Goal: Information Seeking & Learning: Check status

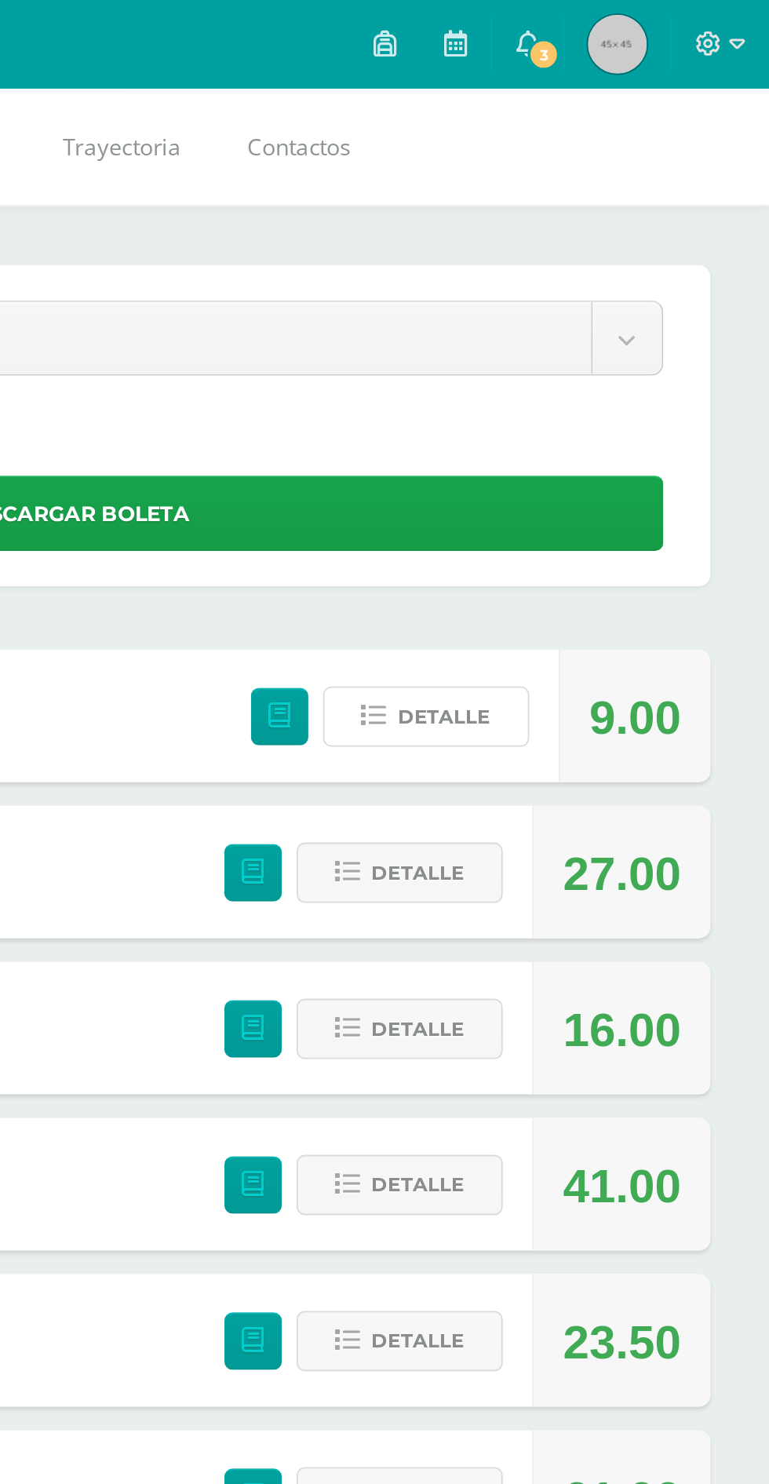
click at [594, 392] on span "Detalle" at bounding box center [595, 381] width 49 height 29
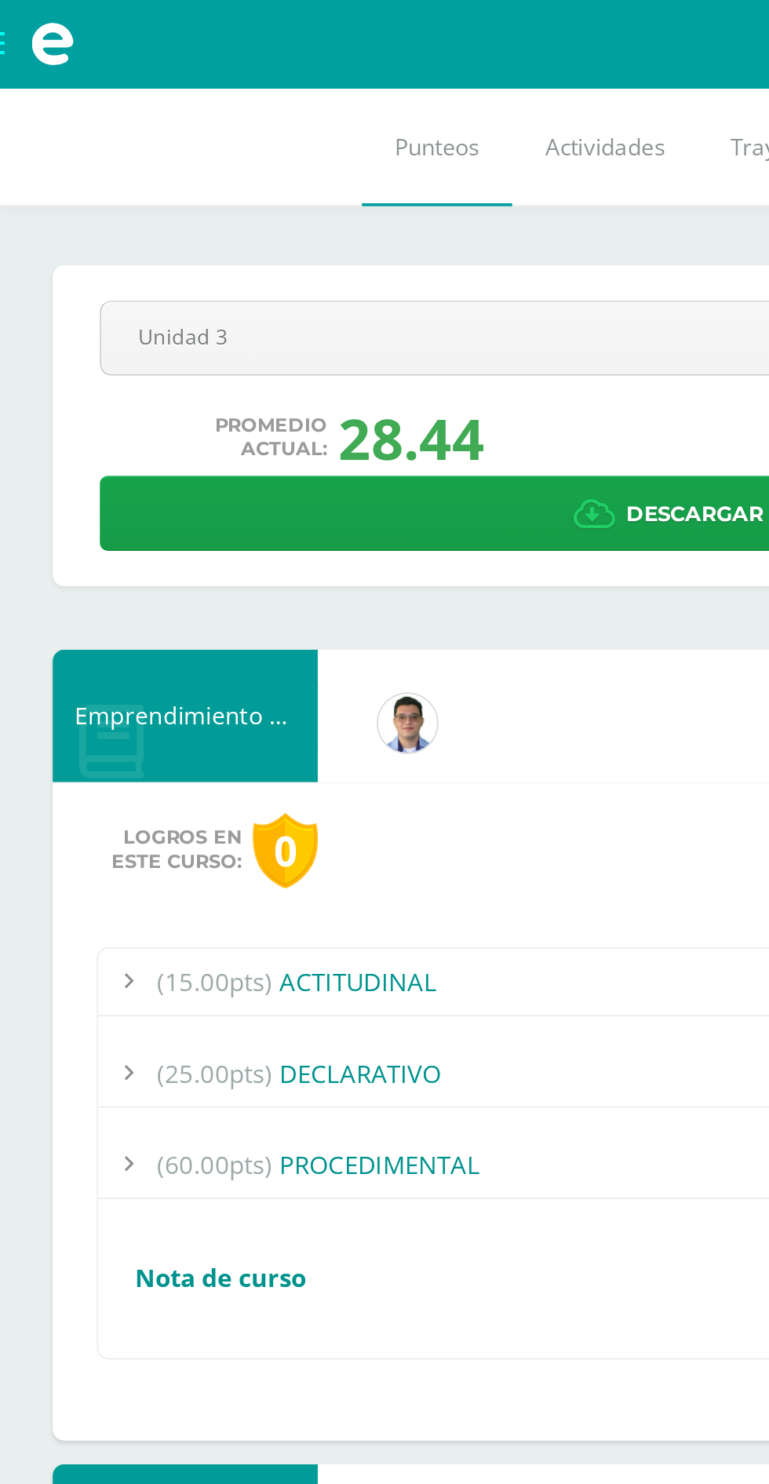
click at [293, 617] on div "(60.00pts) PROCEDIMENTAL" at bounding box center [384, 620] width 657 height 35
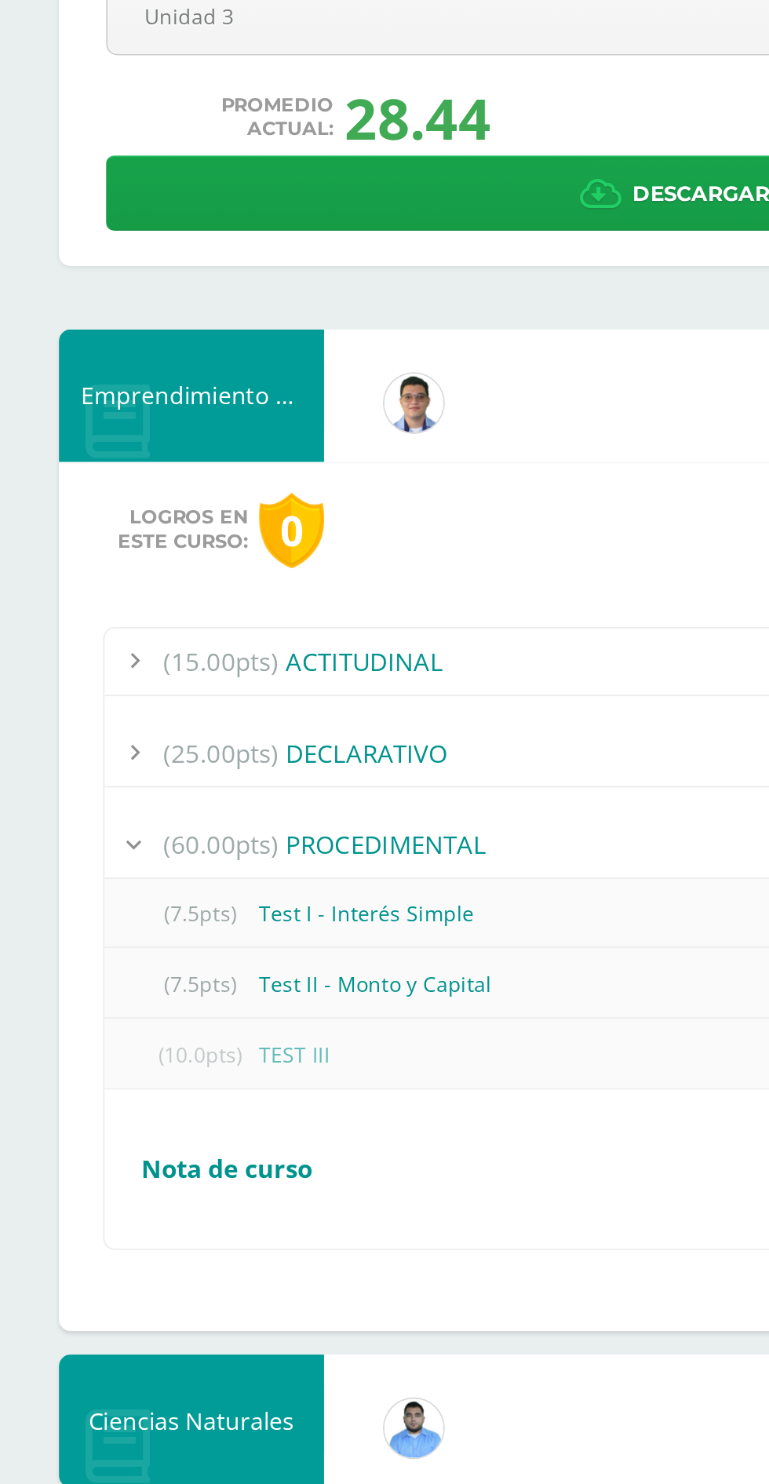
click at [325, 723] on div "(10.0pts) TEST III" at bounding box center [384, 732] width 657 height 35
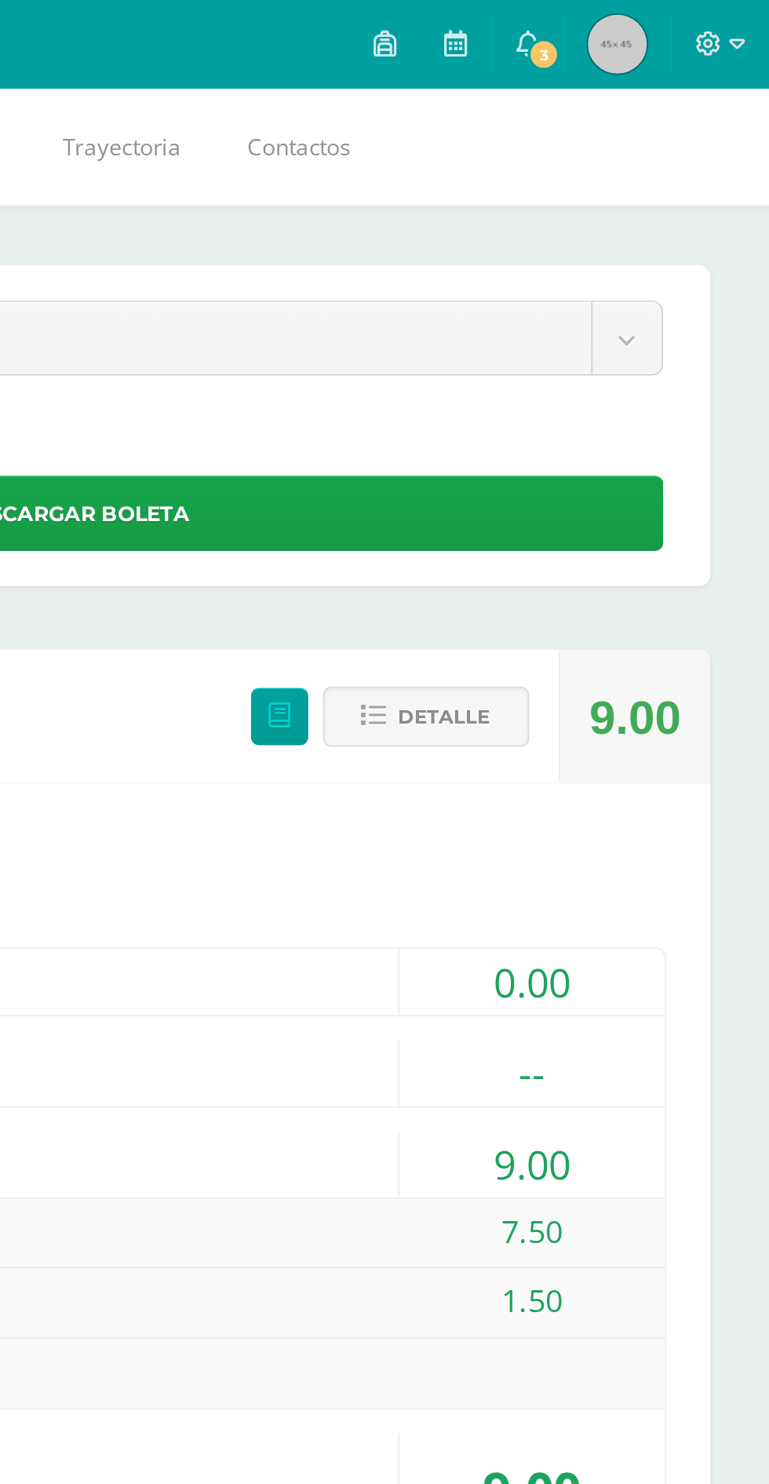
click at [650, 29] on span "3" at bounding box center [648, 28] width 17 height 17
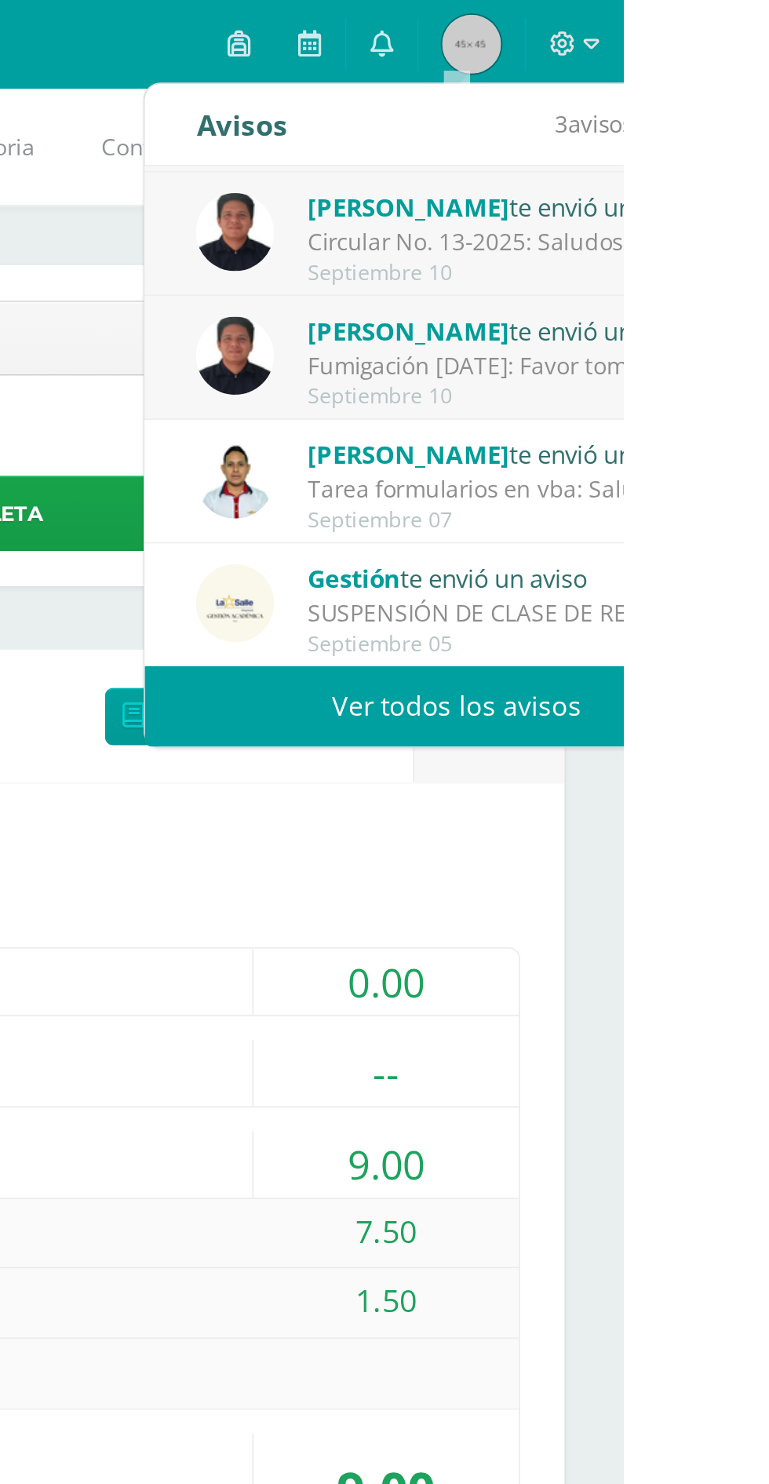
scroll to position [60, 0]
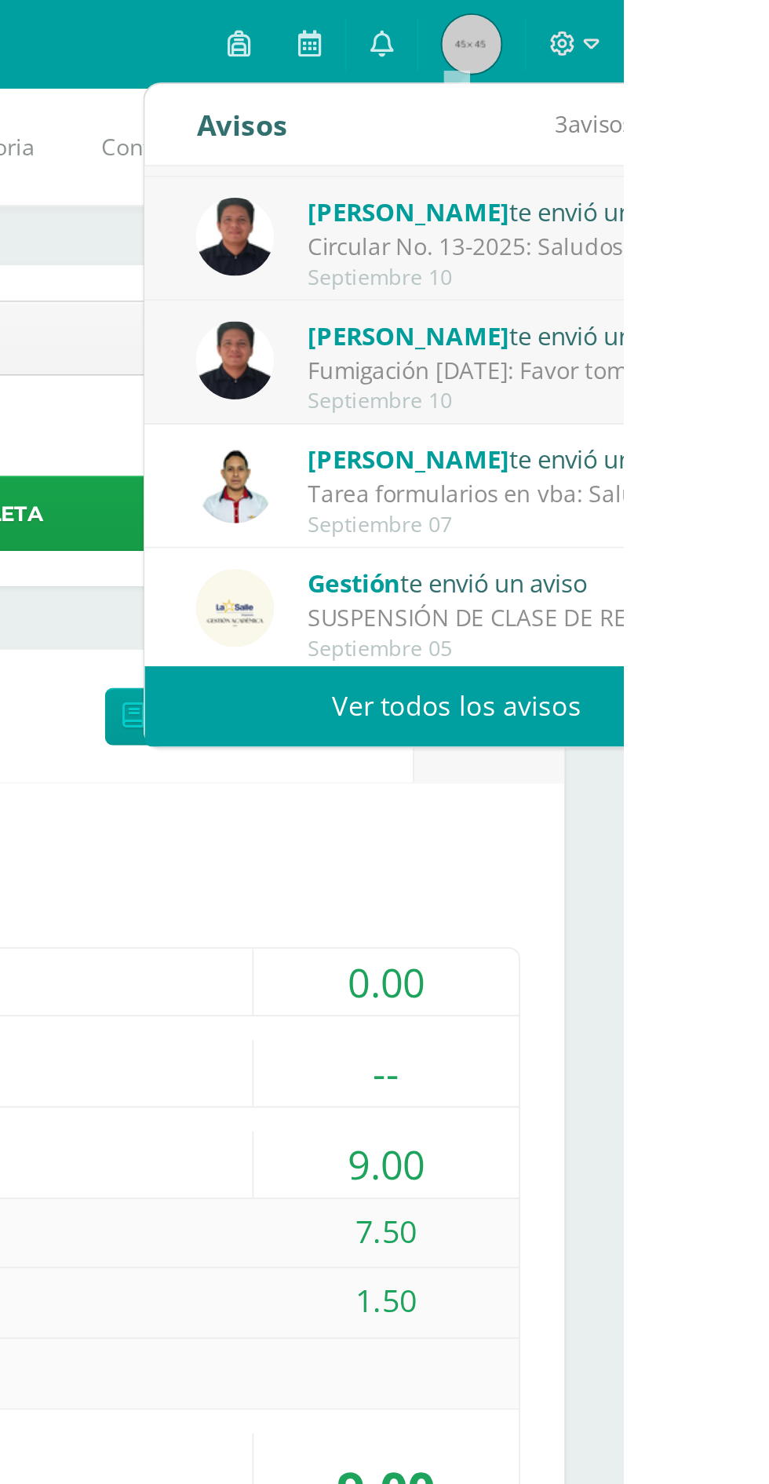
click at [768, 258] on div "Tarea formularios en vba: Saludos, se les ha cargado una actividad para realiza…" at bounding box center [710, 263] width 218 height 18
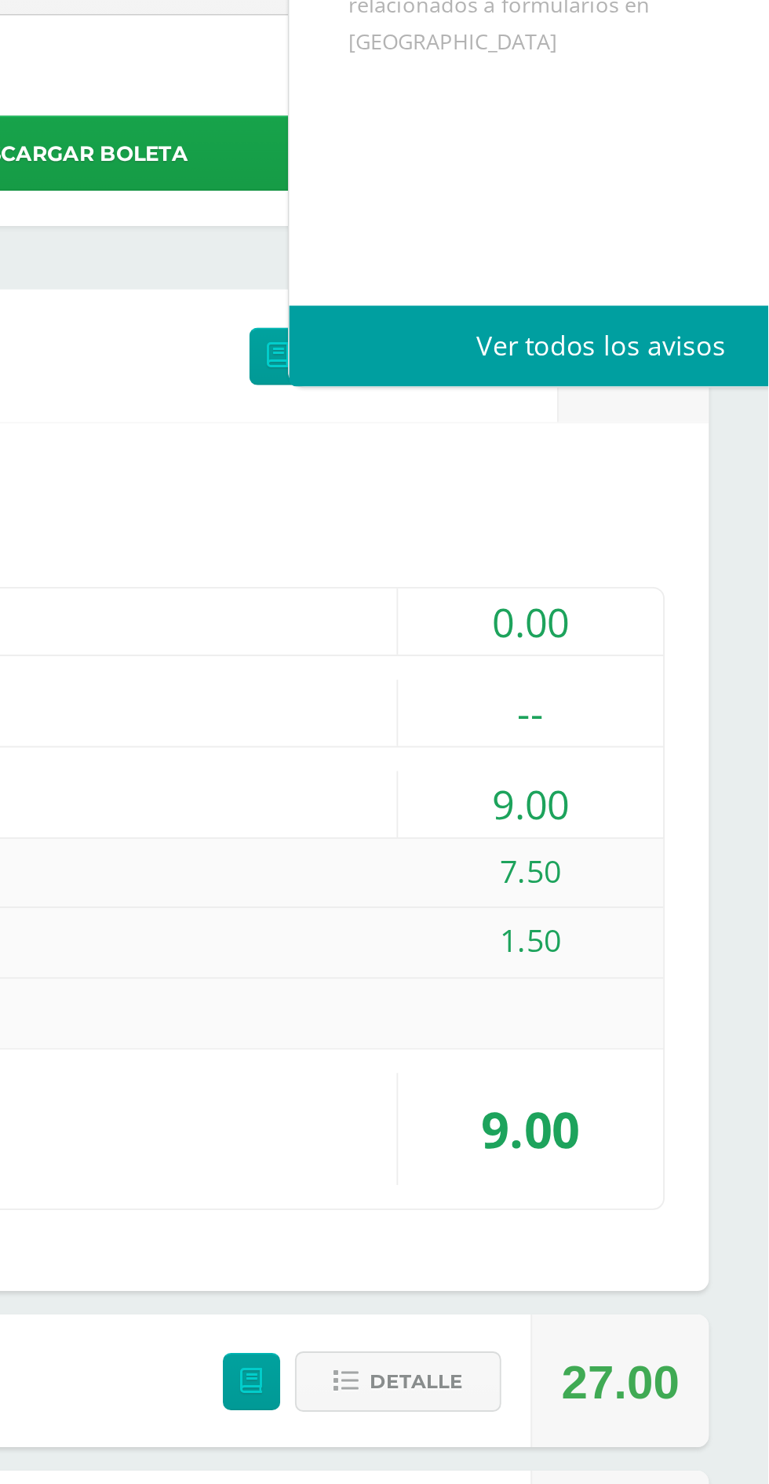
scroll to position [0, 0]
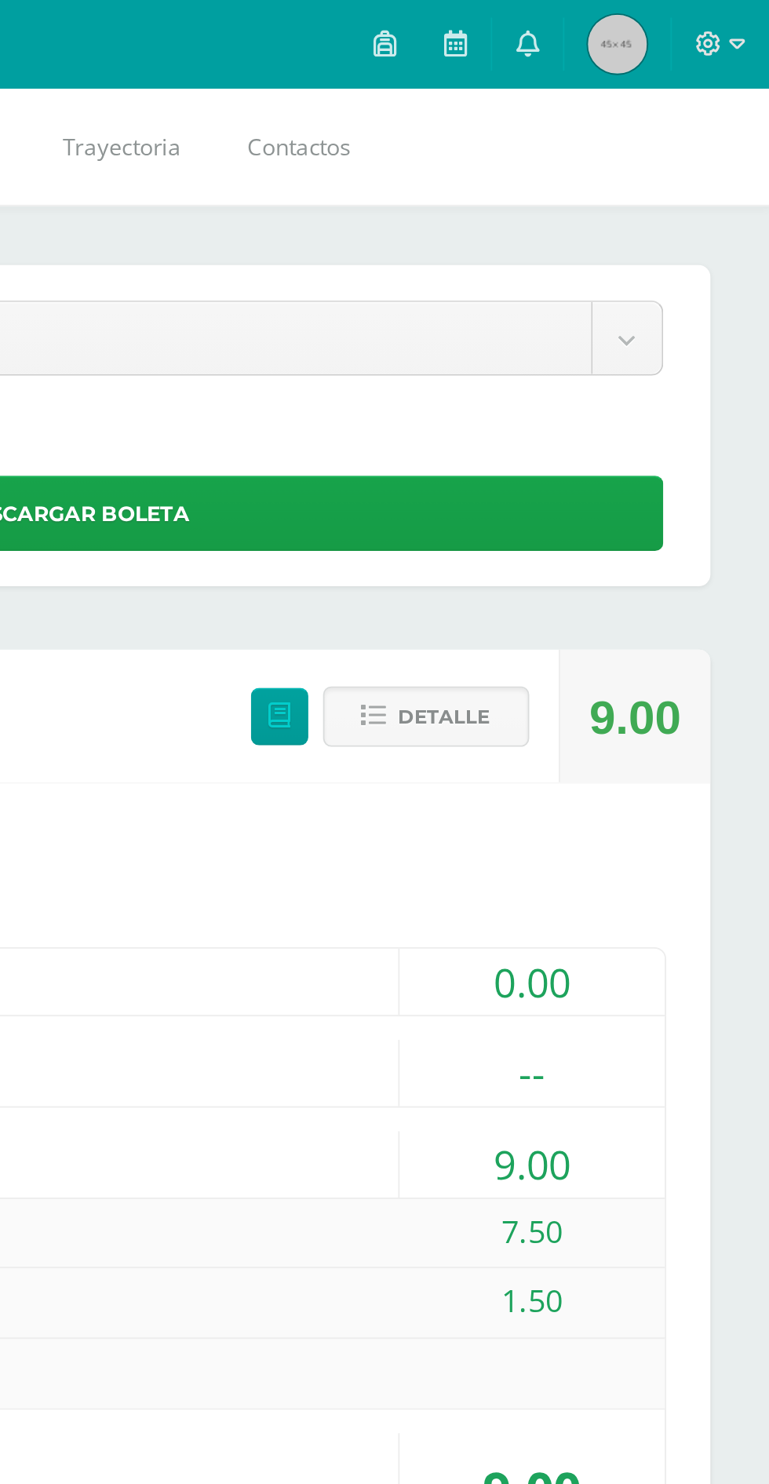
click at [650, 32] on link "0" at bounding box center [640, 23] width 38 height 47
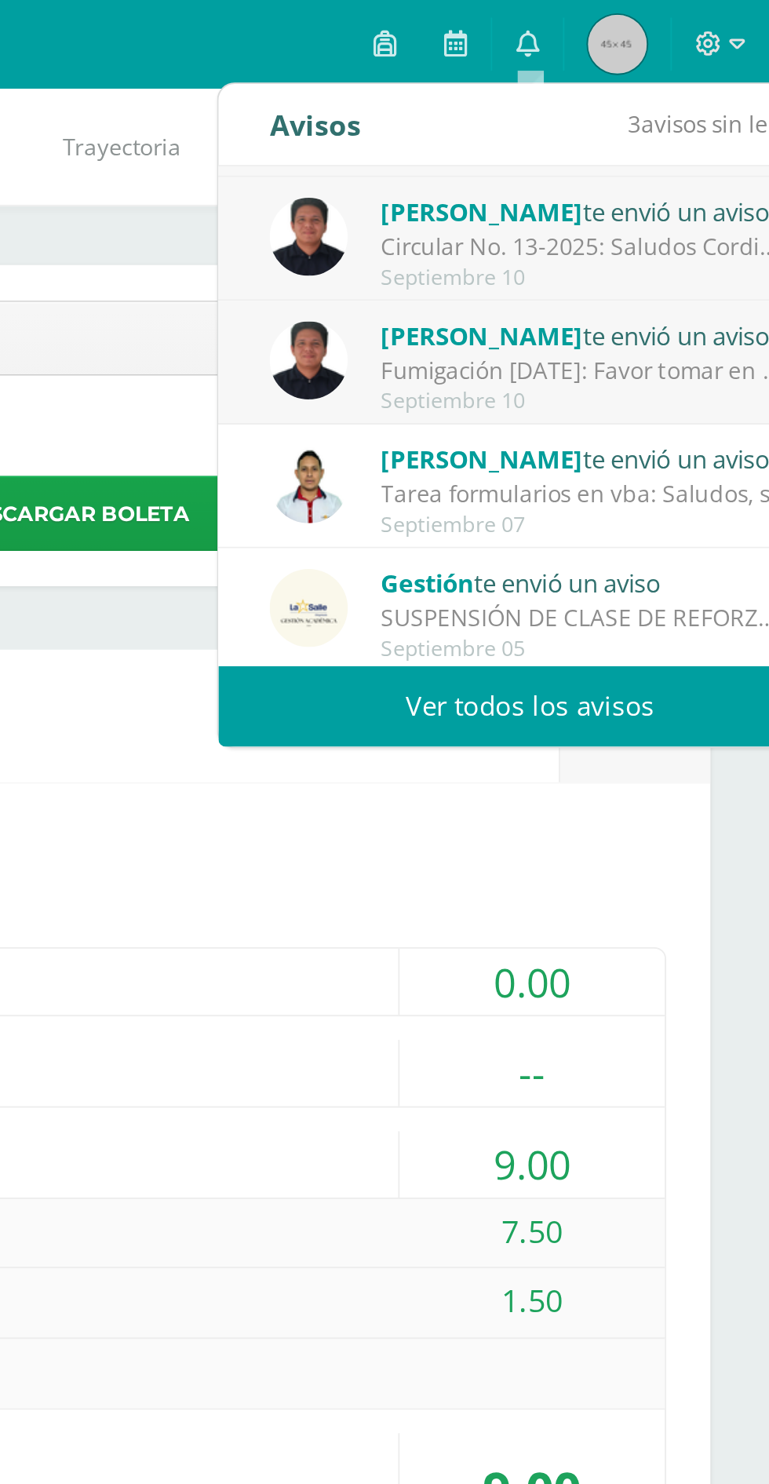
click at [721, 182] on div "Manuel Agustín te envió un aviso" at bounding box center [672, 178] width 218 height 20
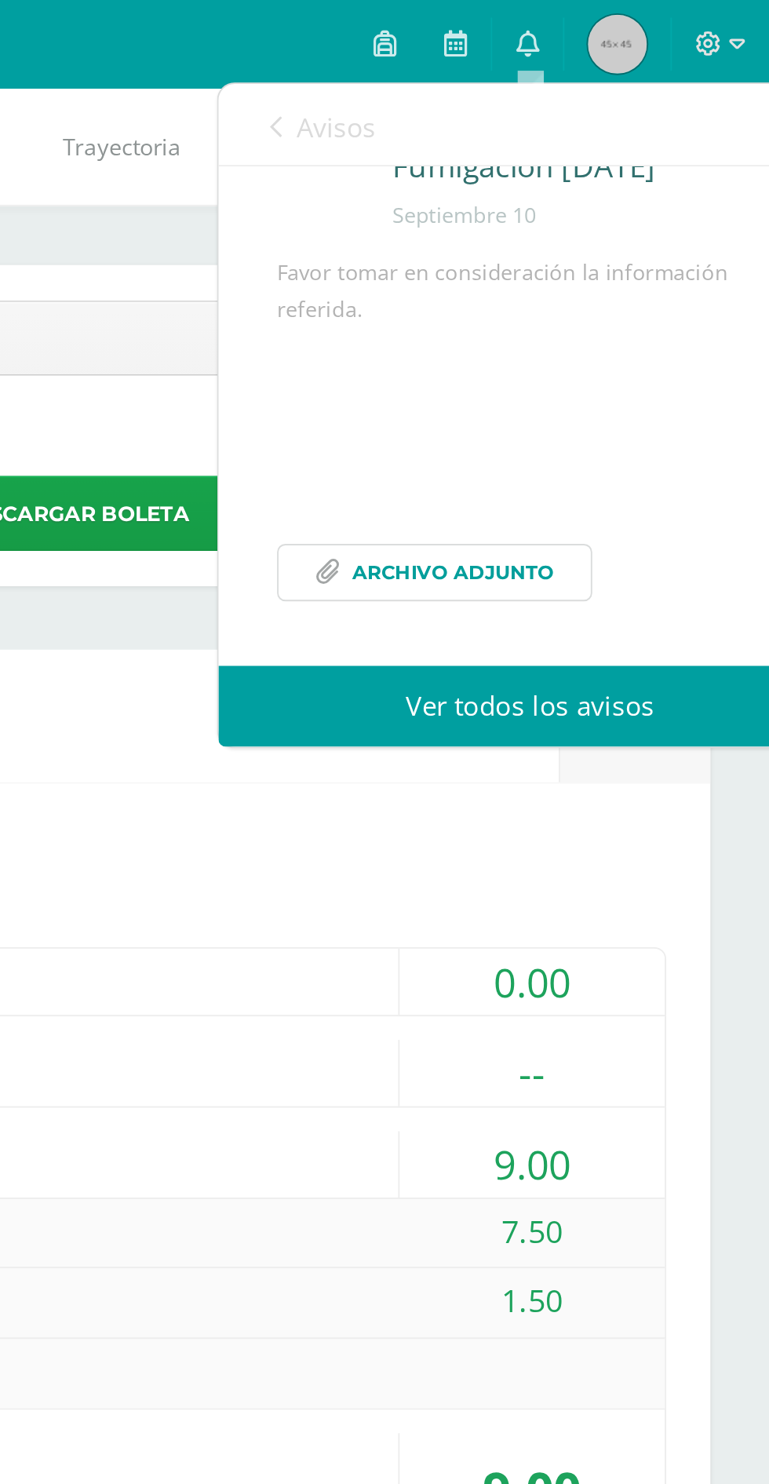
click at [635, 319] on span "Archivo Adjunto" at bounding box center [600, 304] width 107 height 29
click at [521, 82] on link "Avisos" at bounding box center [531, 67] width 56 height 45
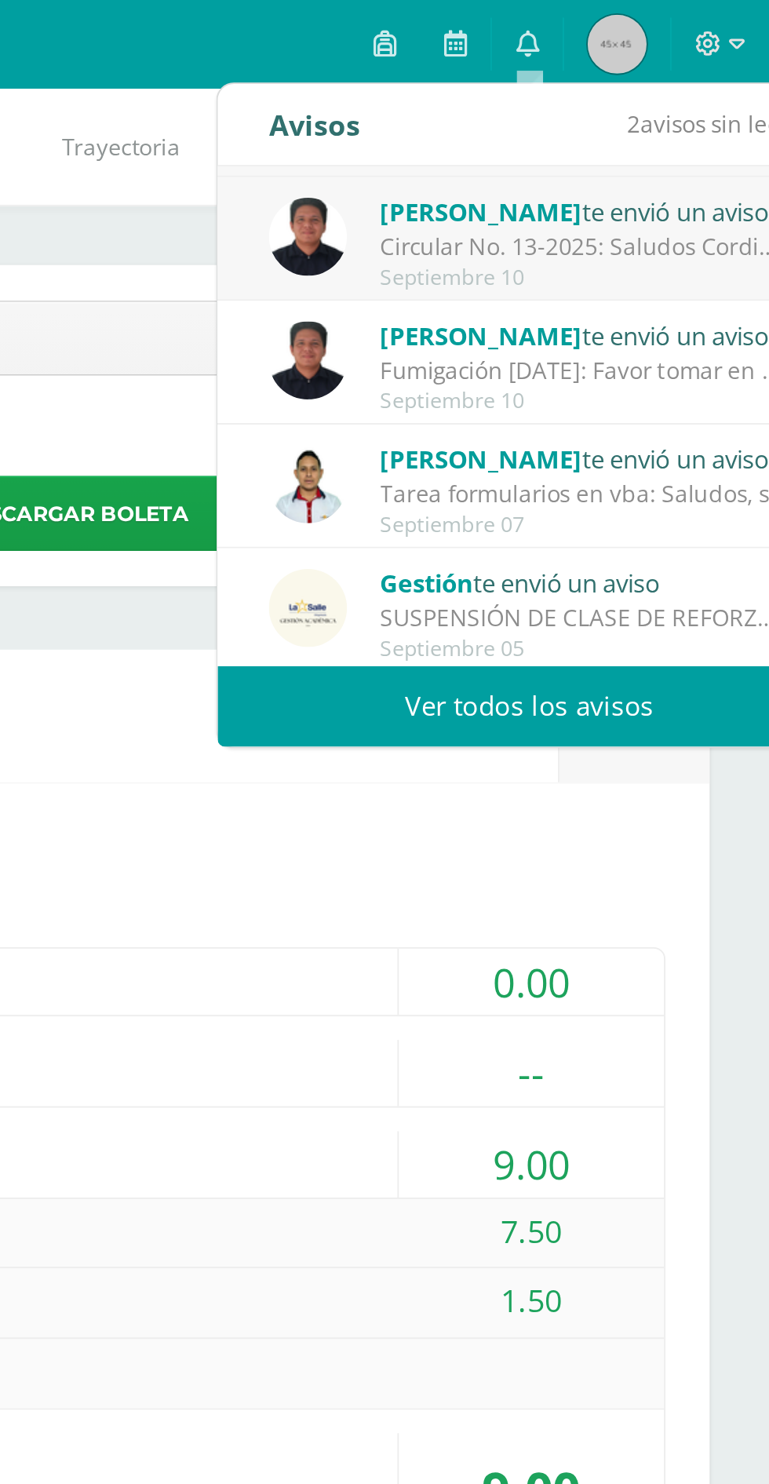
click at [716, 111] on div "Manuel Agustín te envió un aviso" at bounding box center [672, 112] width 218 height 20
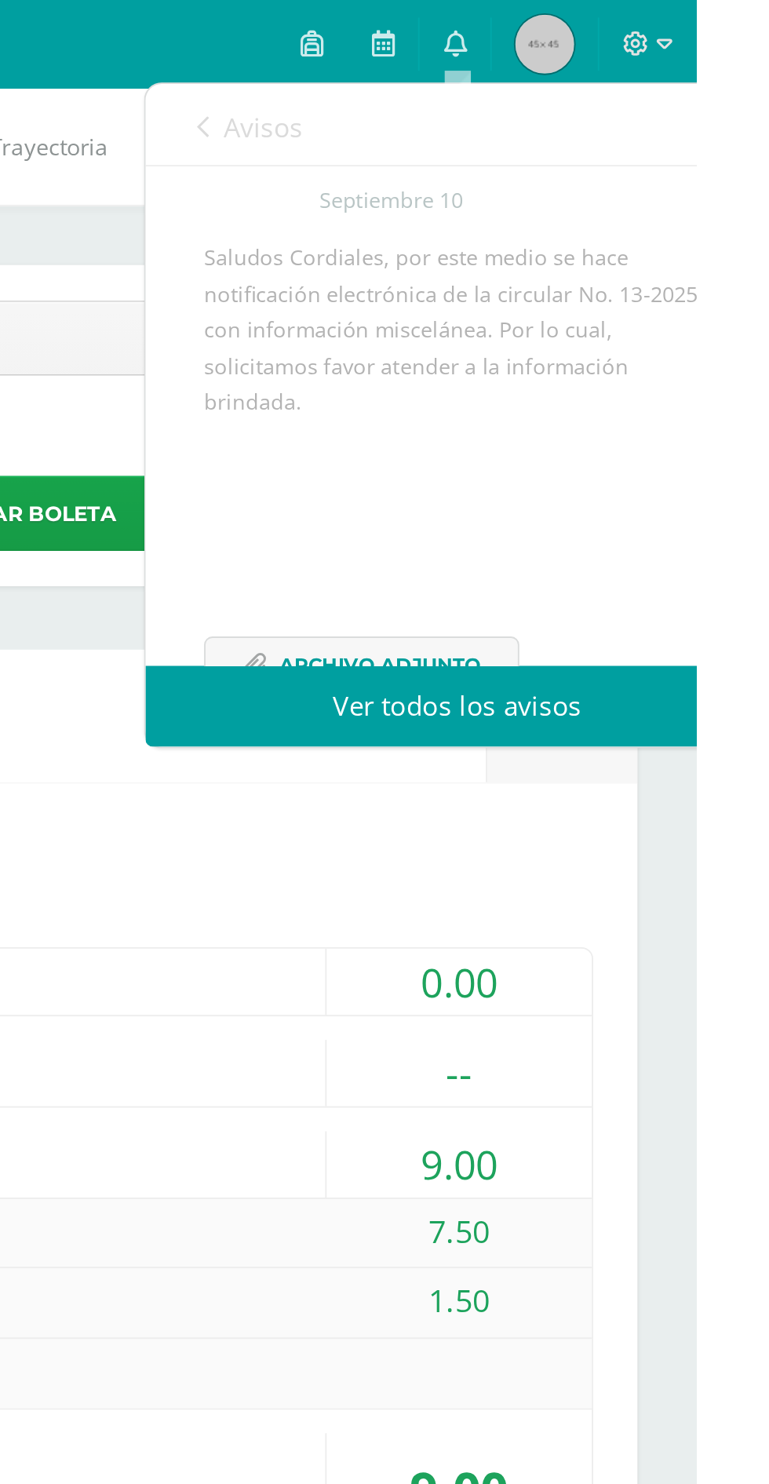
click at [666, 377] on link "Ver todos los avisos" at bounding box center [641, 376] width 332 height 43
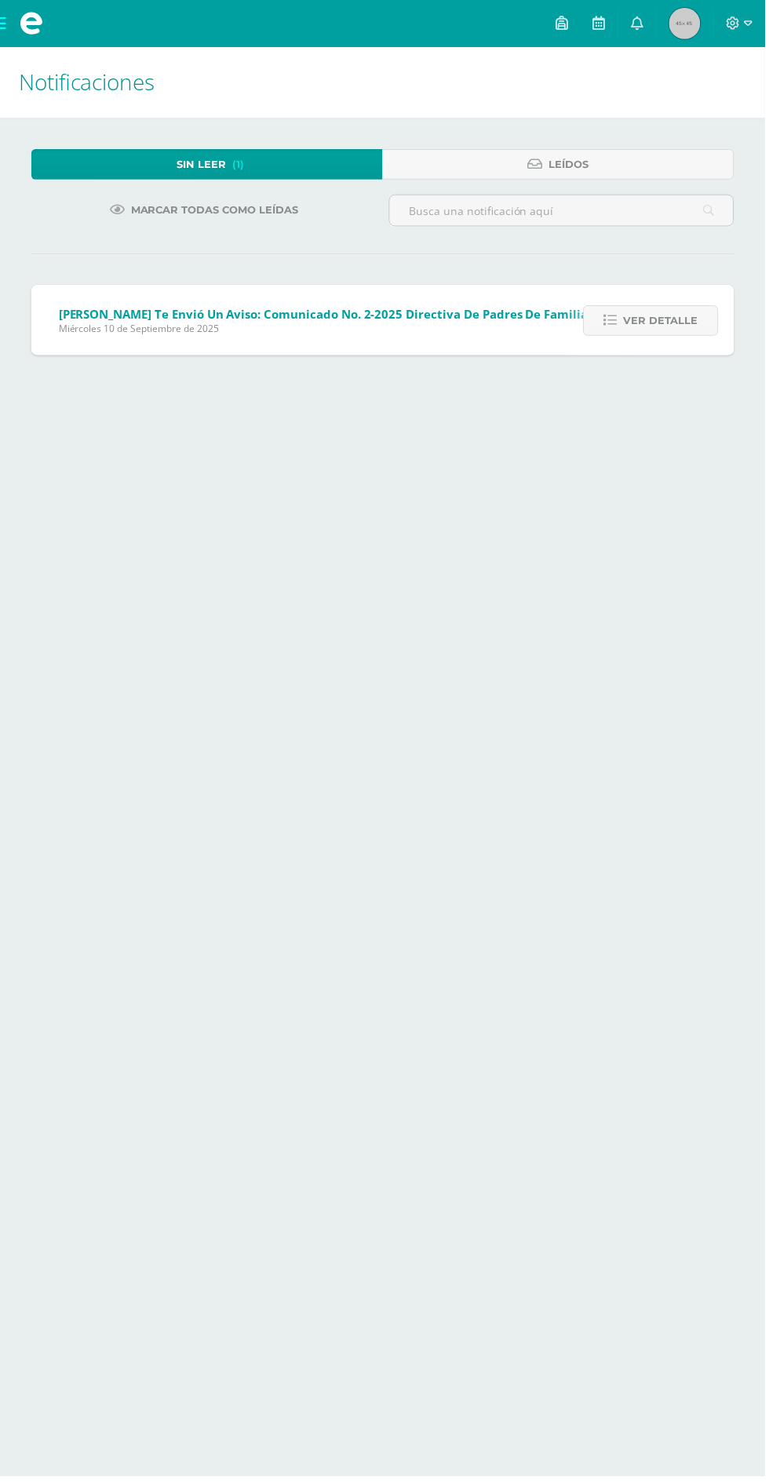
click at [658, 315] on span "Ver detalle" at bounding box center [663, 322] width 75 height 29
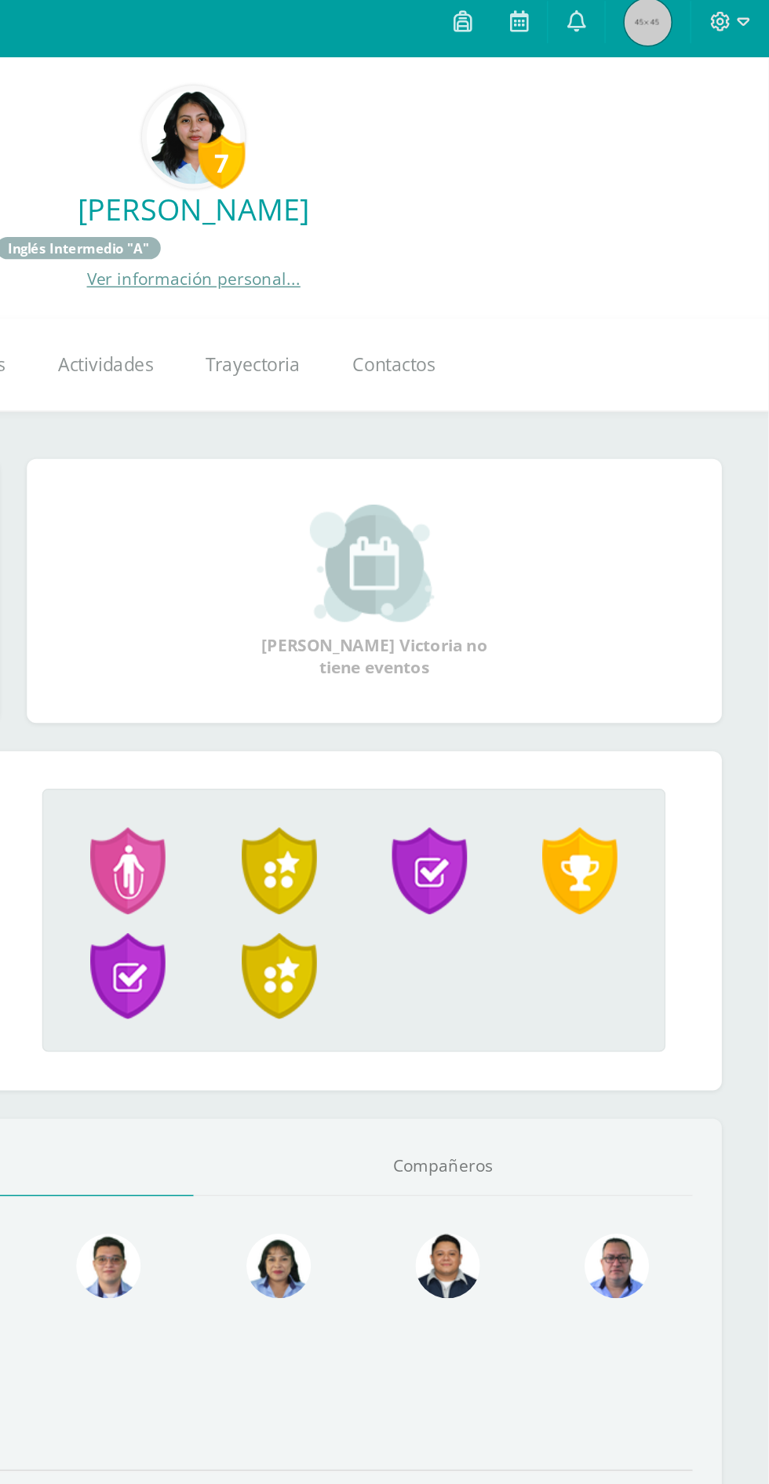
click at [635, 37] on link at bounding box center [640, 23] width 38 height 47
click at [742, 581] on div "Logros 2 Trabajo original 2 Responsabilidad 2 Excelencia Nathaly Victoria ganó …" at bounding box center [384, 634] width 725 height 246
click at [567, 27] on icon at bounding box center [564, 23] width 13 height 14
click at [718, 461] on div "Nathaly Victoria no tiene eventos" at bounding box center [505, 403] width 477 height 177
click at [752, 23] on icon at bounding box center [752, 23] width 9 height 14
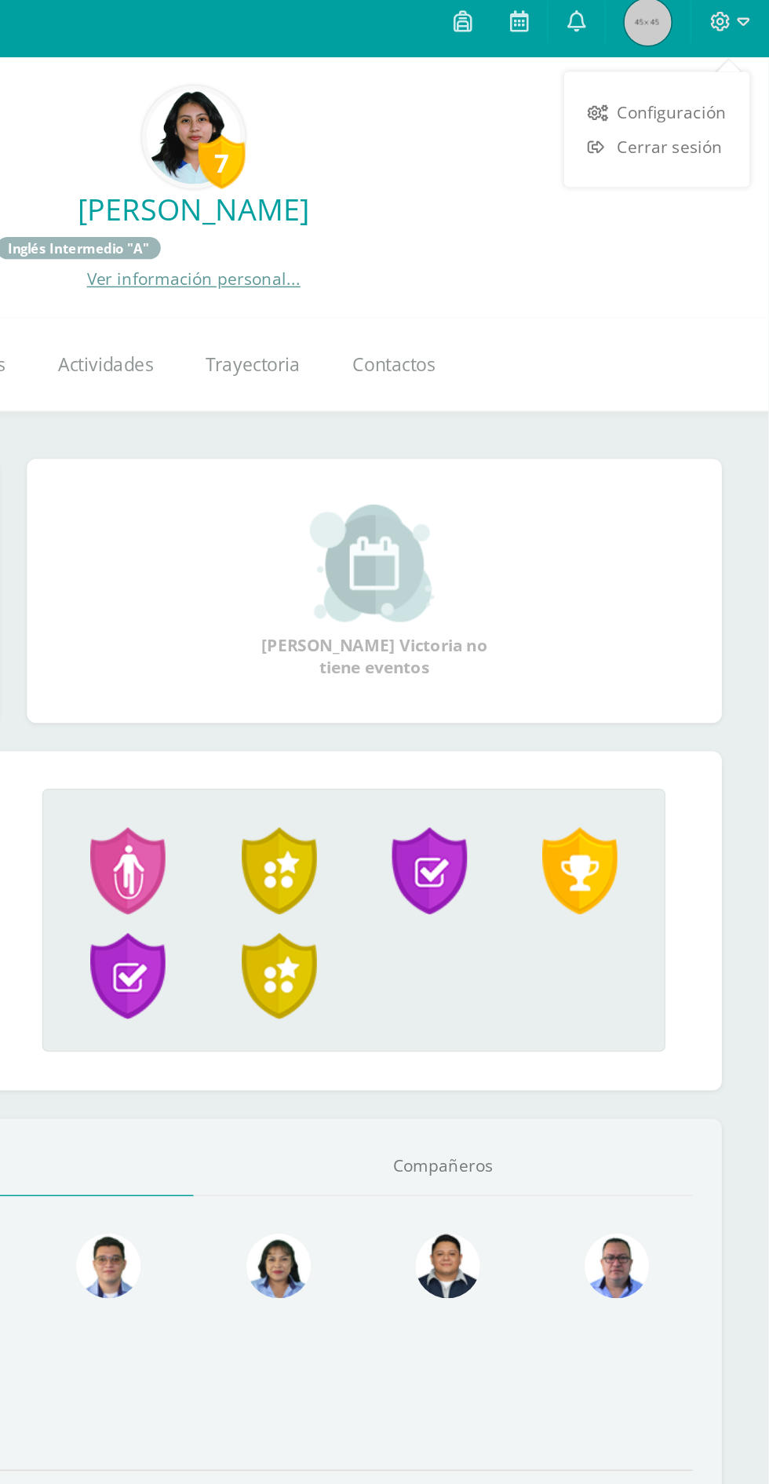
click at [689, 218] on div "7 Nathaly Victoria Reyes Ortiz Tercero Básico 3.1 Inglés Intermedio "A" Ver inf…" at bounding box center [384, 134] width 769 height 174
click at [608, 22] on icon at bounding box center [601, 23] width 13 height 14
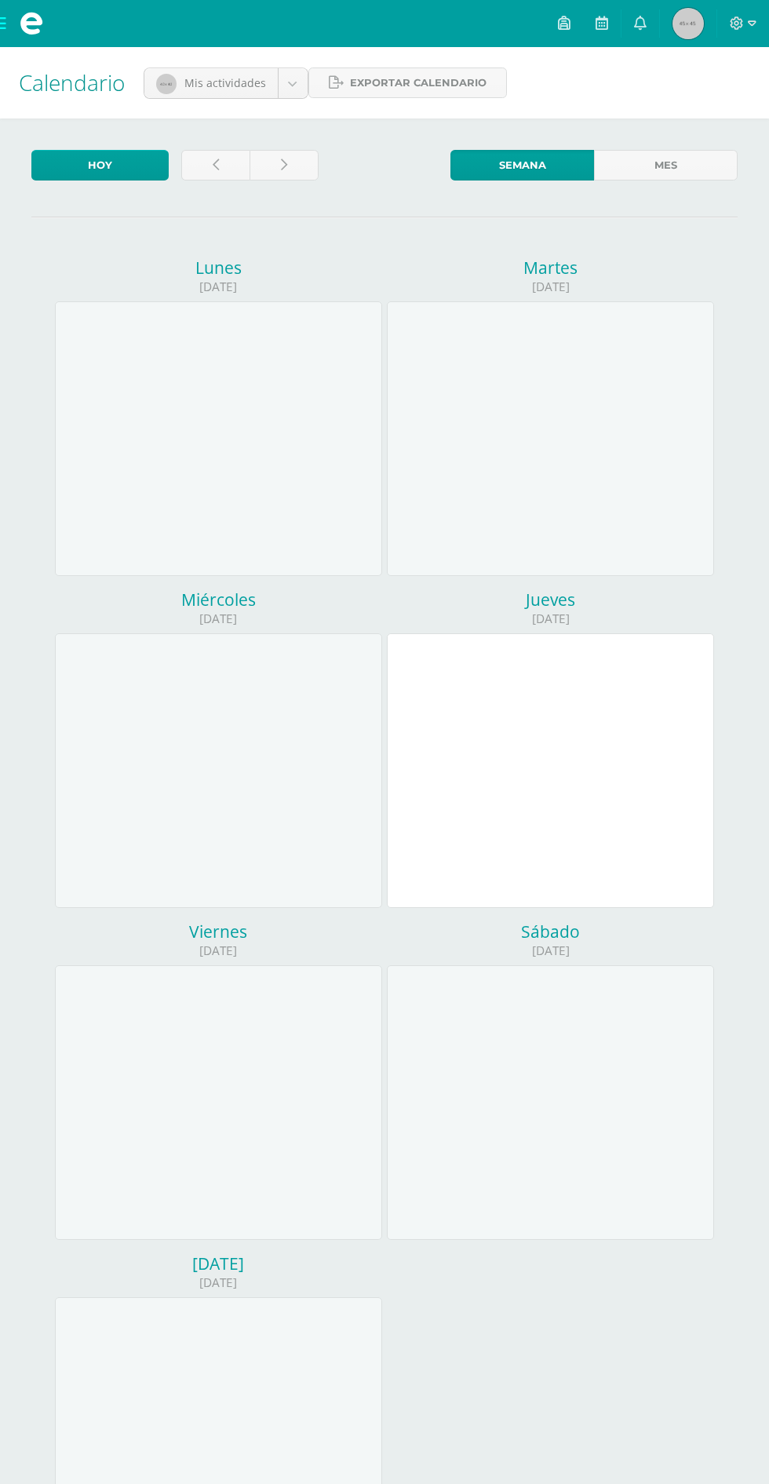
click at [573, 31] on link at bounding box center [564, 23] width 38 height 47
click at [322, 427] on div at bounding box center [218, 438] width 327 height 275
click at [22, 31] on span at bounding box center [32, 24] width 24 height 24
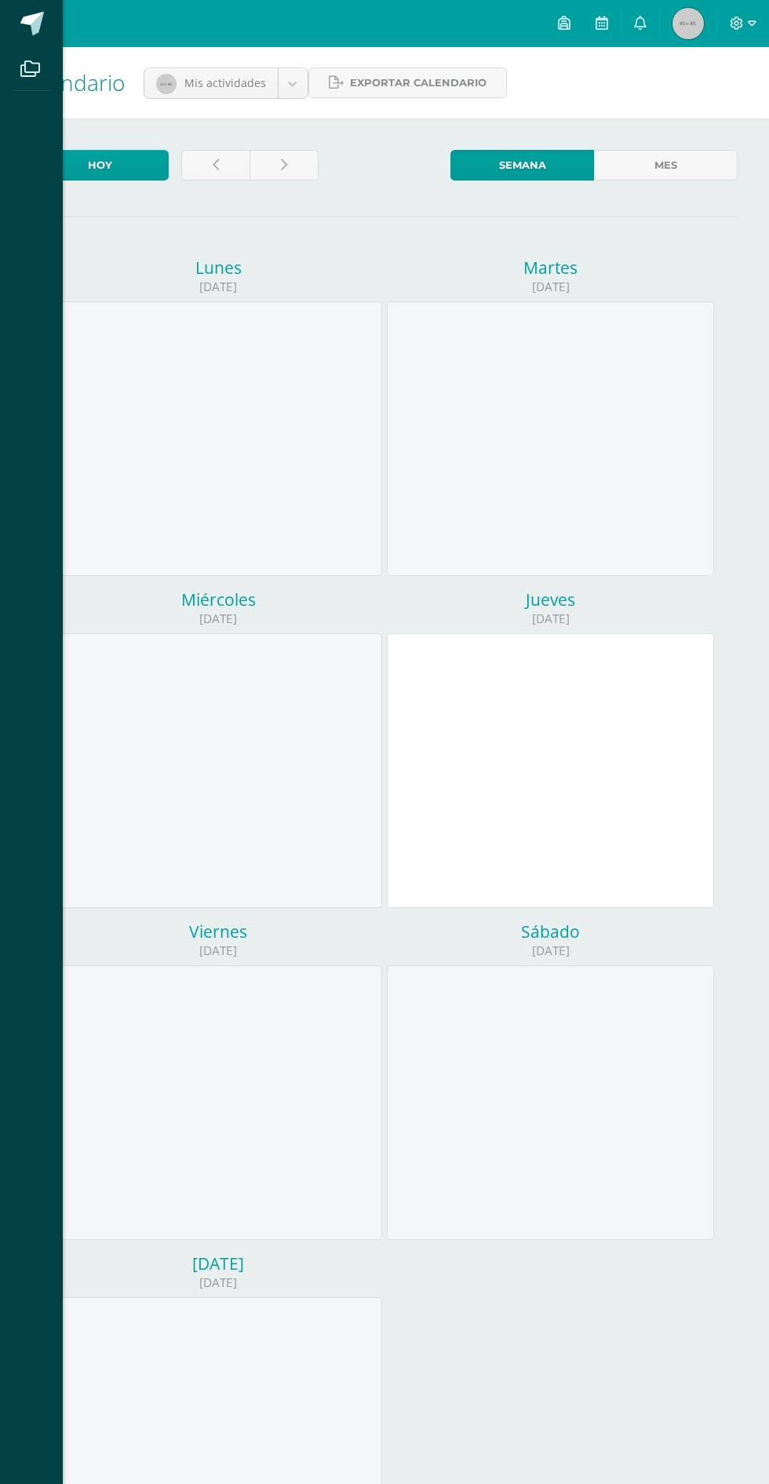
click at [47, 36] on link at bounding box center [31, 23] width 63 height 47
click at [645, 20] on div "Archivos Cerrar panel" at bounding box center [384, 742] width 769 height 1484
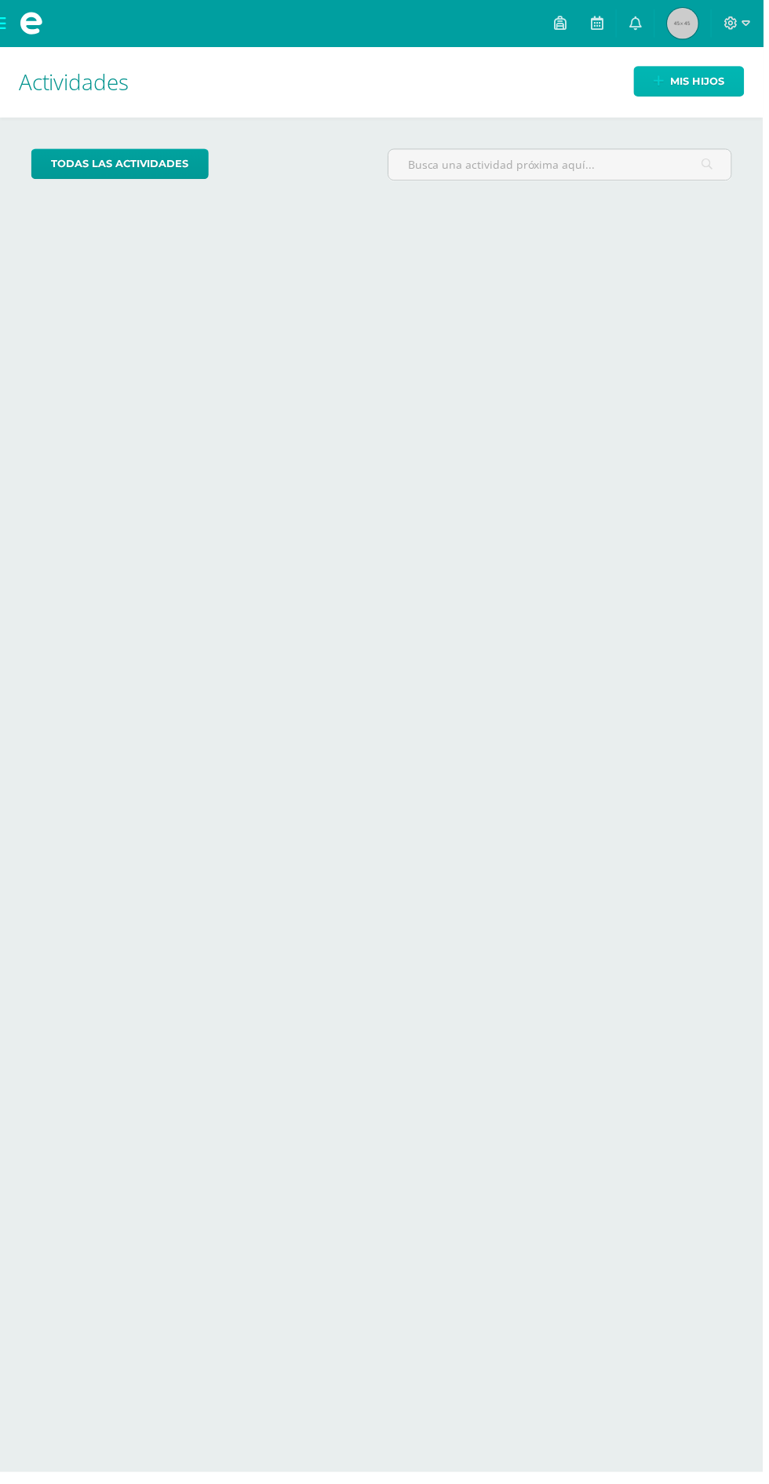
click at [713, 82] on span "Mis hijos" at bounding box center [702, 81] width 54 height 29
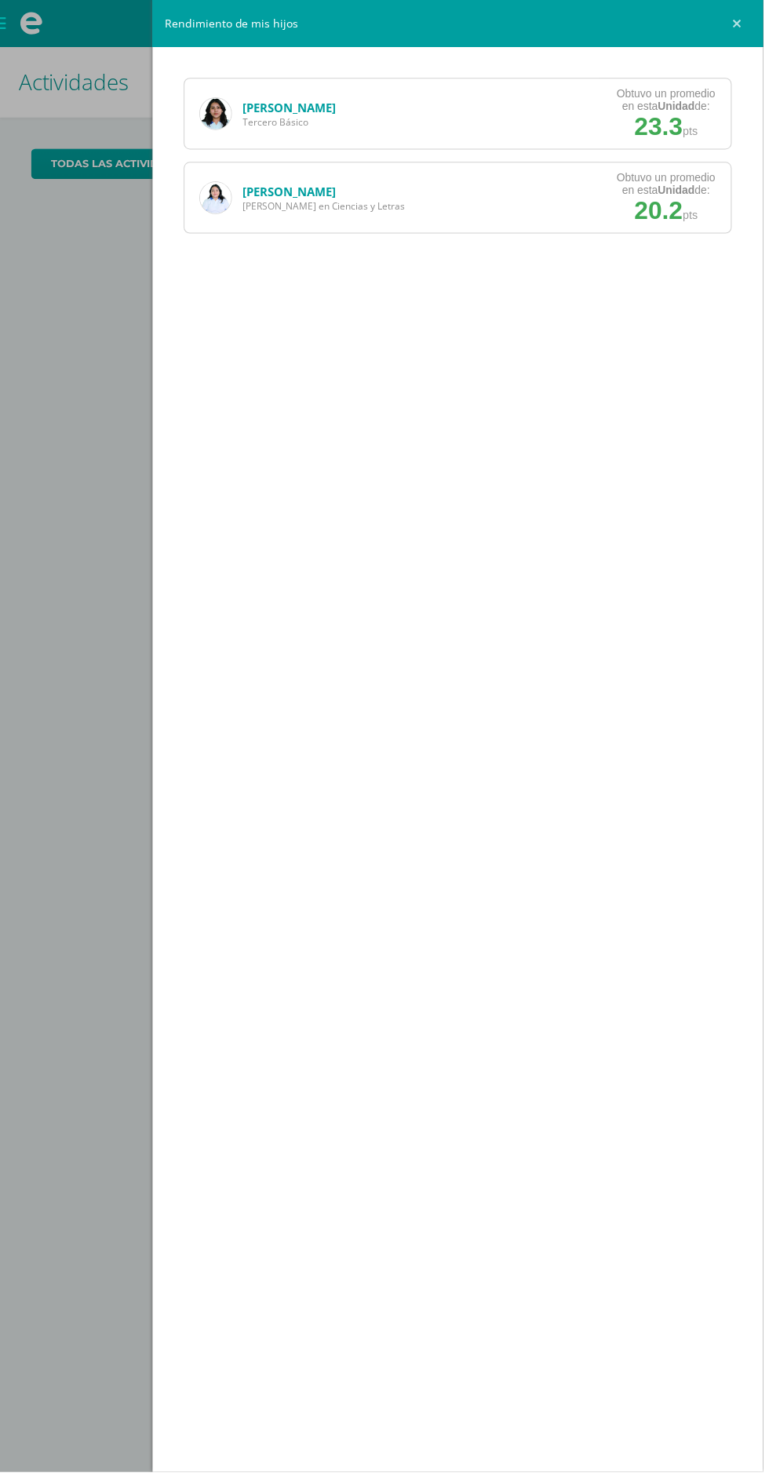
click at [548, 199] on div "Jazmín Reyes Quinto Bachillerato en Ciencias y Letras Obtuvo un promedio en est…" at bounding box center [461, 199] width 552 height 72
click at [298, 195] on link "Jazmín Reyes" at bounding box center [291, 193] width 93 height 16
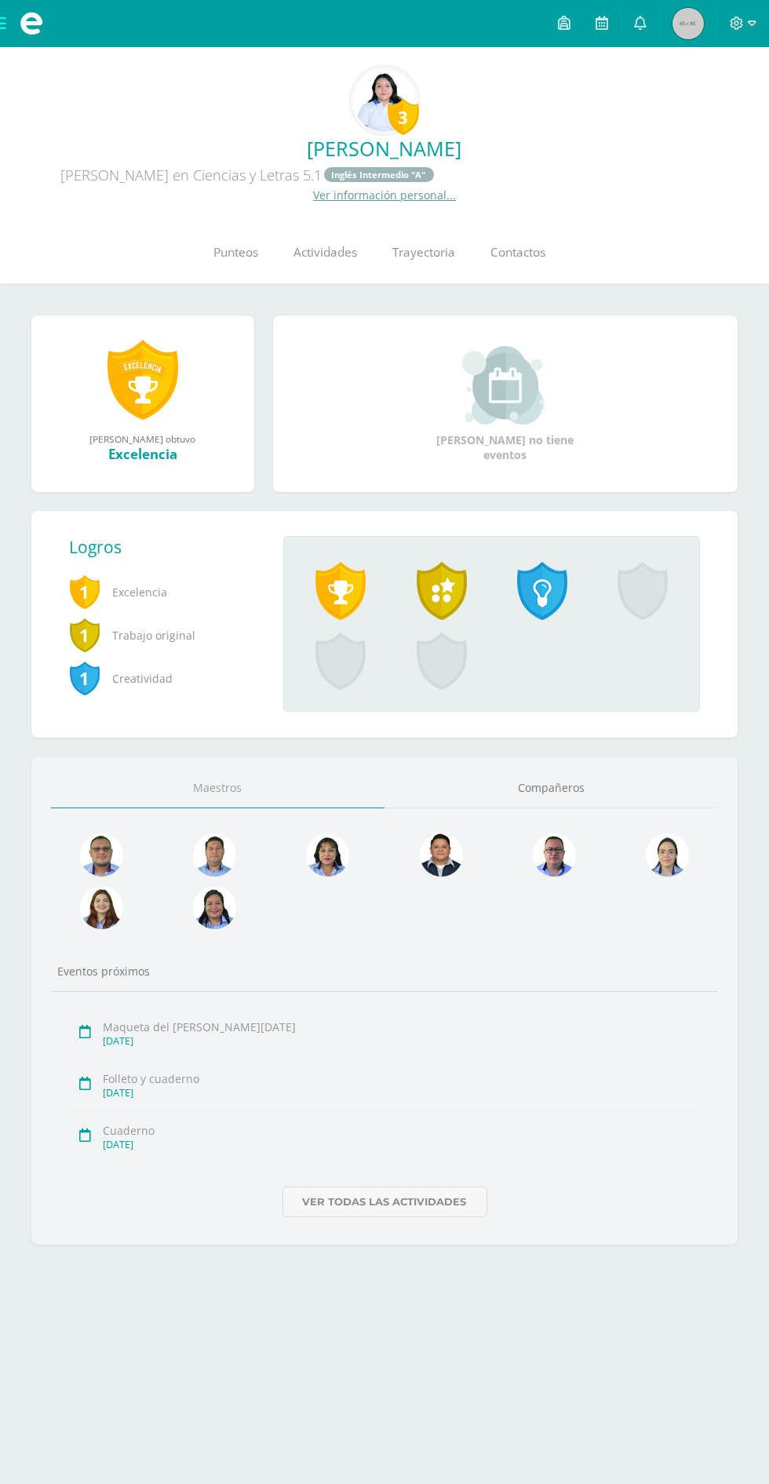
click at [233, 250] on span "Punteos" at bounding box center [236, 253] width 45 height 16
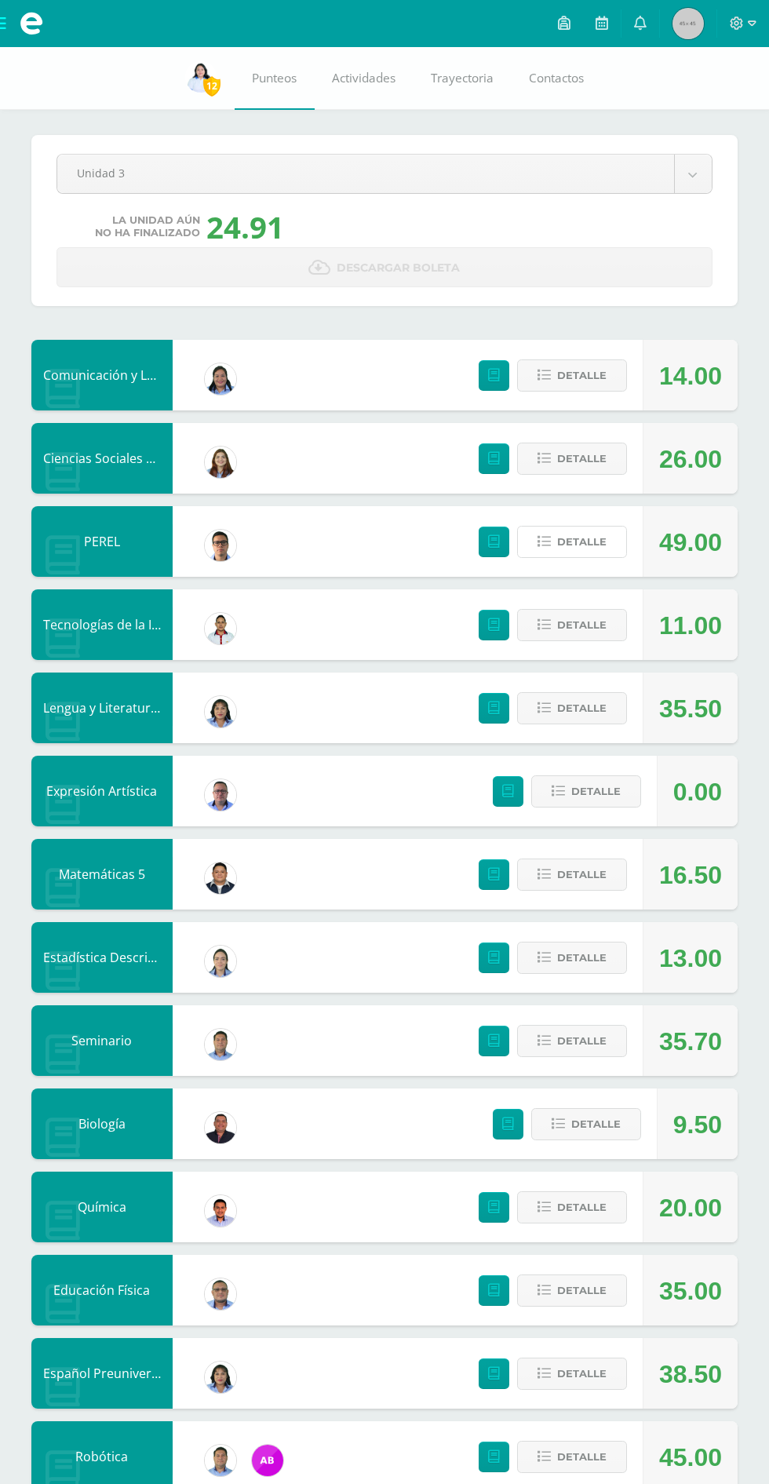
click at [583, 542] on span "Detalle" at bounding box center [581, 541] width 49 height 29
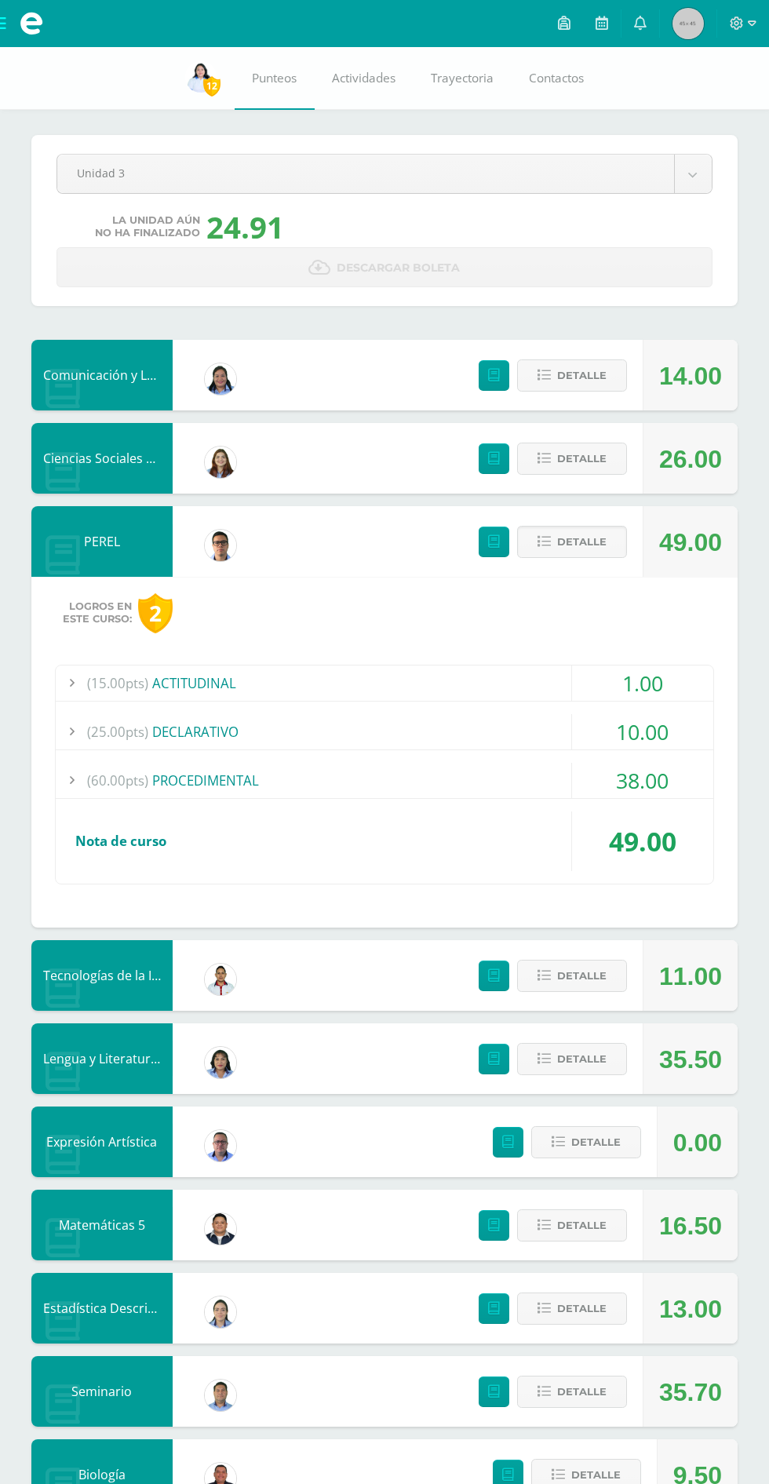
click at [457, 816] on div "(100%) Nota de curso" at bounding box center [384, 841] width 657 height 60
click at [439, 789] on div "(60.00pts) PROCEDIMENTAL" at bounding box center [384, 780] width 657 height 35
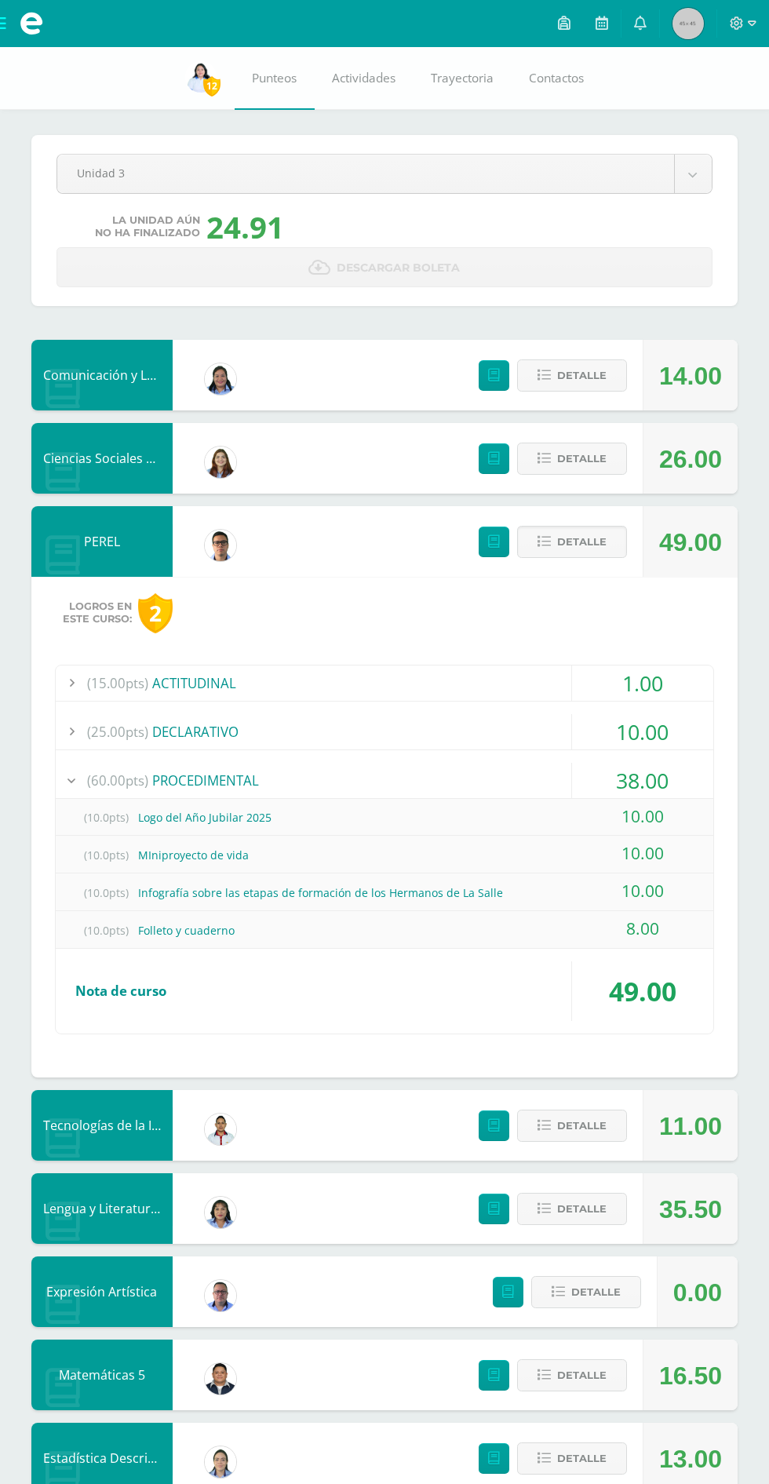
scroll to position [17, 0]
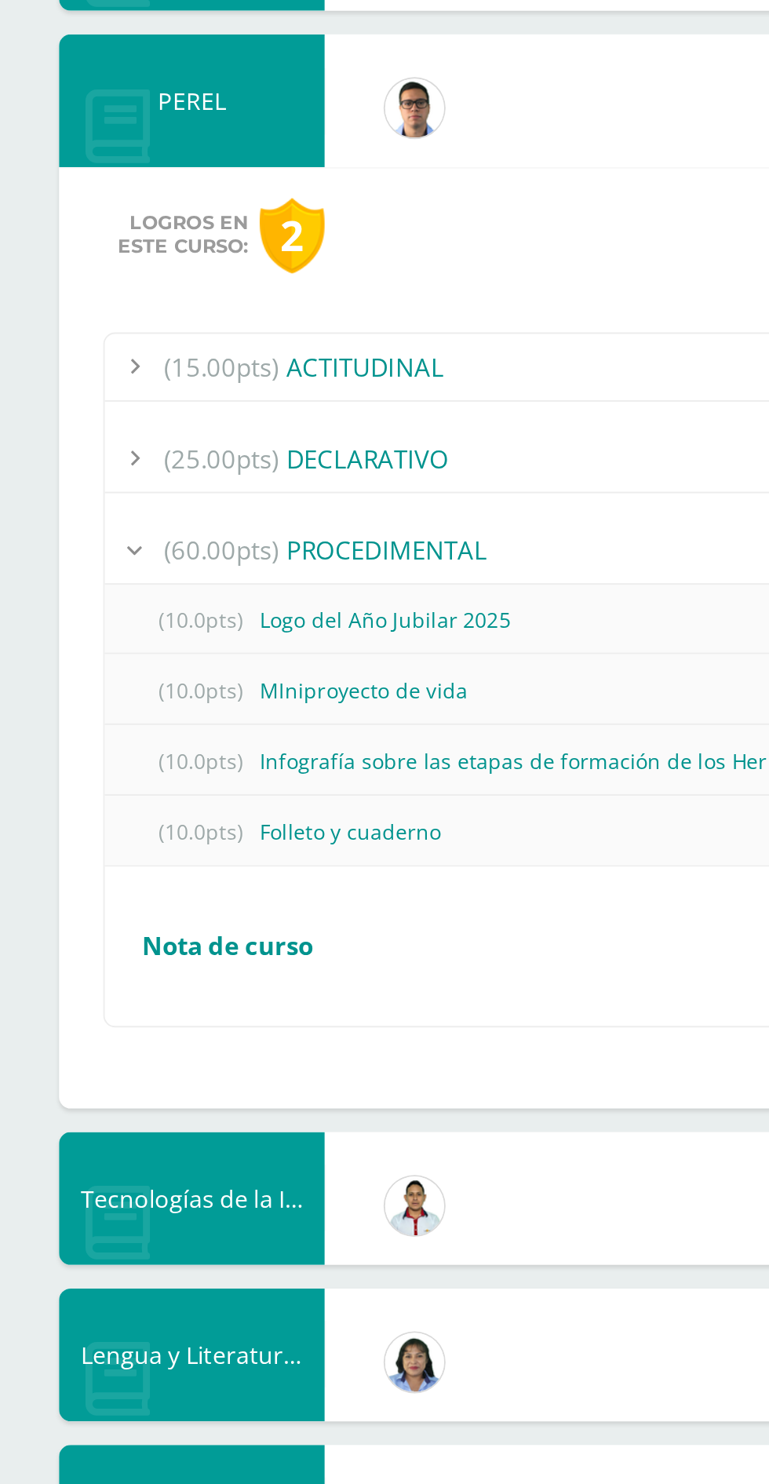
click at [333, 705] on div "(25.00pts) DECLARATIVO" at bounding box center [384, 714] width 657 height 35
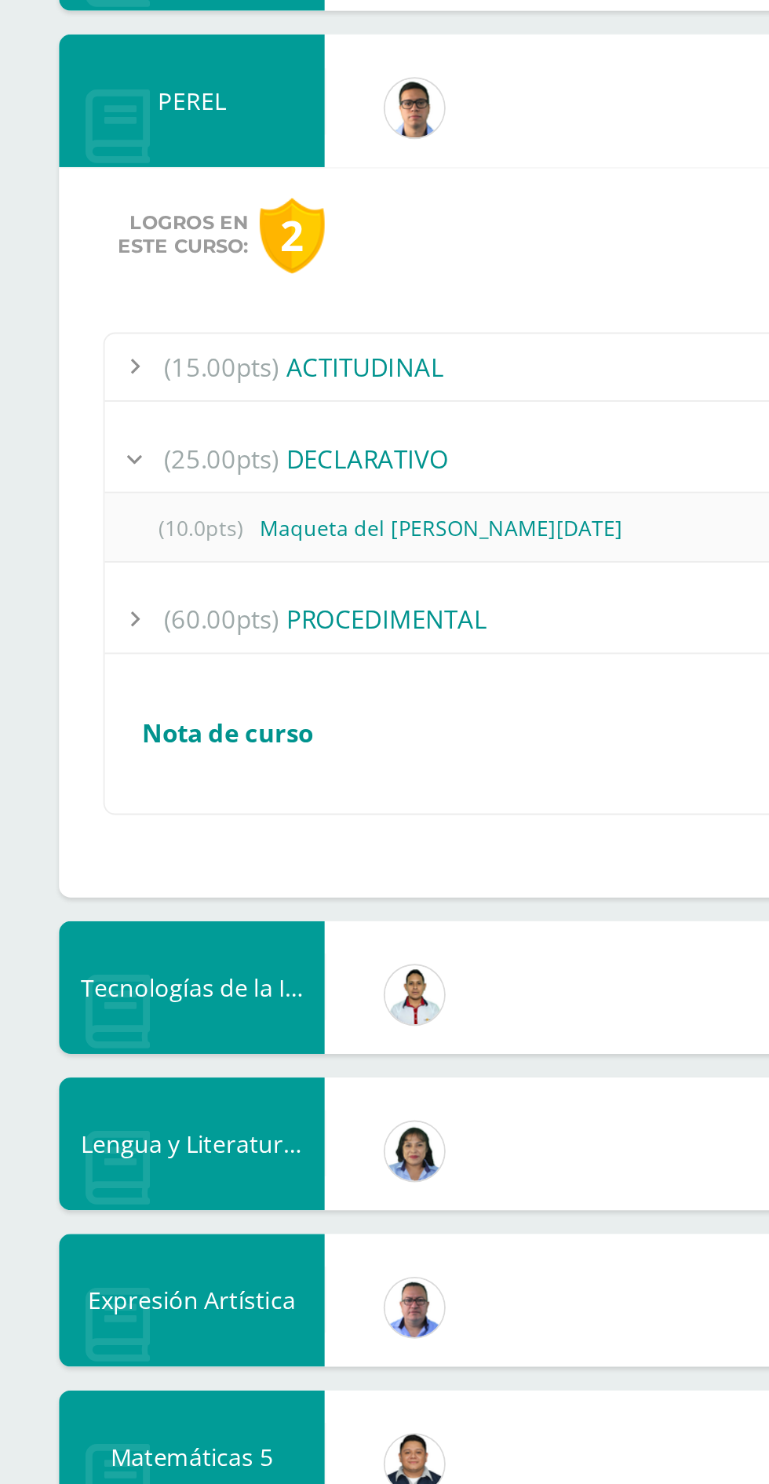
click at [319, 708] on div "(25.00pts) DECLARATIVO" at bounding box center [384, 714] width 657 height 35
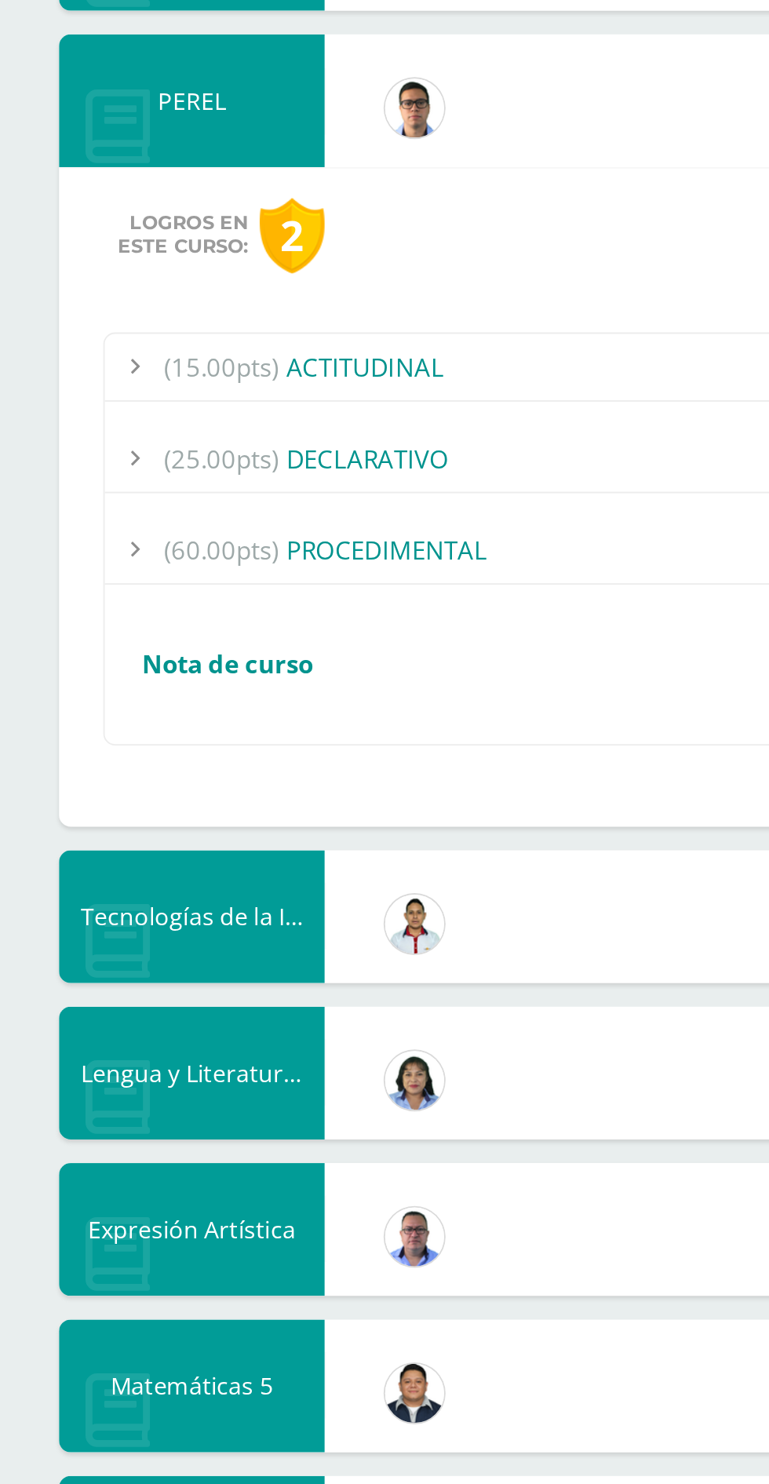
click at [158, 594] on div "2" at bounding box center [155, 596] width 35 height 40
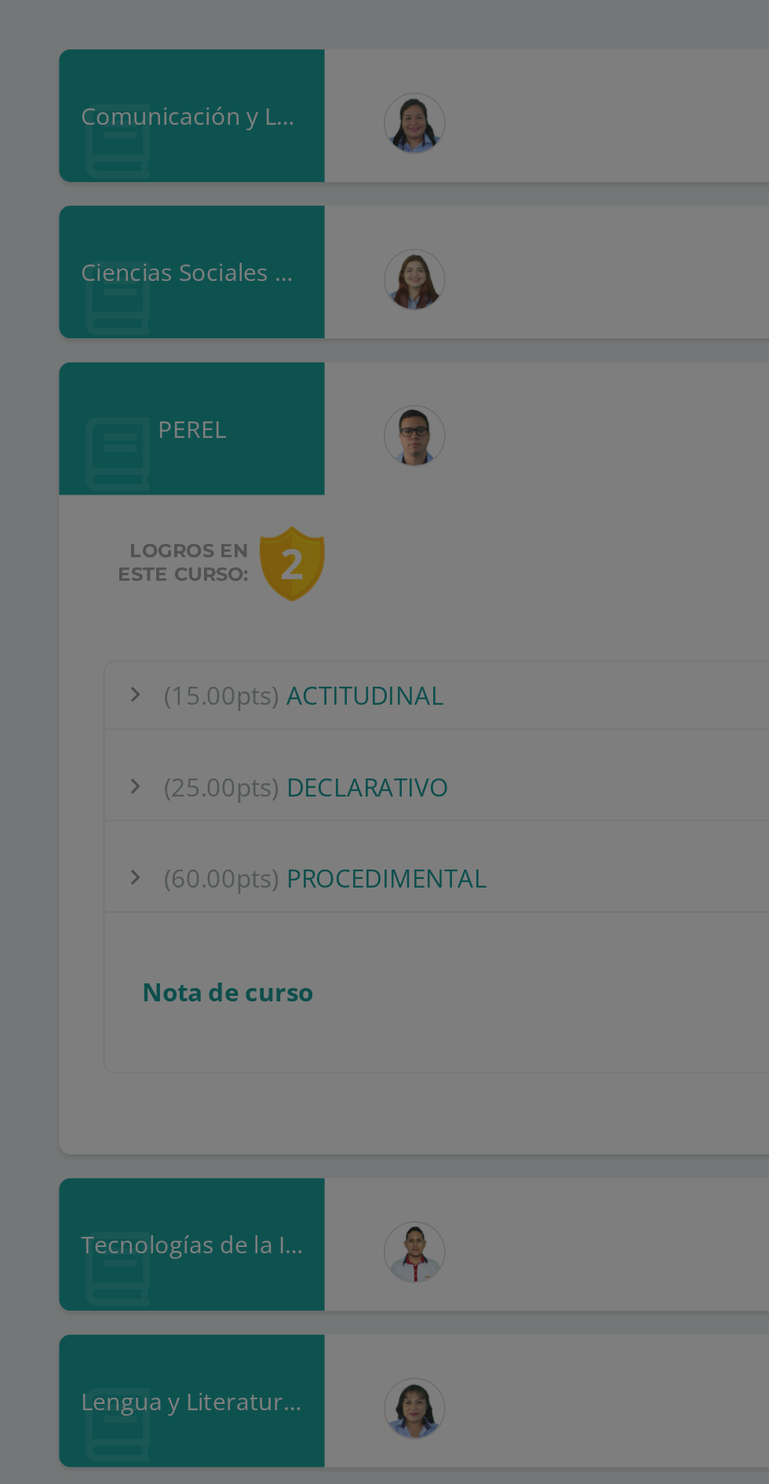
click at [159, 605] on div "Loading..." at bounding box center [384, 742] width 769 height 1484
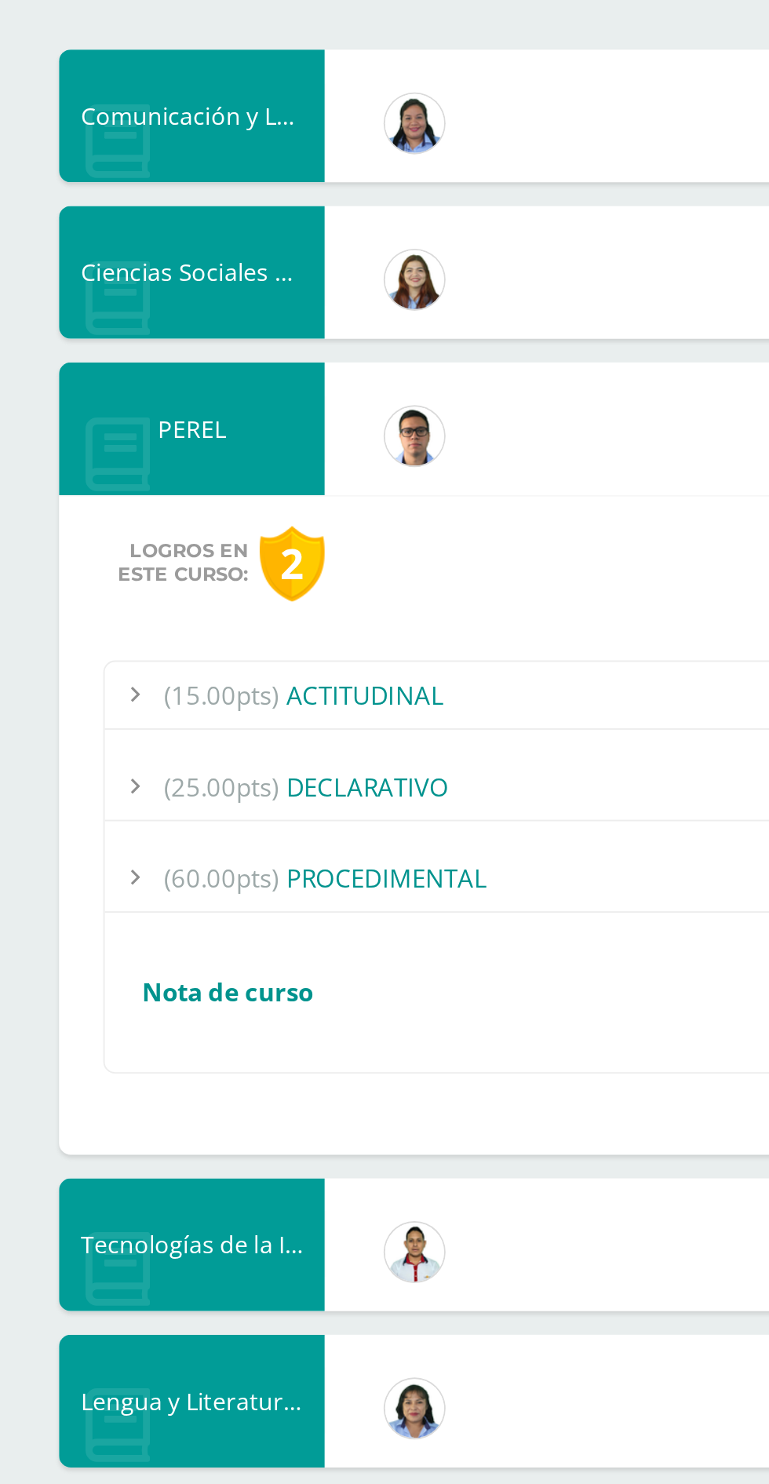
click at [152, 592] on div "2" at bounding box center [155, 596] width 35 height 40
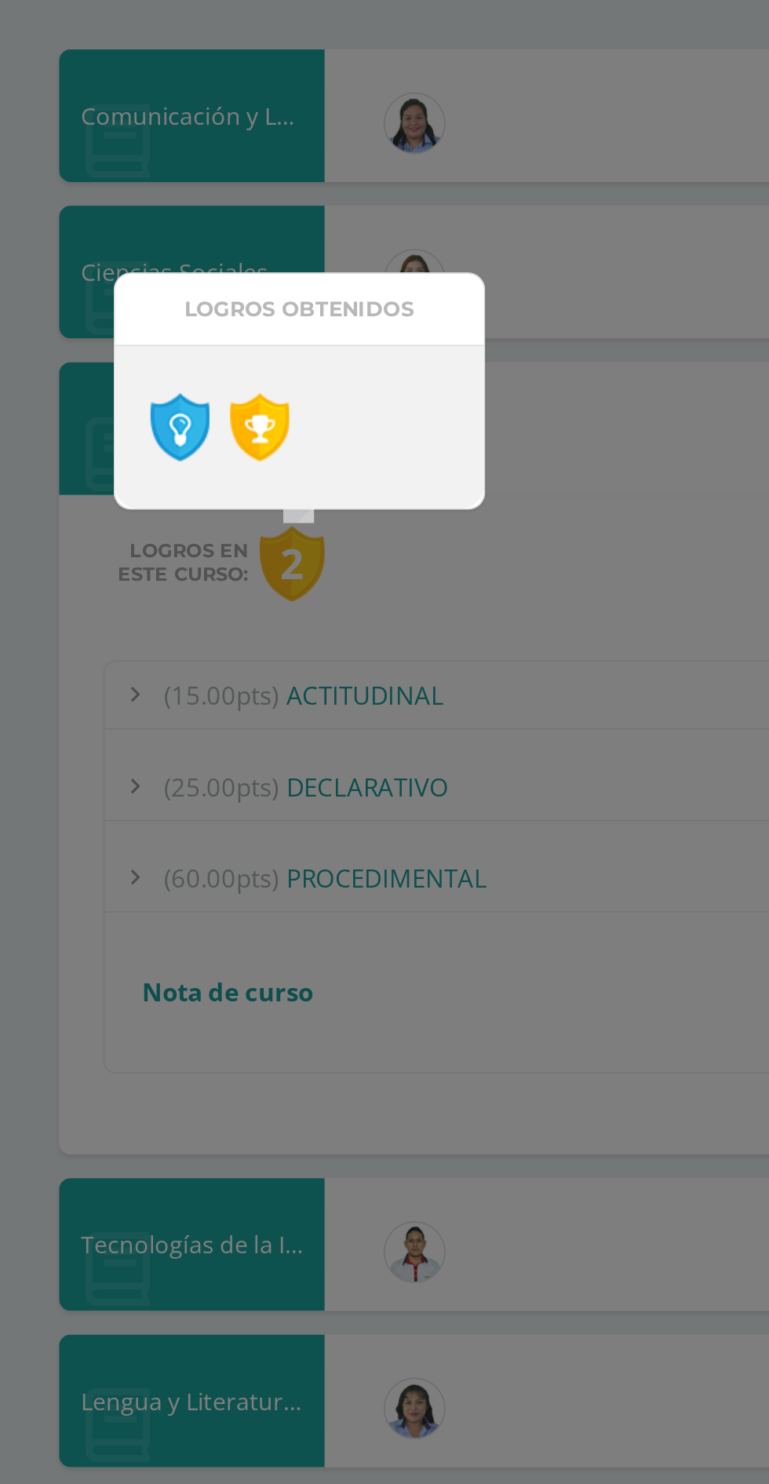
click at [104, 519] on link at bounding box center [95, 523] width 31 height 36
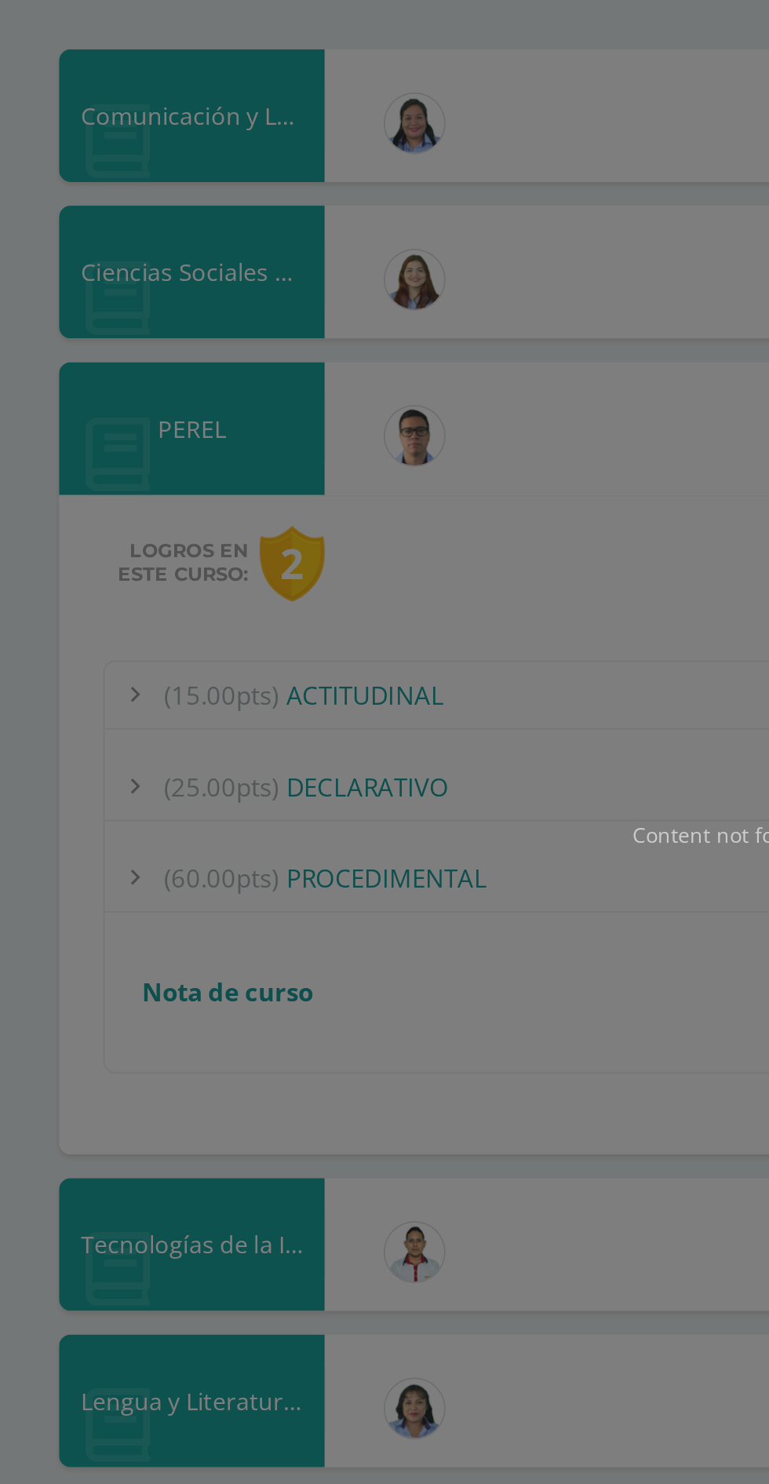
click at [170, 612] on div "Content not found" at bounding box center [384, 742] width 769 height 1484
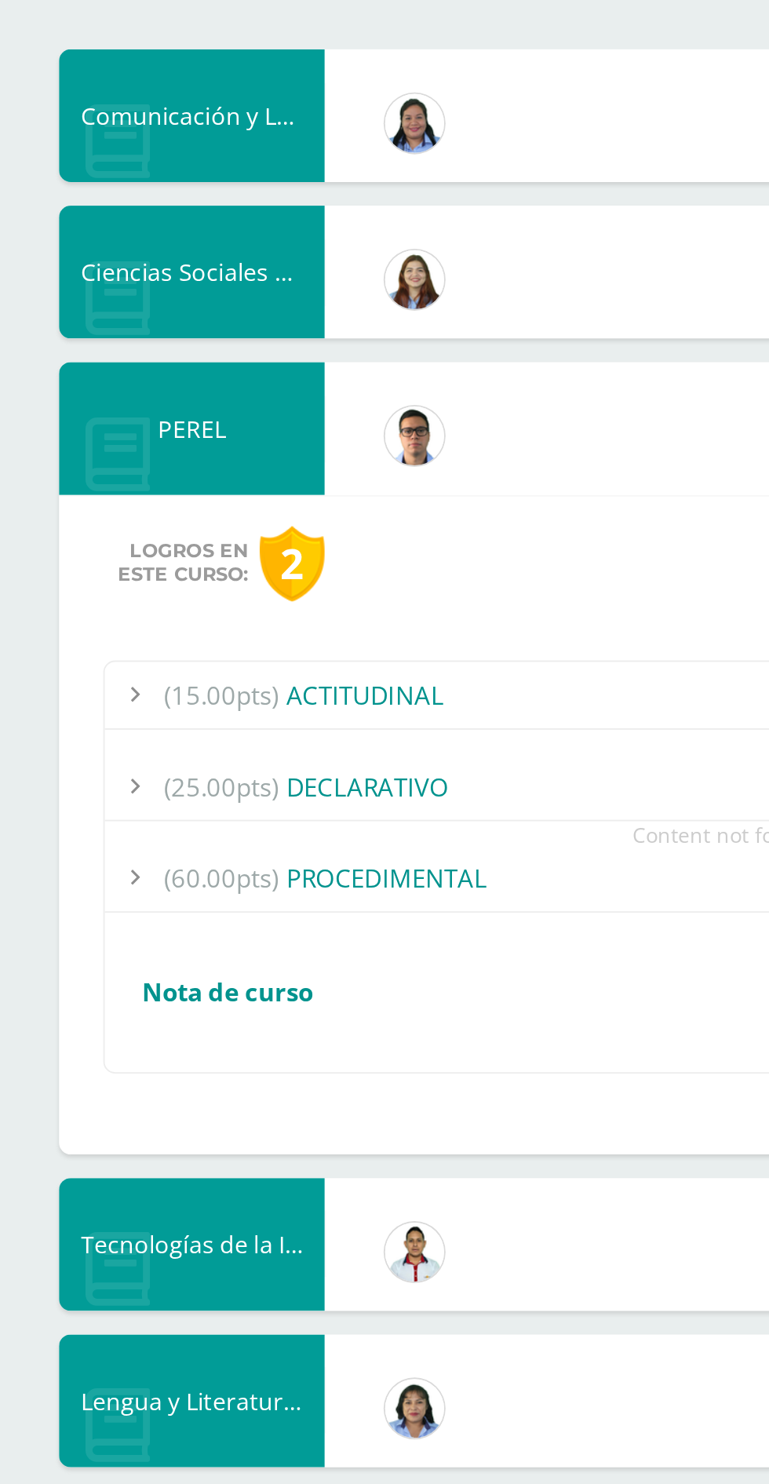
click at [152, 603] on div "Content not found" at bounding box center [384, 742] width 769 height 1484
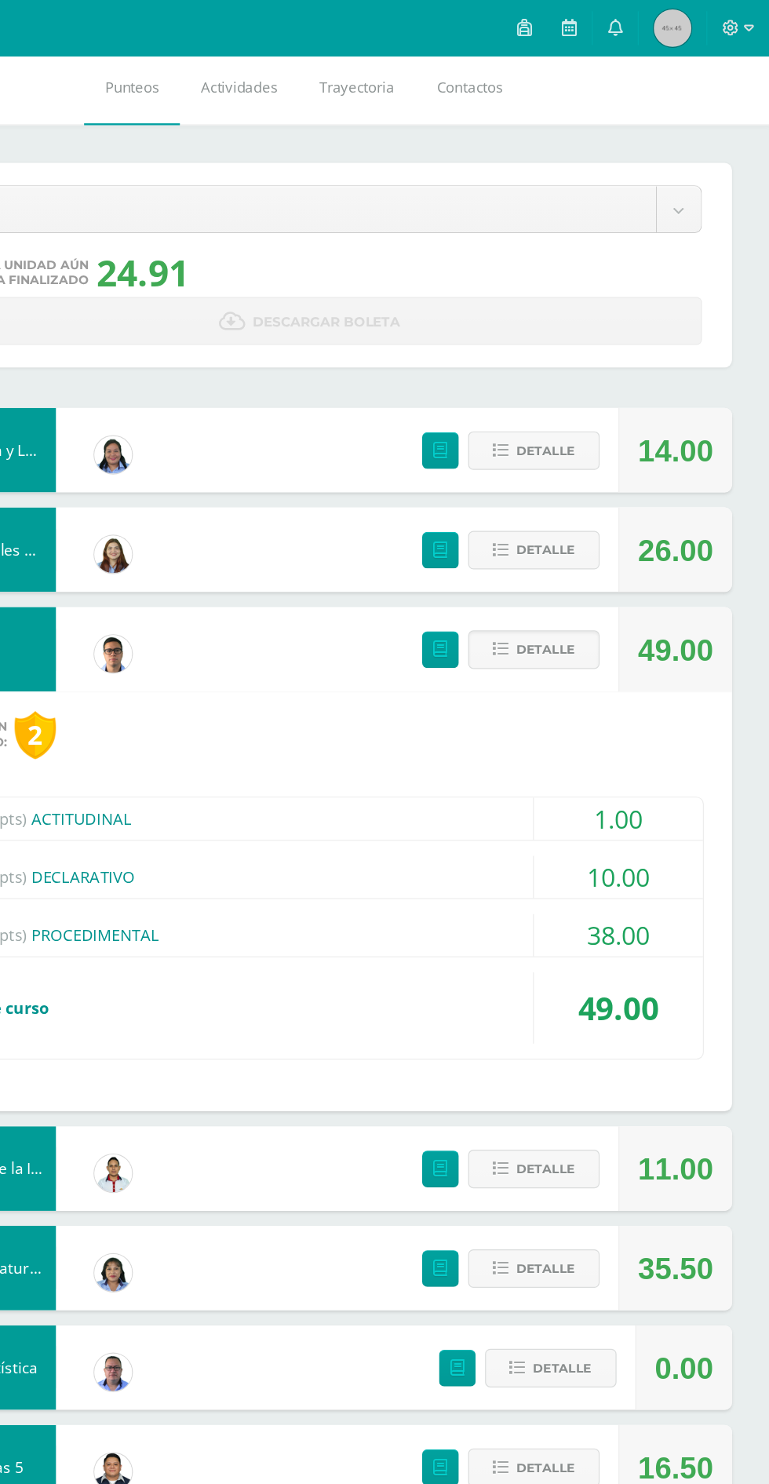
scroll to position [0, 0]
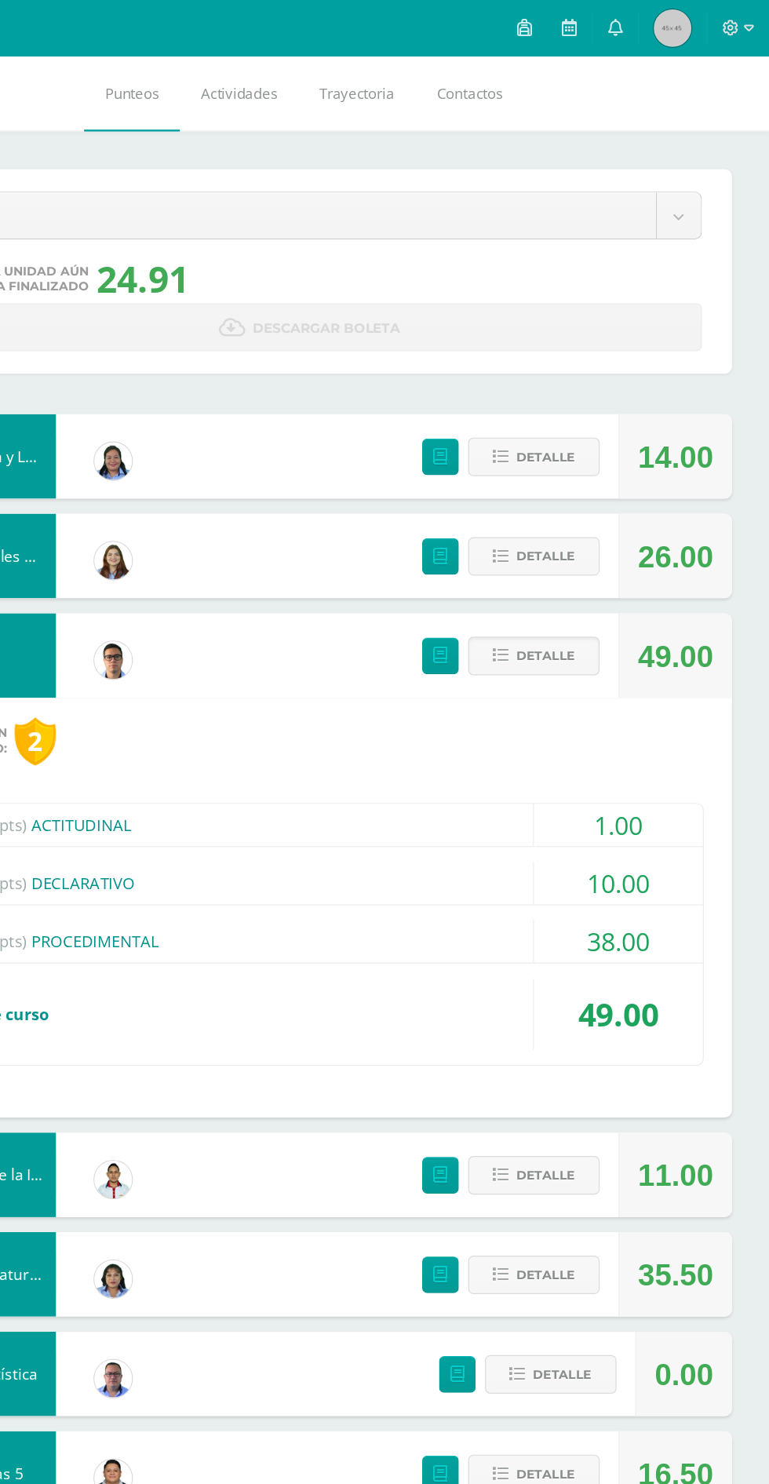
click at [581, 554] on span "Detalle" at bounding box center [581, 547] width 49 height 29
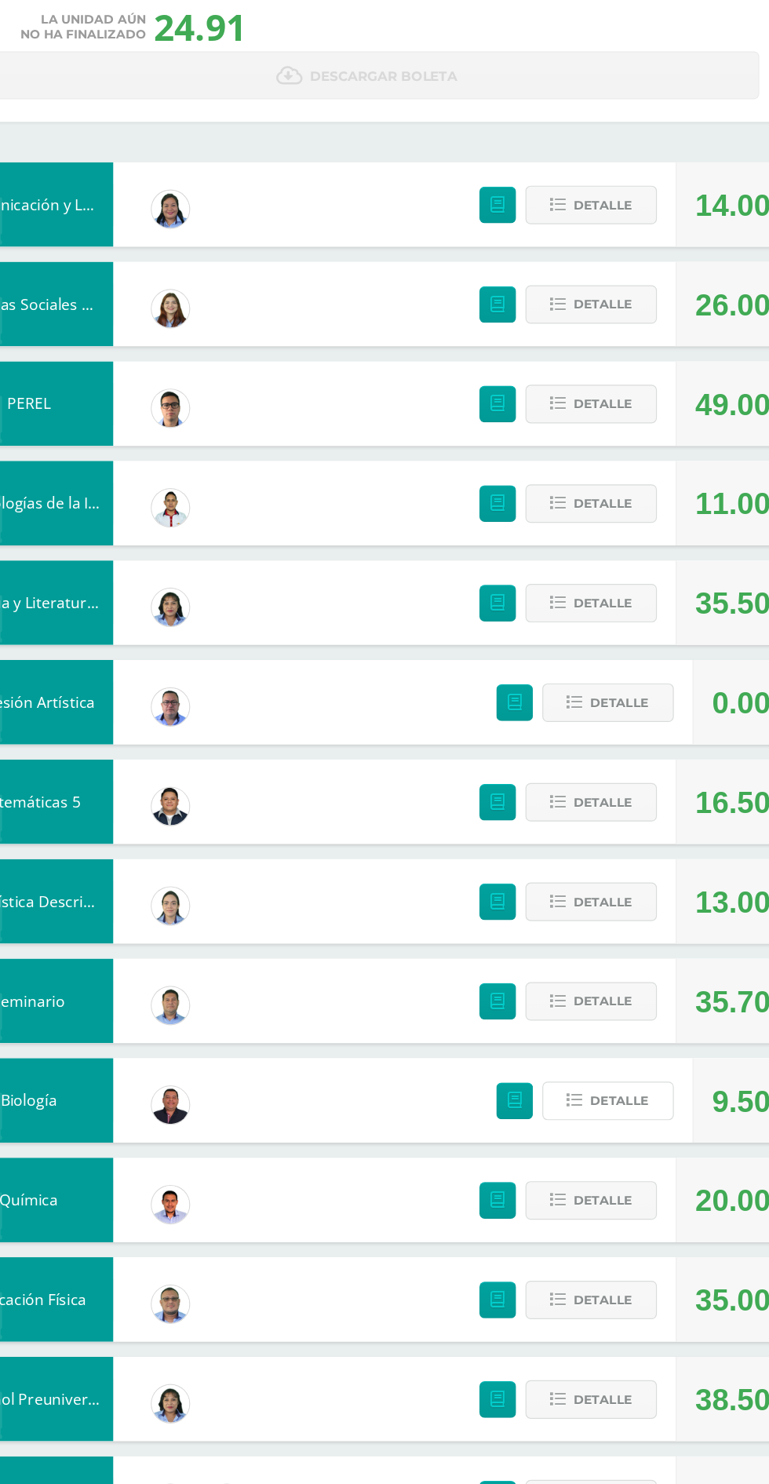
click at [594, 1134] on span "Detalle" at bounding box center [595, 1130] width 49 height 29
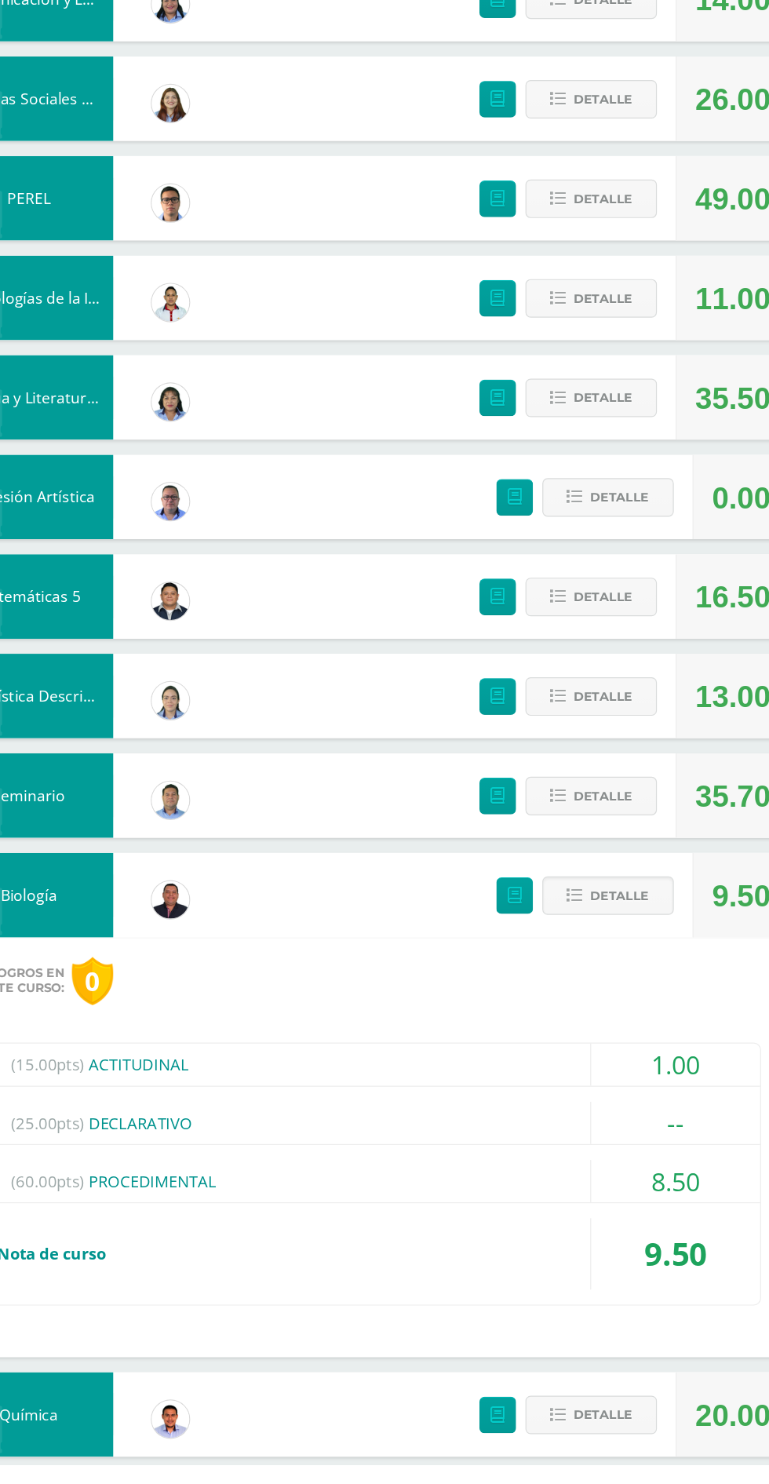
scroll to position [118, 0]
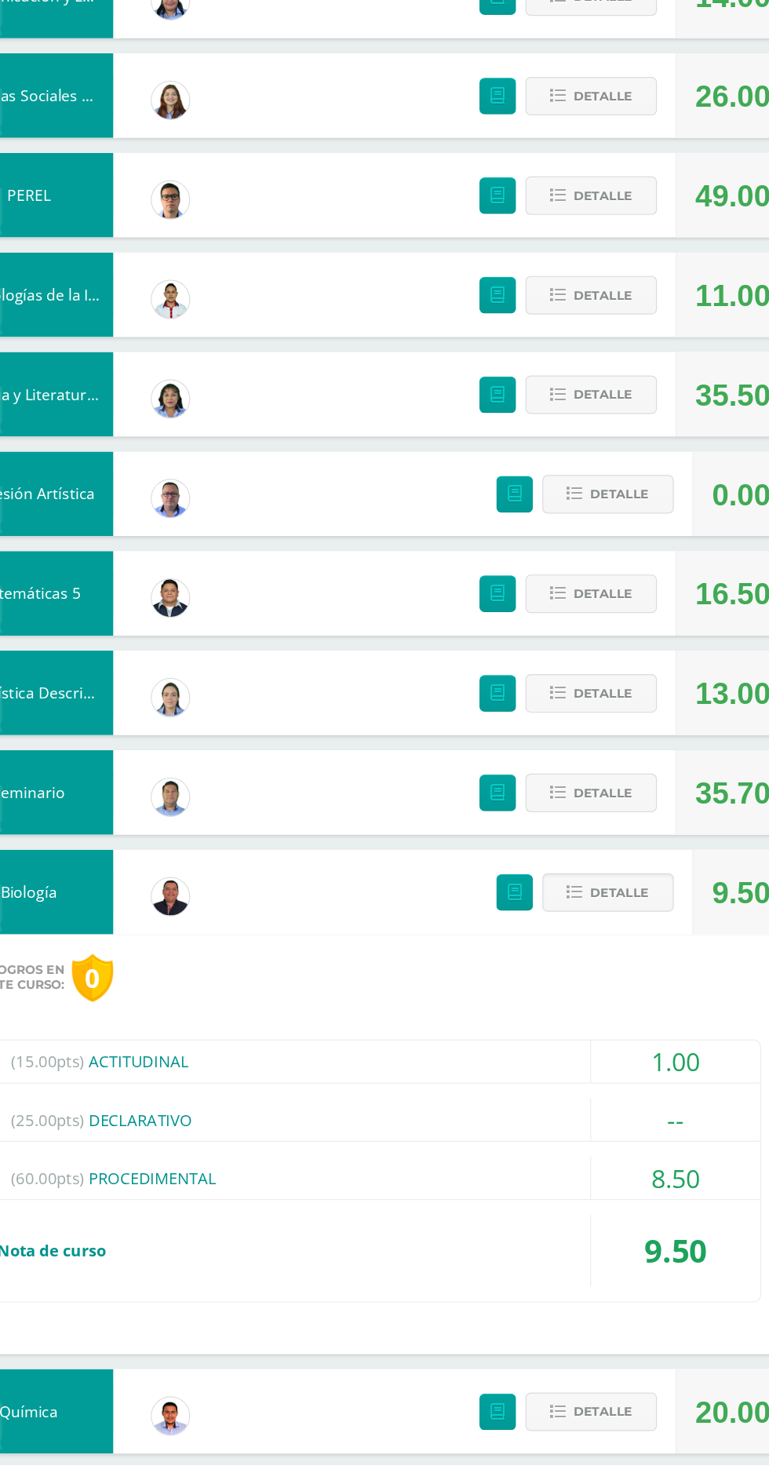
click at [512, 1247] on div "(60.00pts) PROCEDIMENTAL" at bounding box center [384, 1243] width 657 height 35
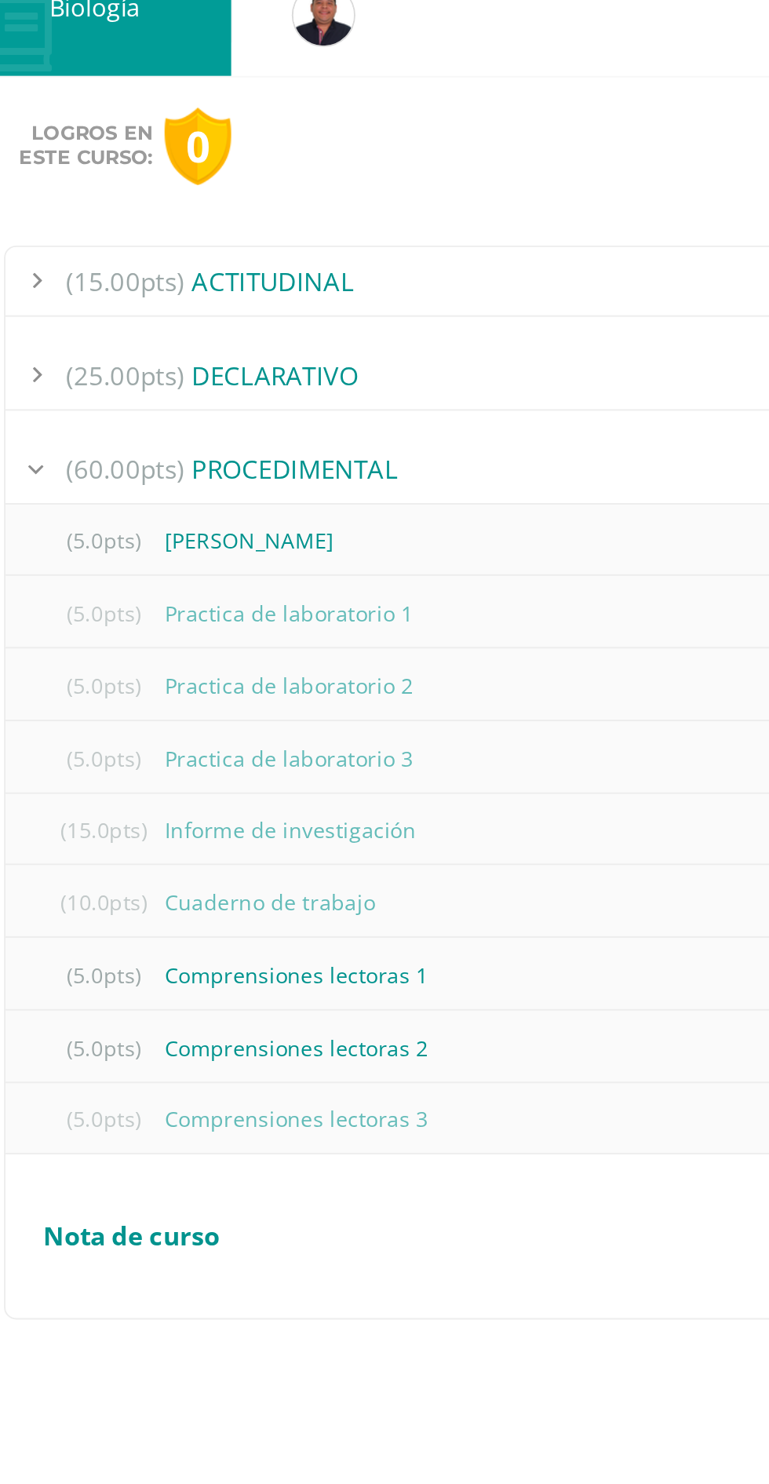
scroll to position [359, 0]
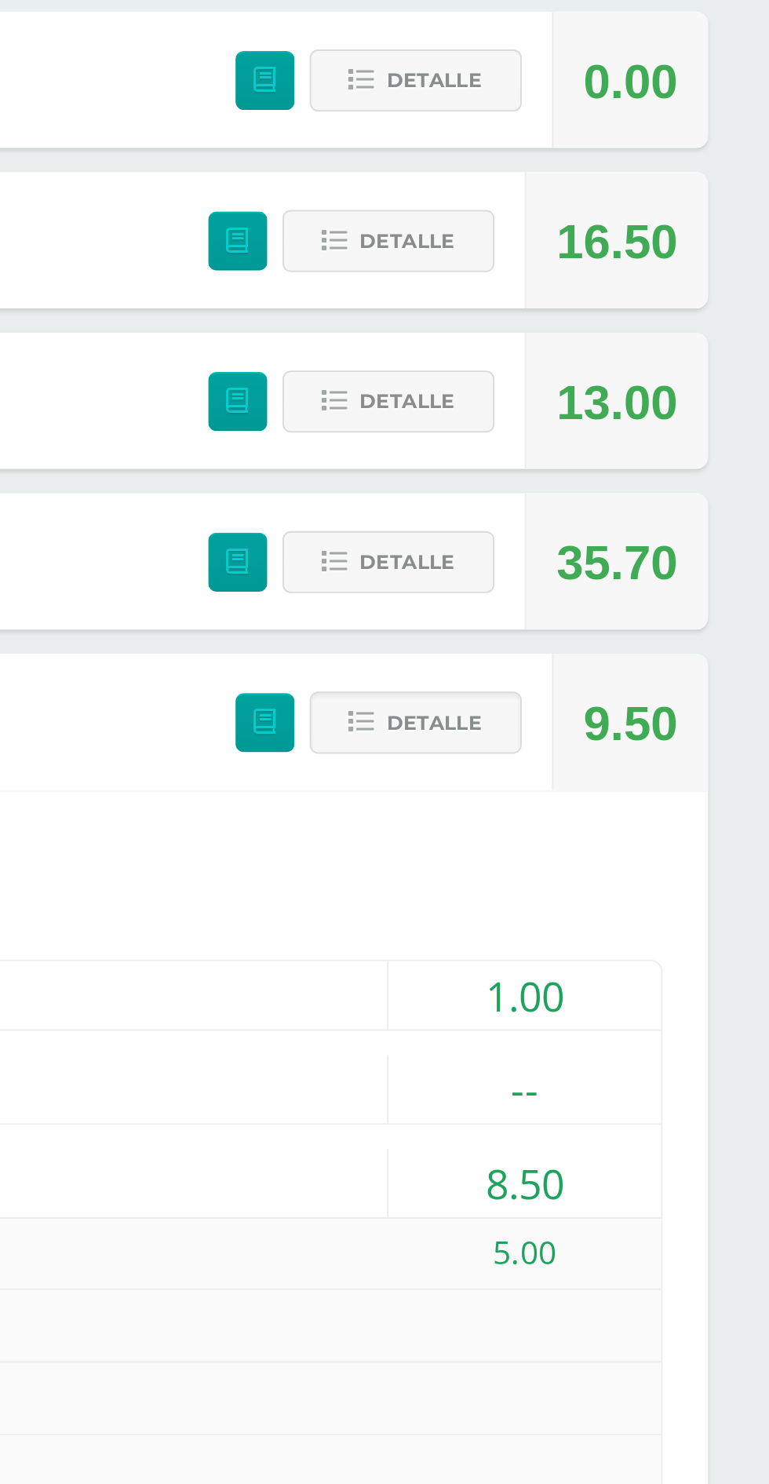
click at [612, 661] on span "Detalle" at bounding box center [595, 668] width 49 height 29
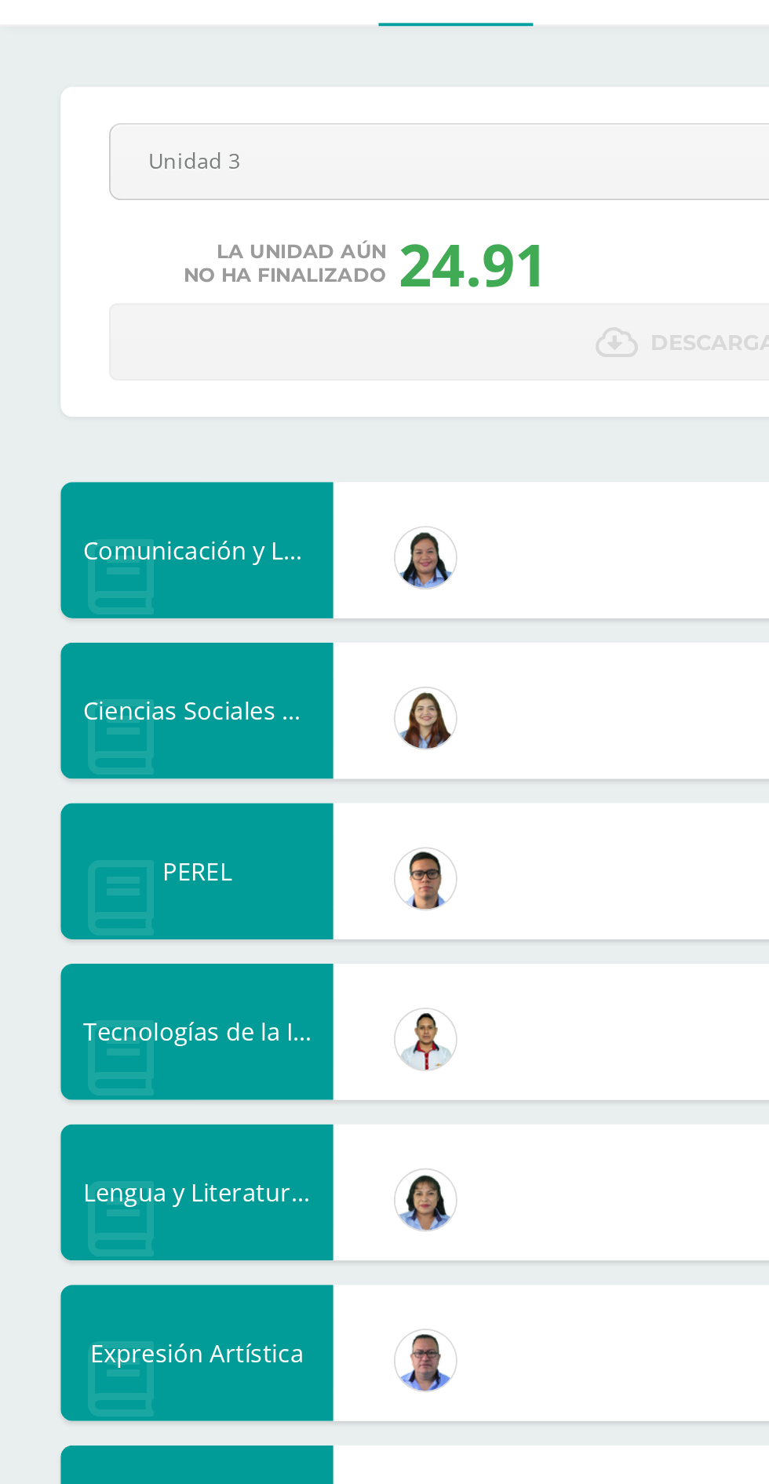
scroll to position [0, 0]
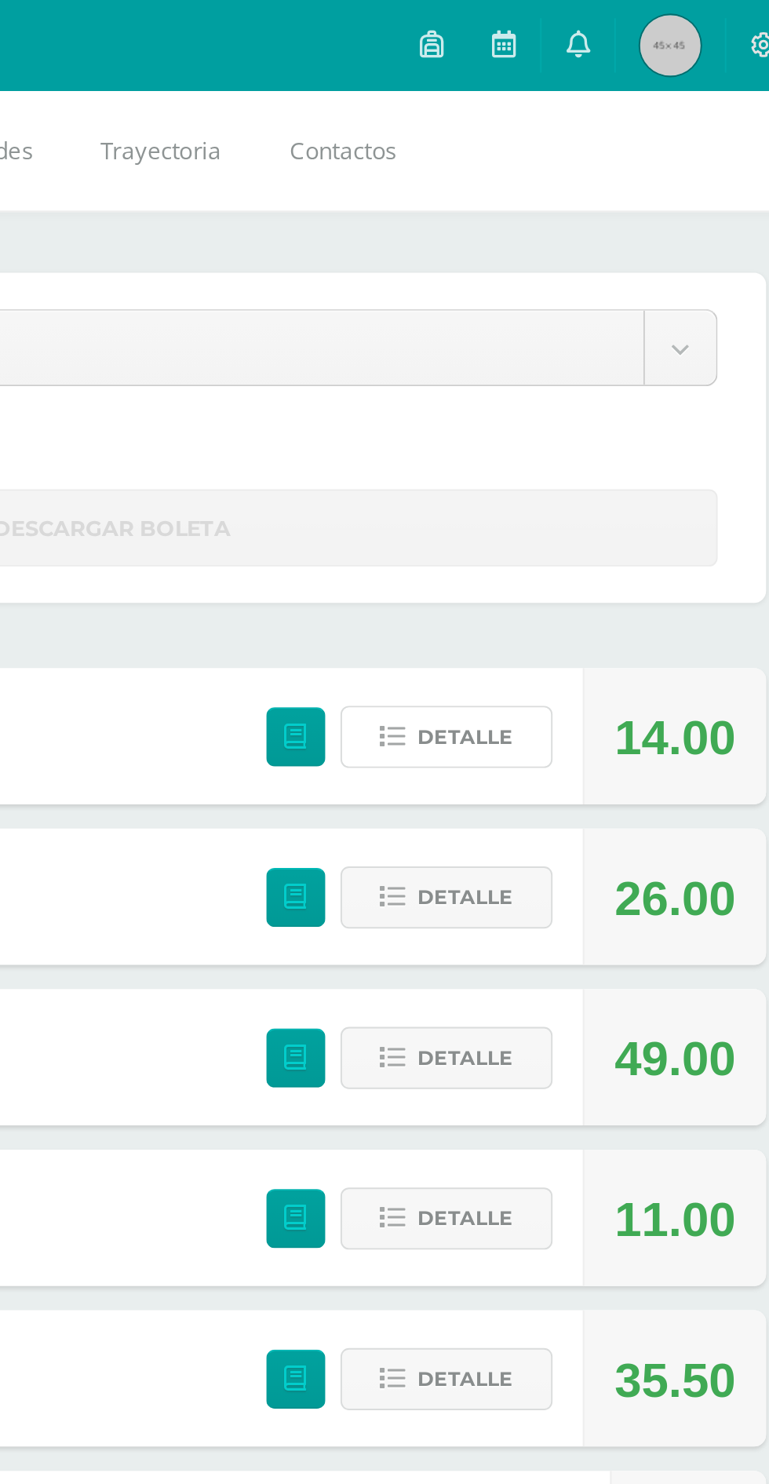
click at [588, 379] on span "Detalle" at bounding box center [581, 381] width 49 height 29
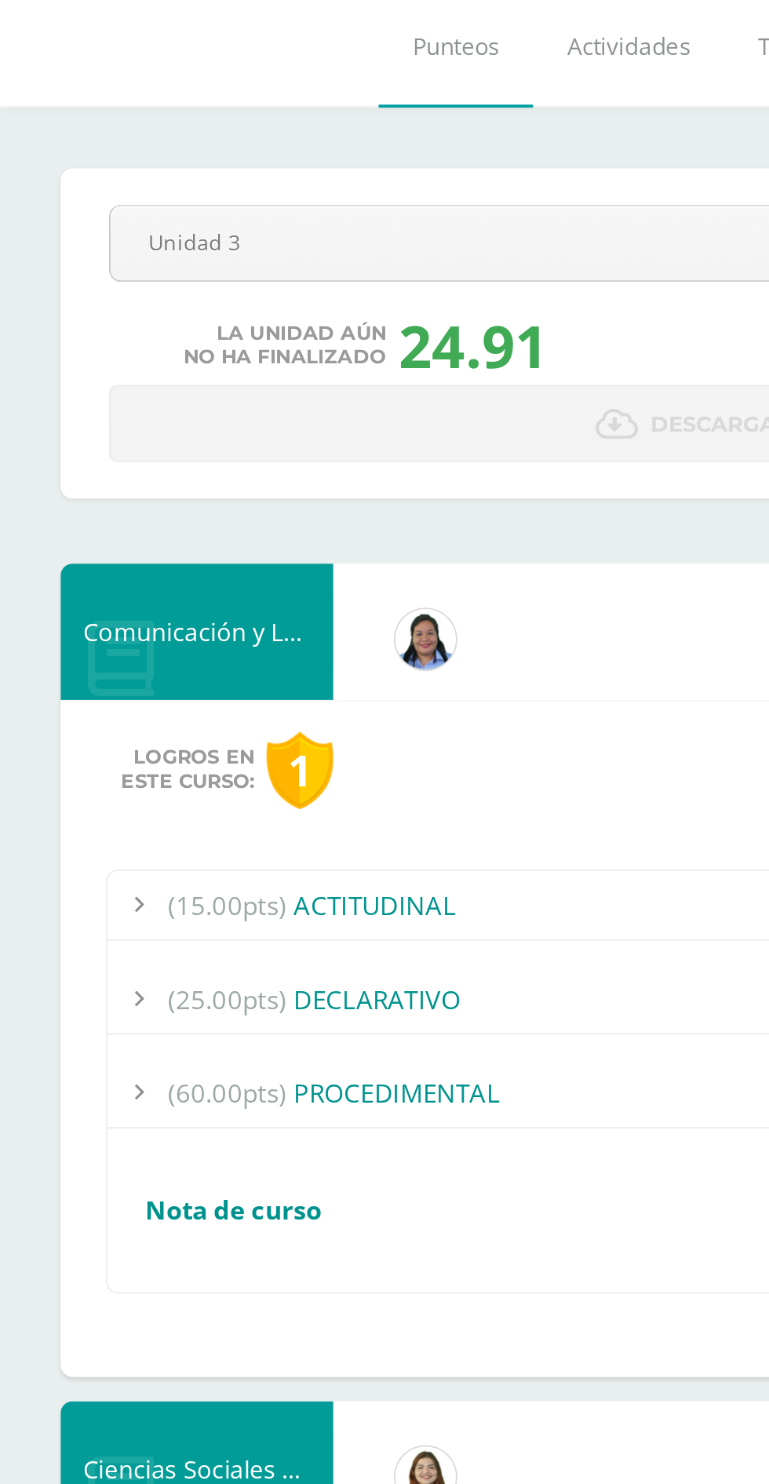
click at [319, 572] on div "(25.00pts) DECLARATIVO" at bounding box center [384, 571] width 657 height 35
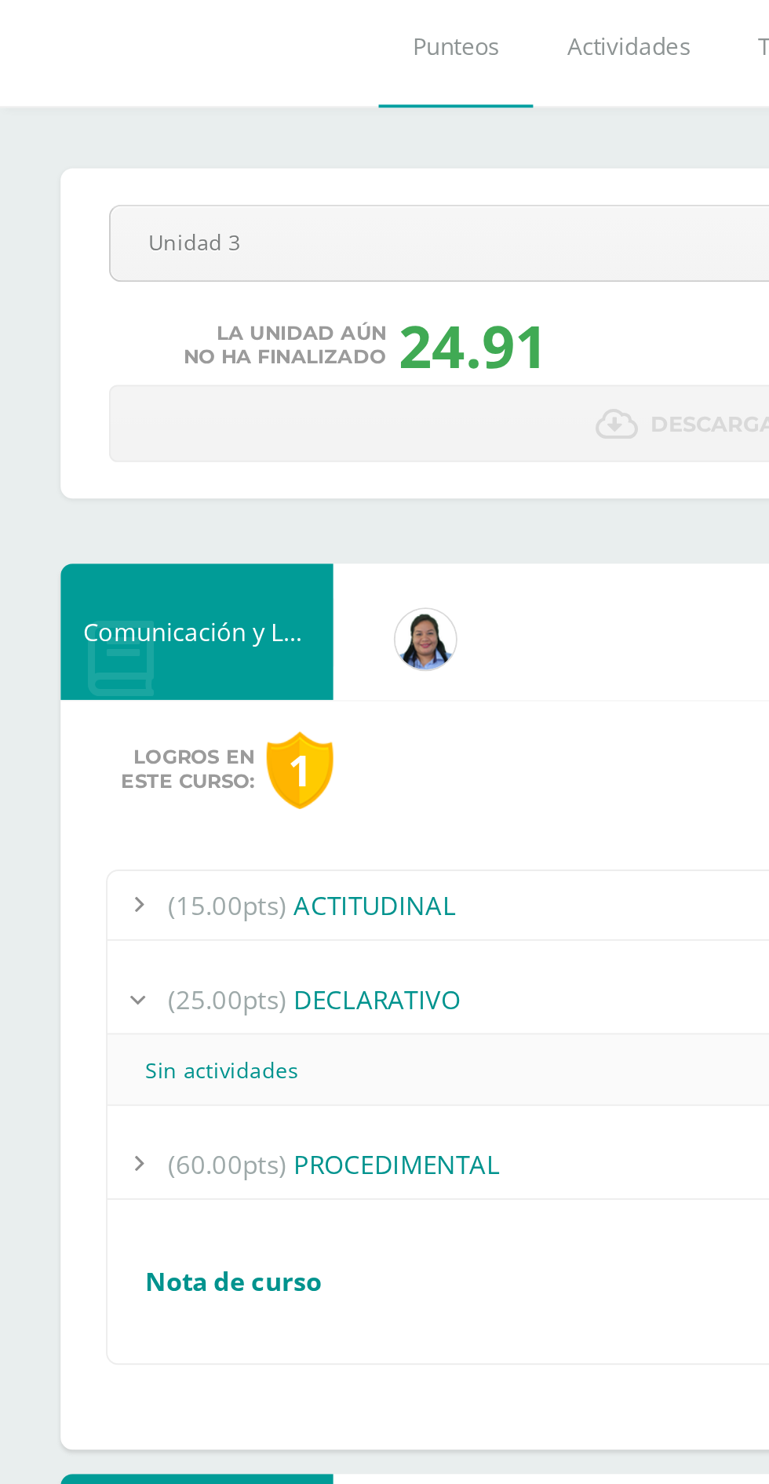
click at [260, 655] on div "(60.00pts) PROCEDIMENTAL" at bounding box center [384, 656] width 657 height 35
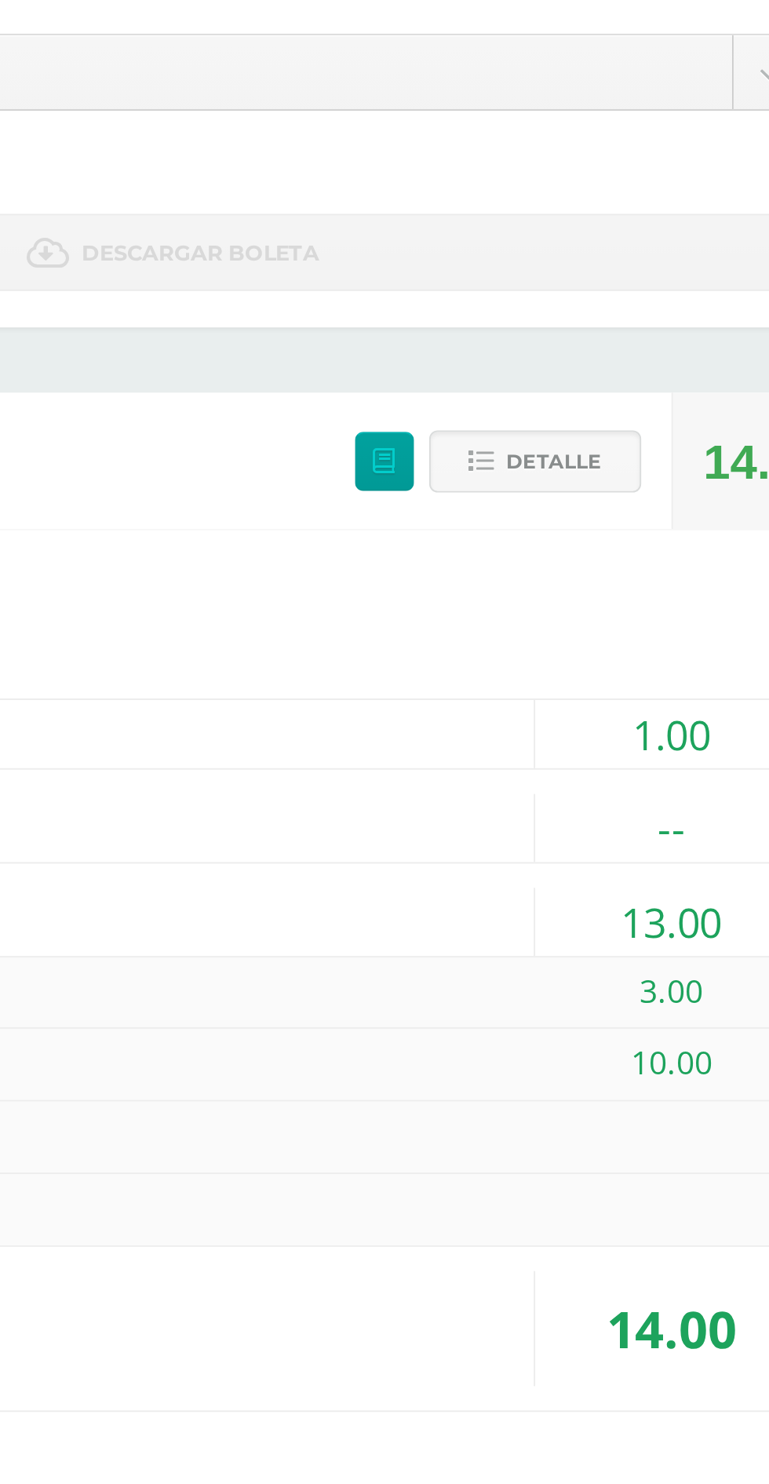
click at [575, 377] on span "Detalle" at bounding box center [581, 381] width 49 height 29
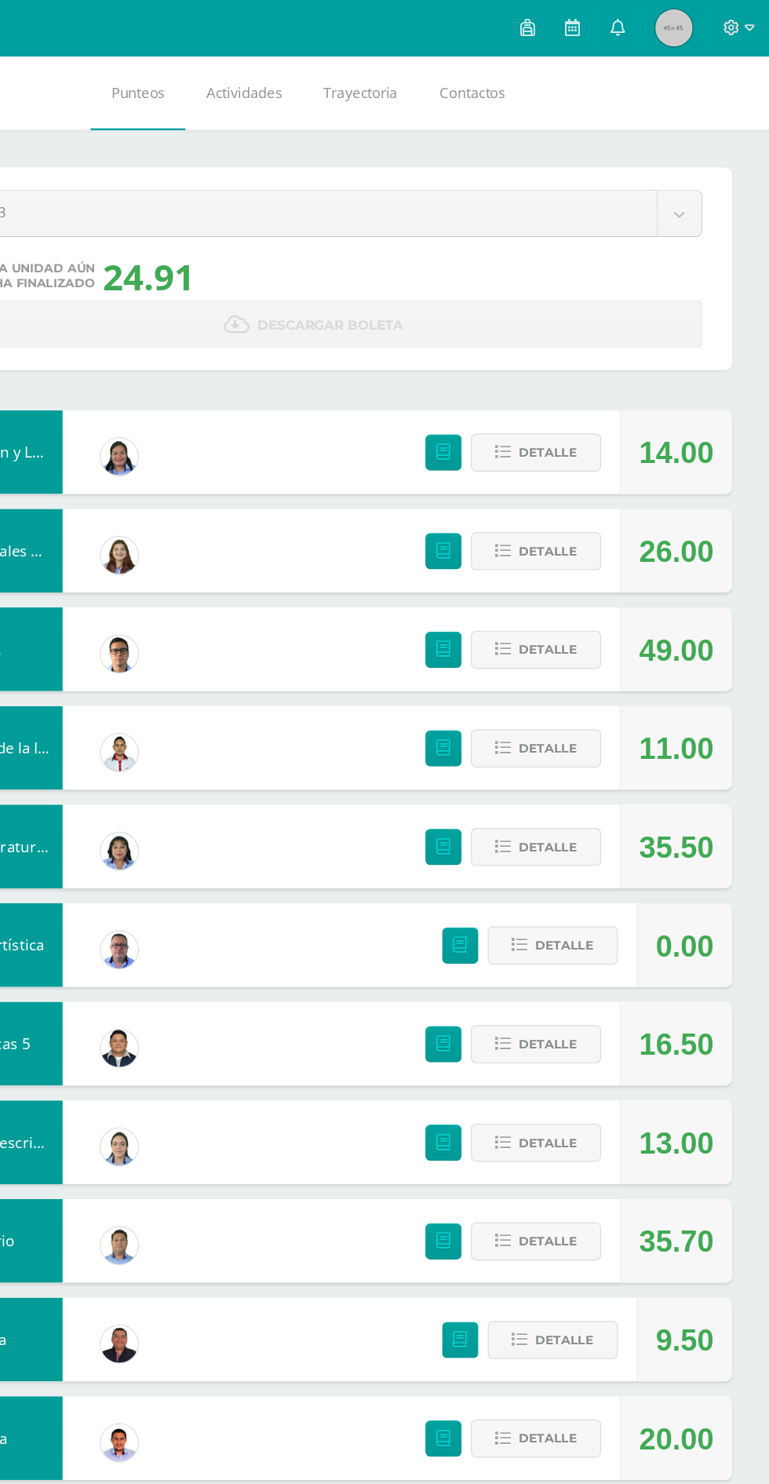
click at [683, 9] on img at bounding box center [687, 23] width 31 height 31
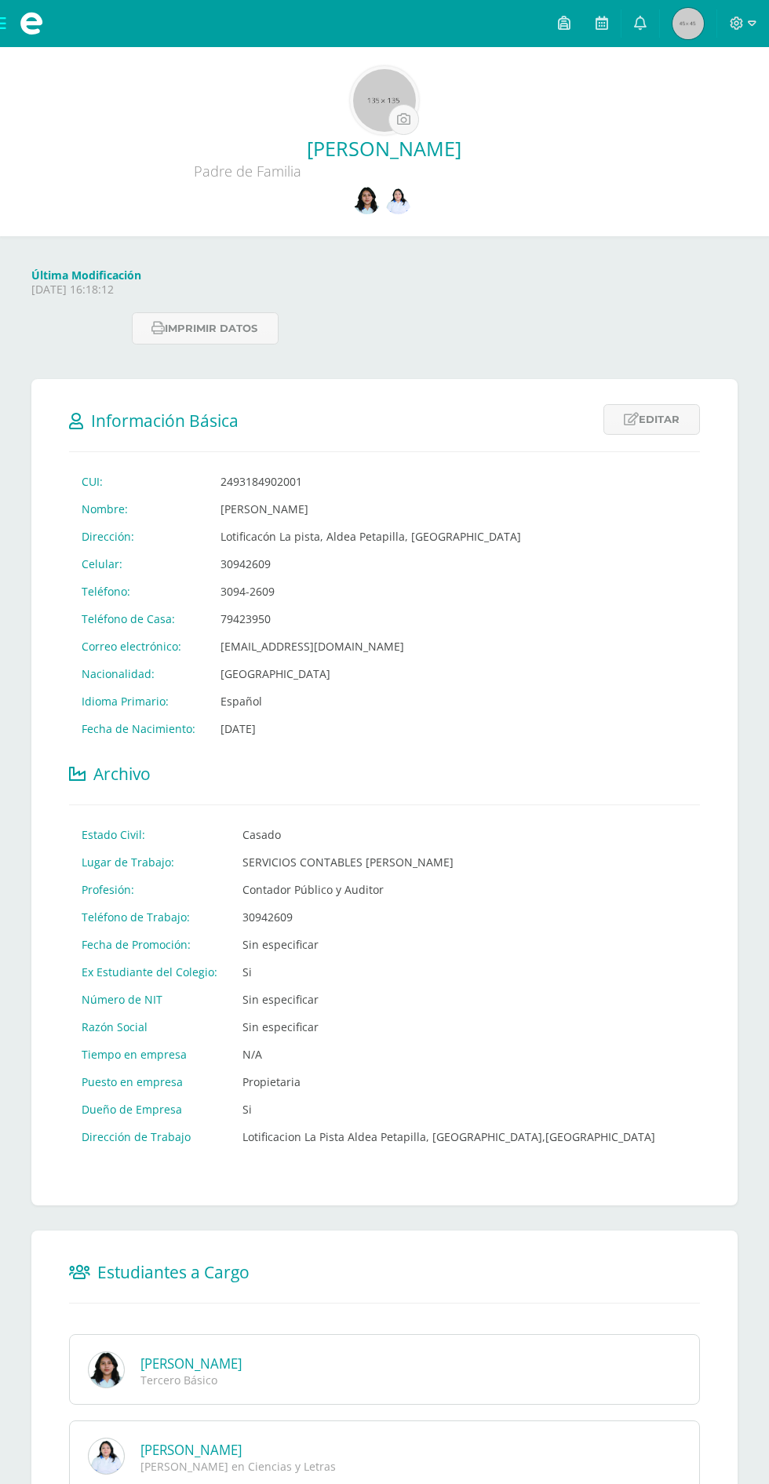
click at [365, 209] on img at bounding box center [366, 200] width 27 height 27
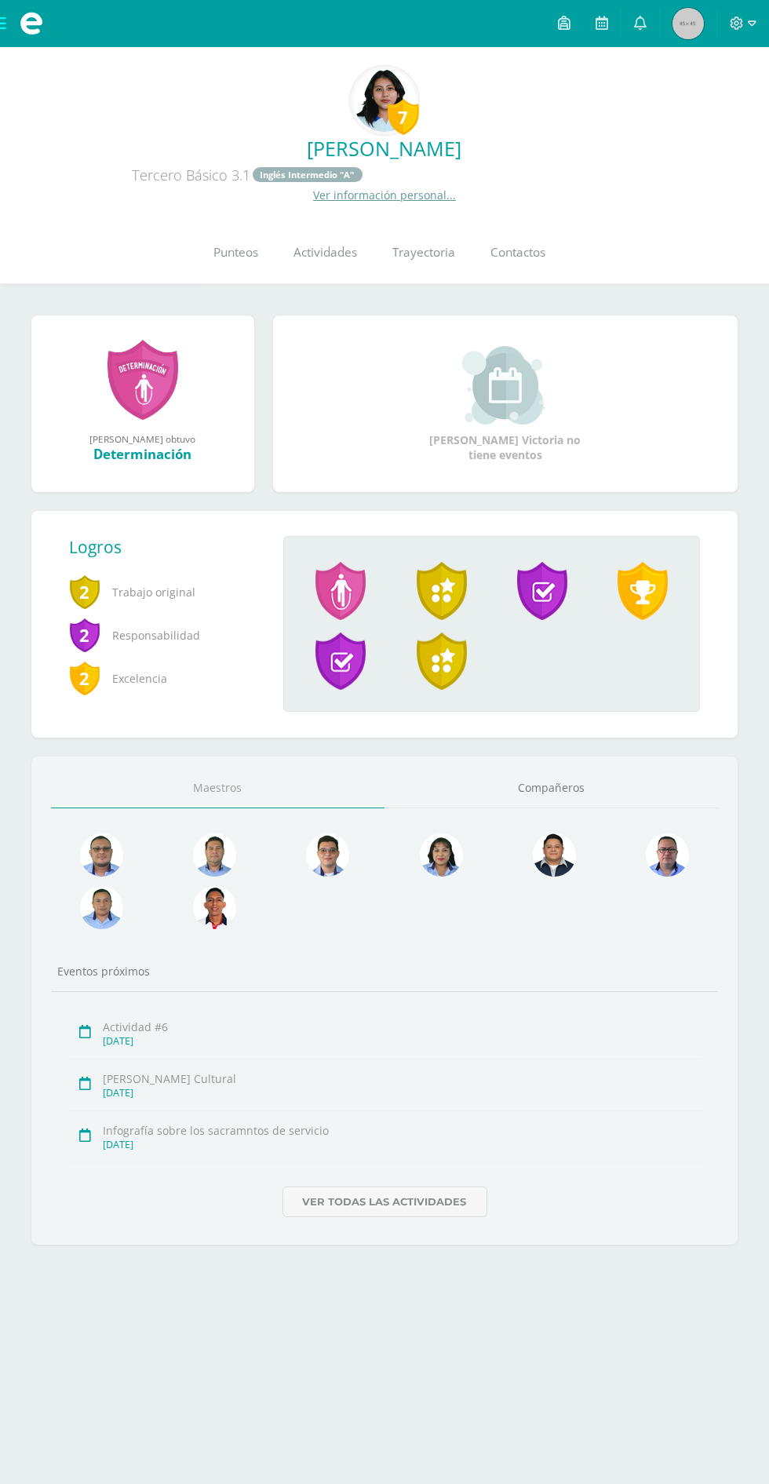
click at [224, 246] on span "Punteos" at bounding box center [236, 253] width 45 height 16
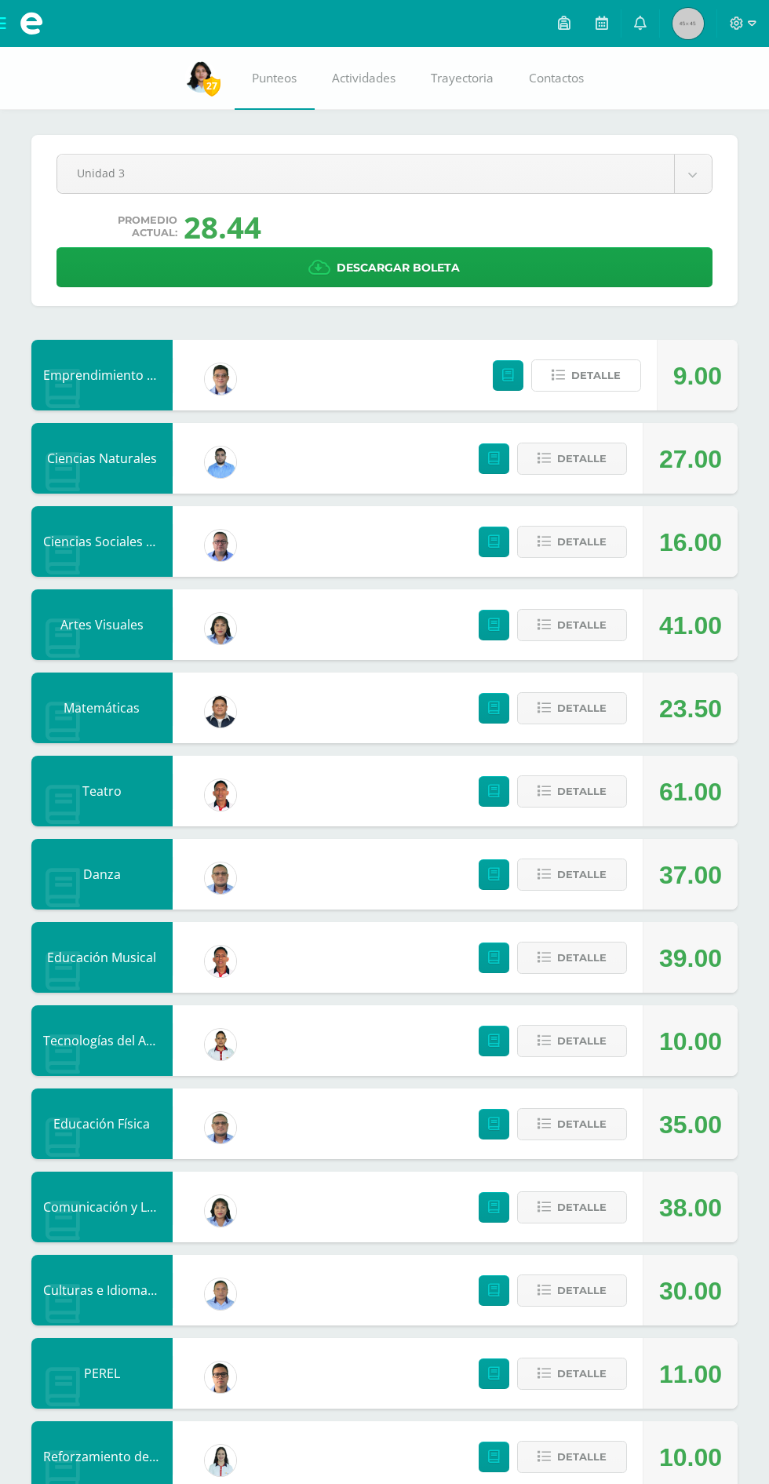
click at [579, 360] on button "Detalle" at bounding box center [586, 375] width 110 height 32
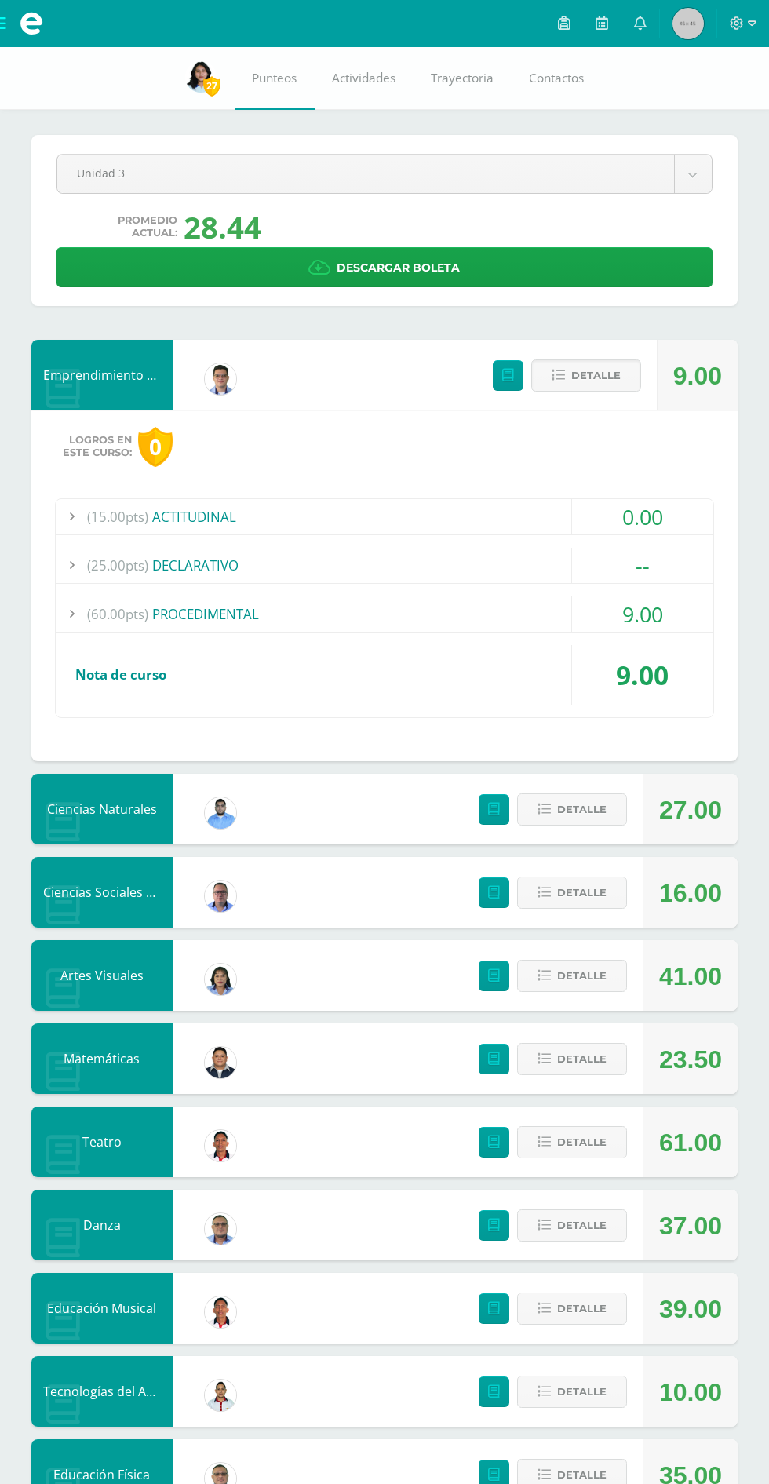
click at [579, 360] on button "Detalle" at bounding box center [586, 375] width 110 height 32
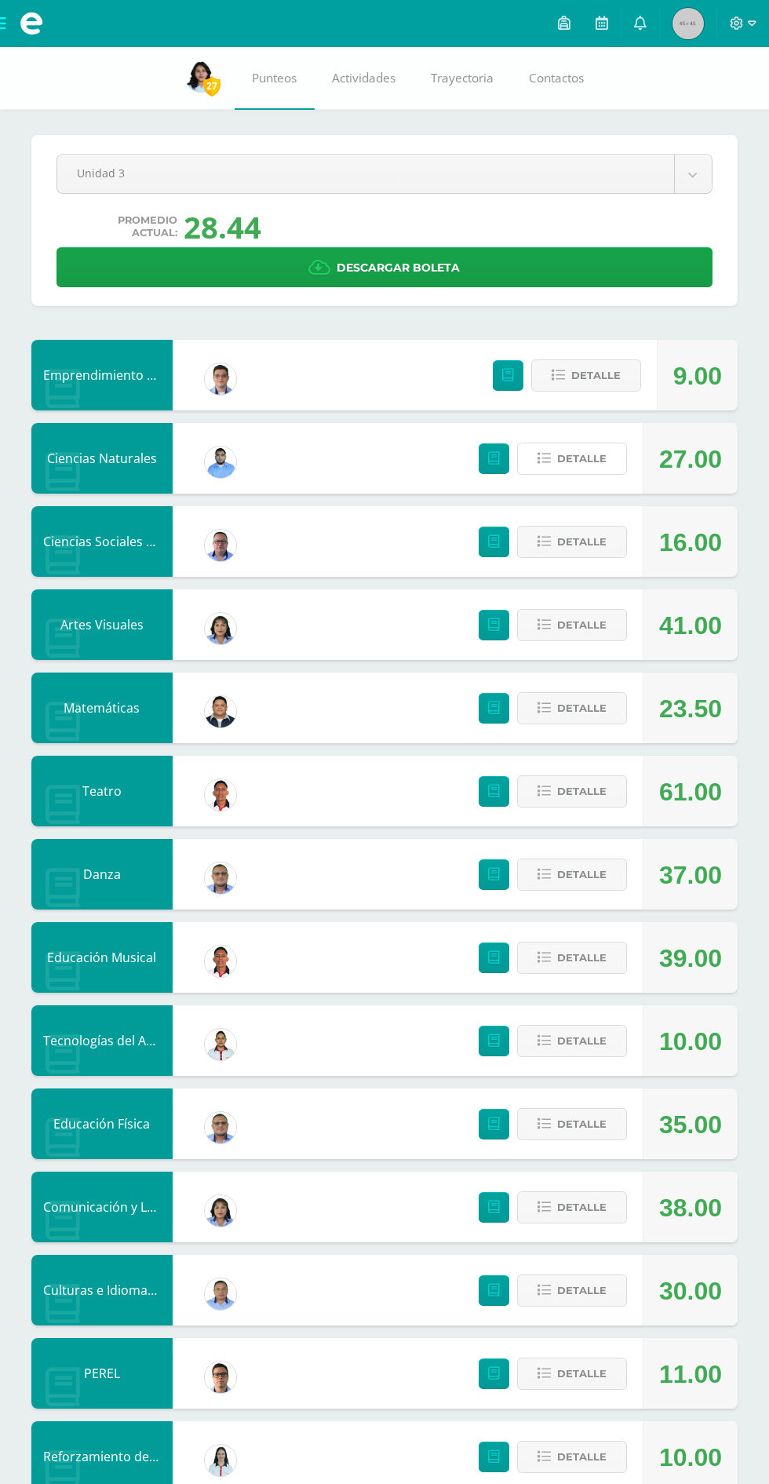
click at [579, 457] on span "Detalle" at bounding box center [581, 458] width 49 height 29
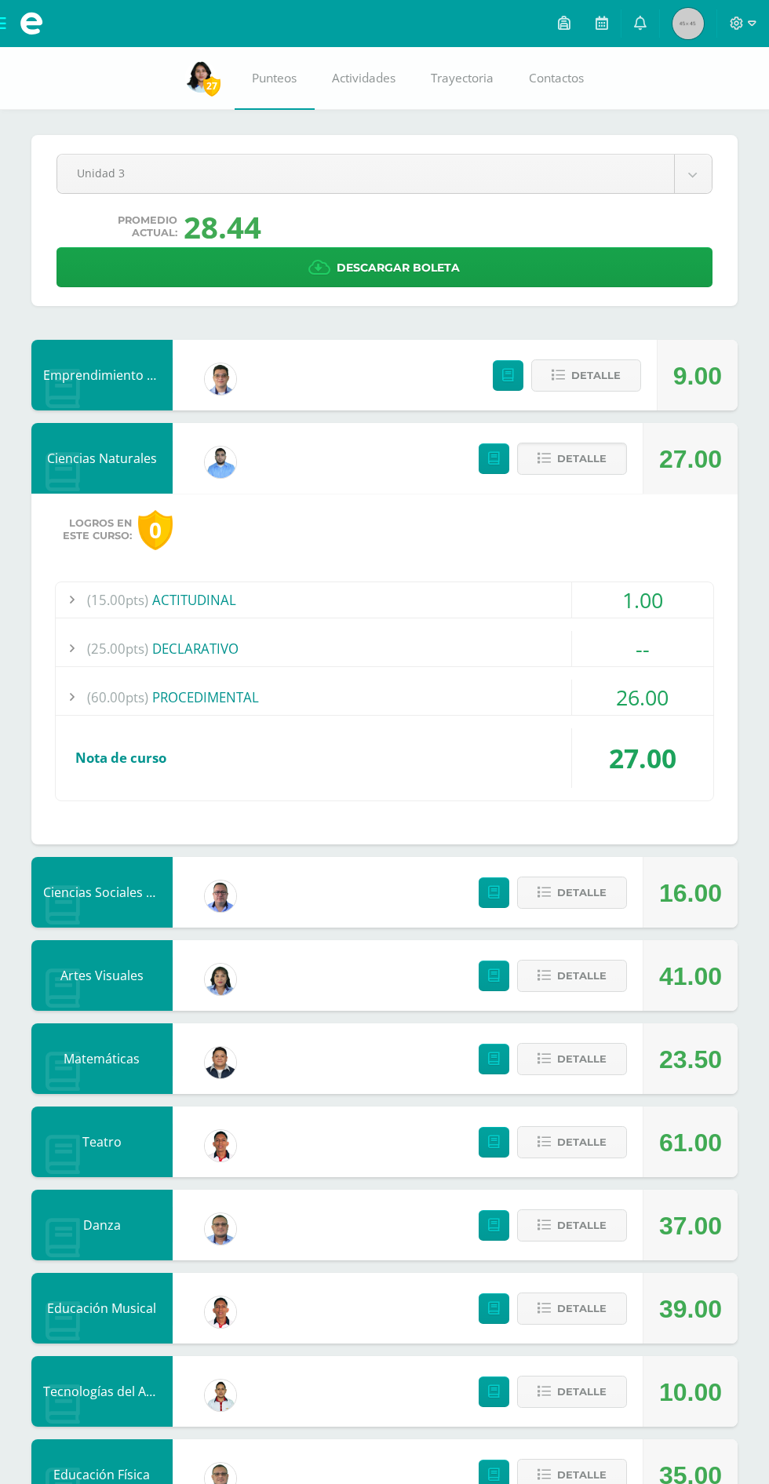
click at [571, 467] on span "Detalle" at bounding box center [581, 458] width 49 height 29
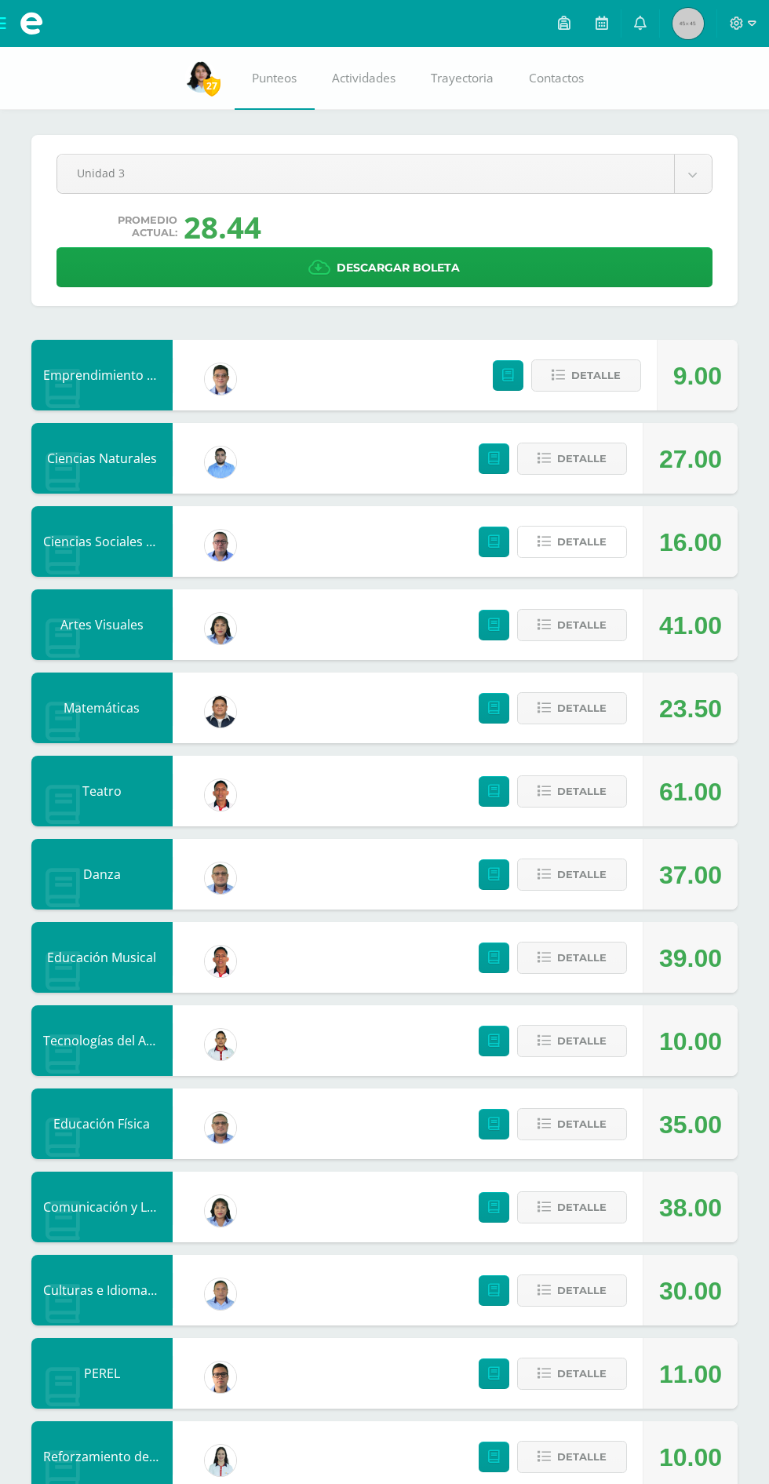
click at [579, 541] on span "Detalle" at bounding box center [581, 541] width 49 height 29
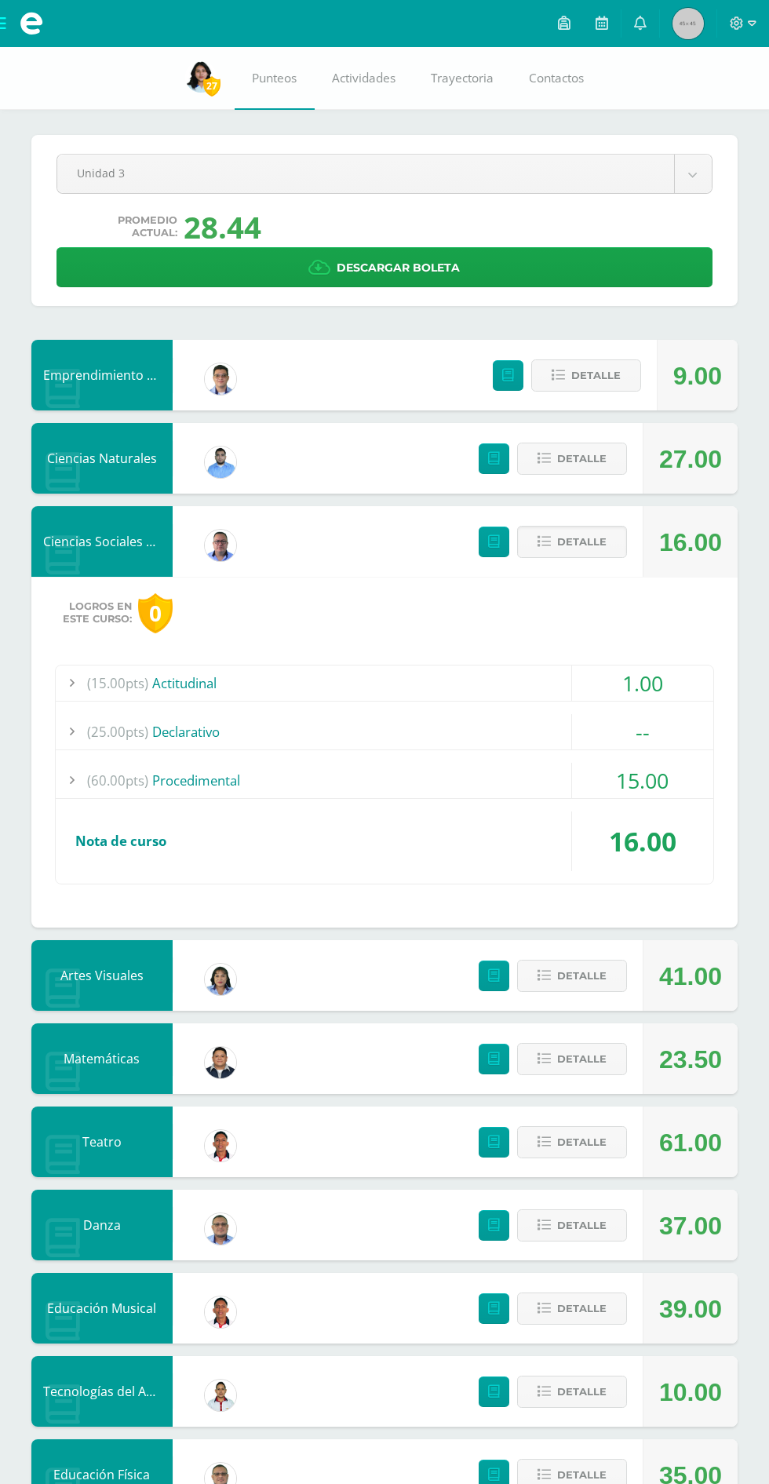
click at [569, 543] on span "Detalle" at bounding box center [581, 541] width 49 height 29
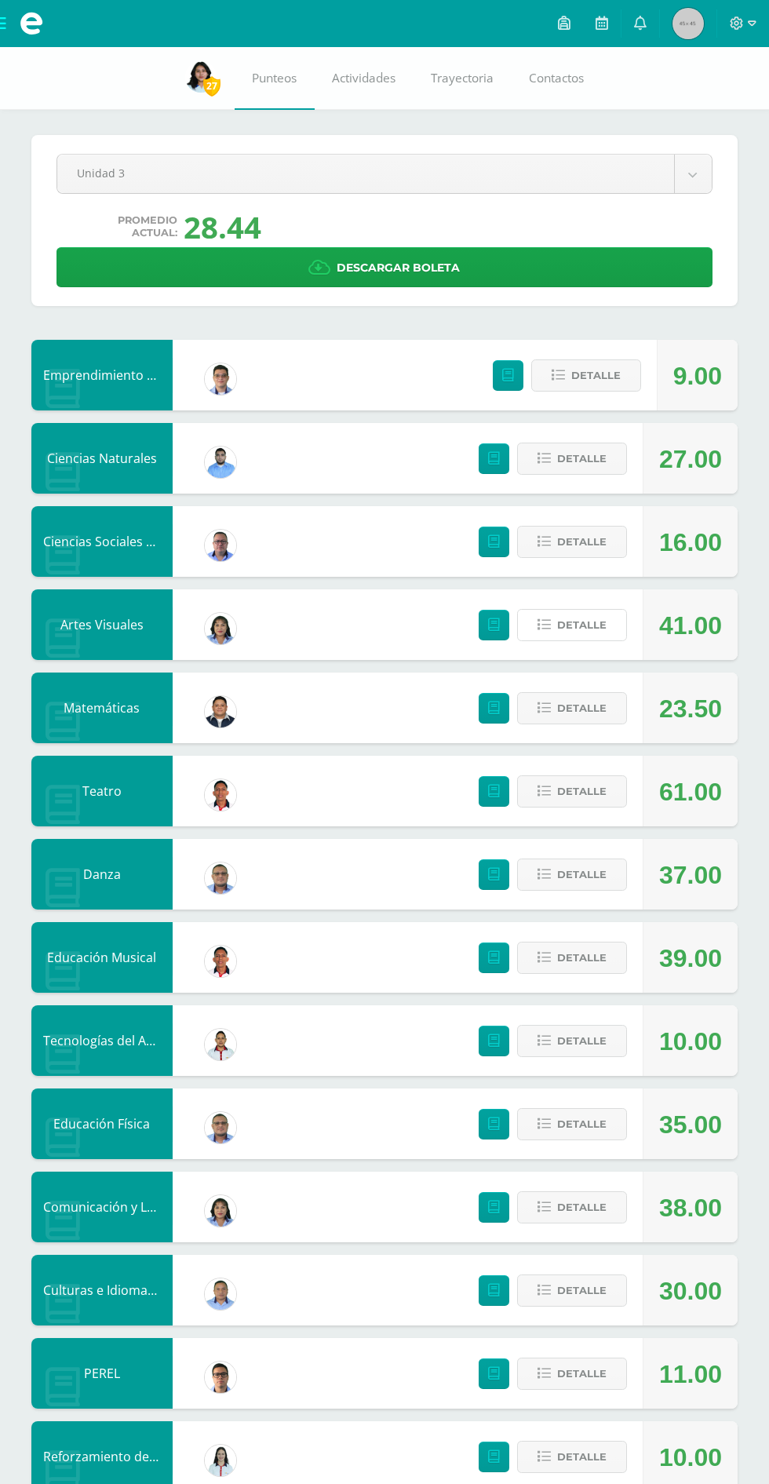
click at [578, 628] on span "Detalle" at bounding box center [581, 624] width 49 height 29
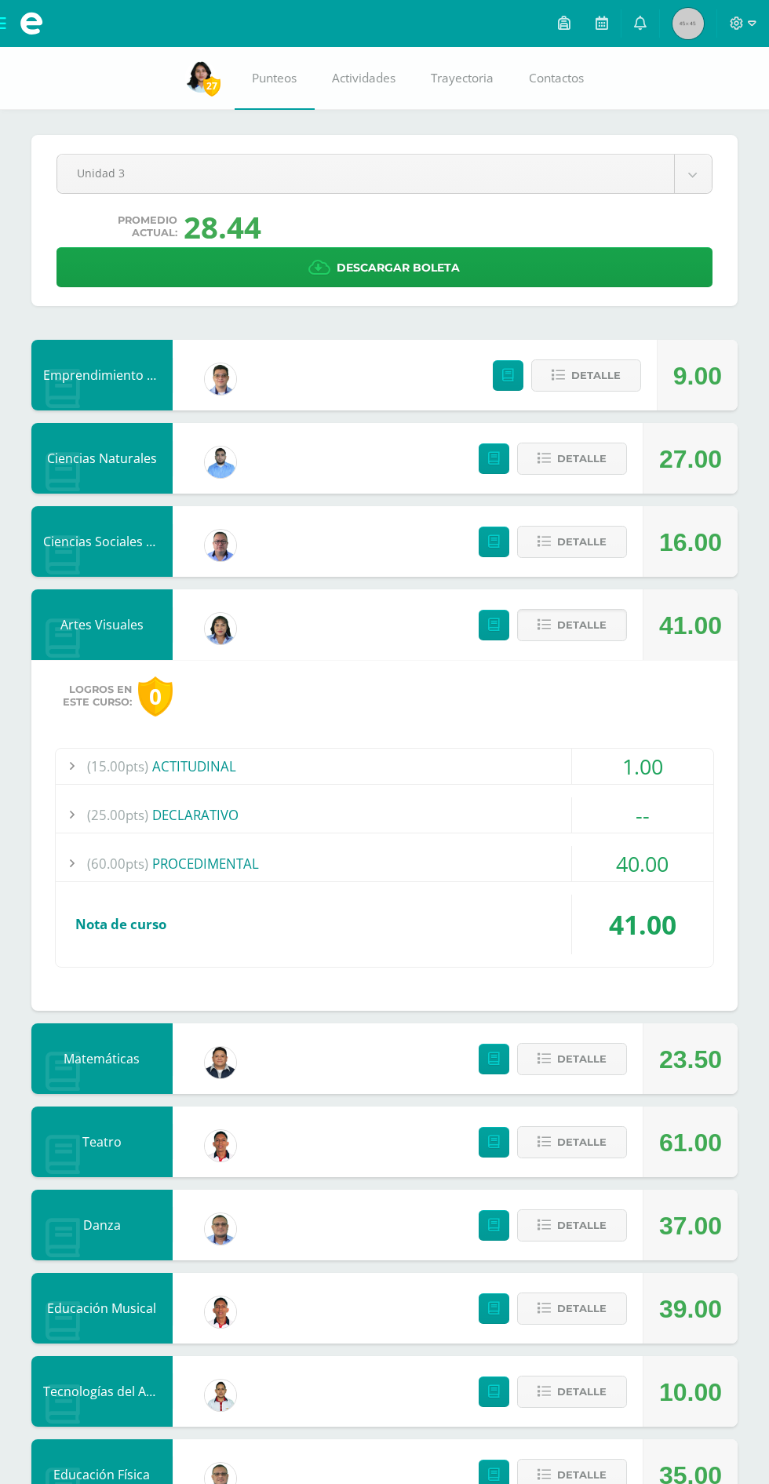
click at [578, 628] on span "Detalle" at bounding box center [581, 624] width 49 height 29
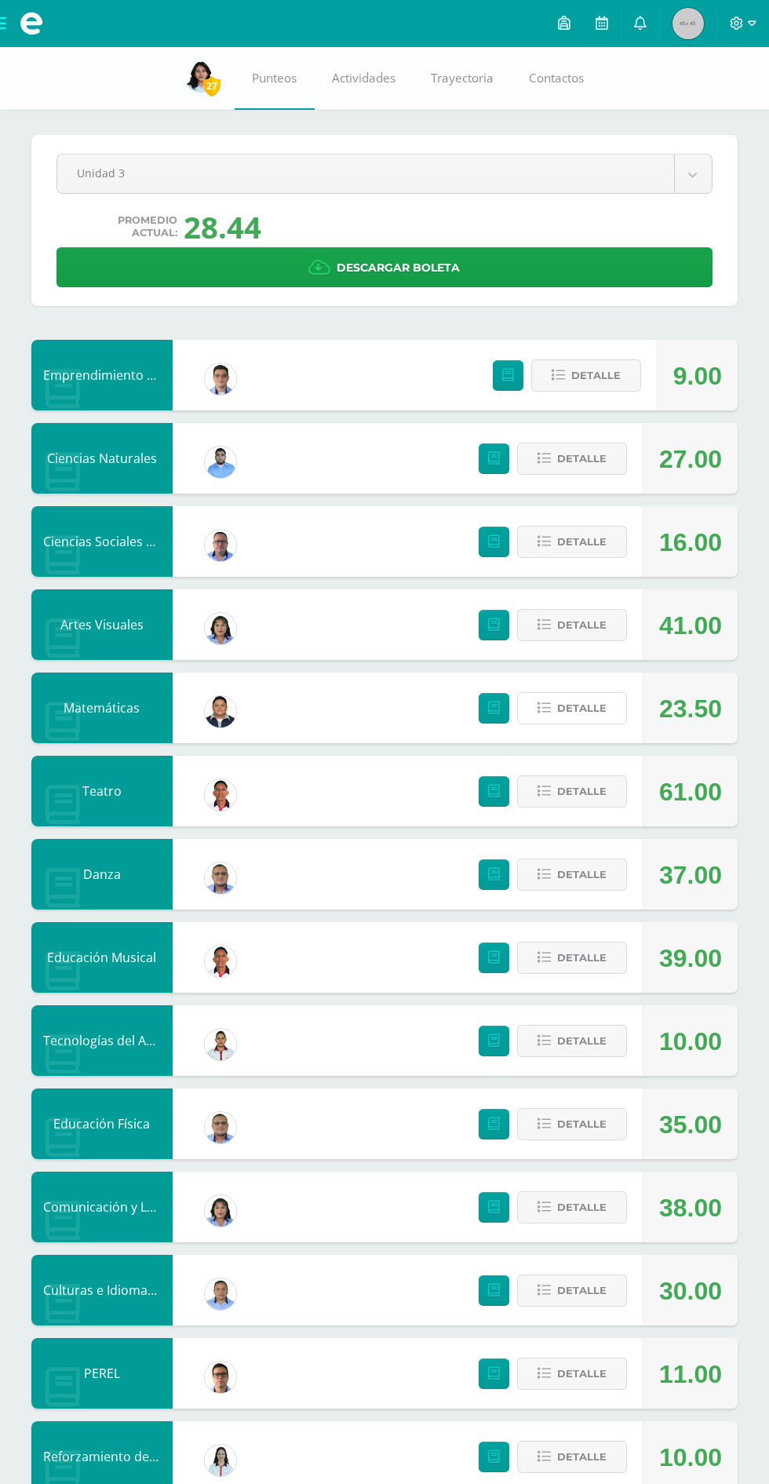
click at [584, 708] on span "Detalle" at bounding box center [581, 708] width 49 height 29
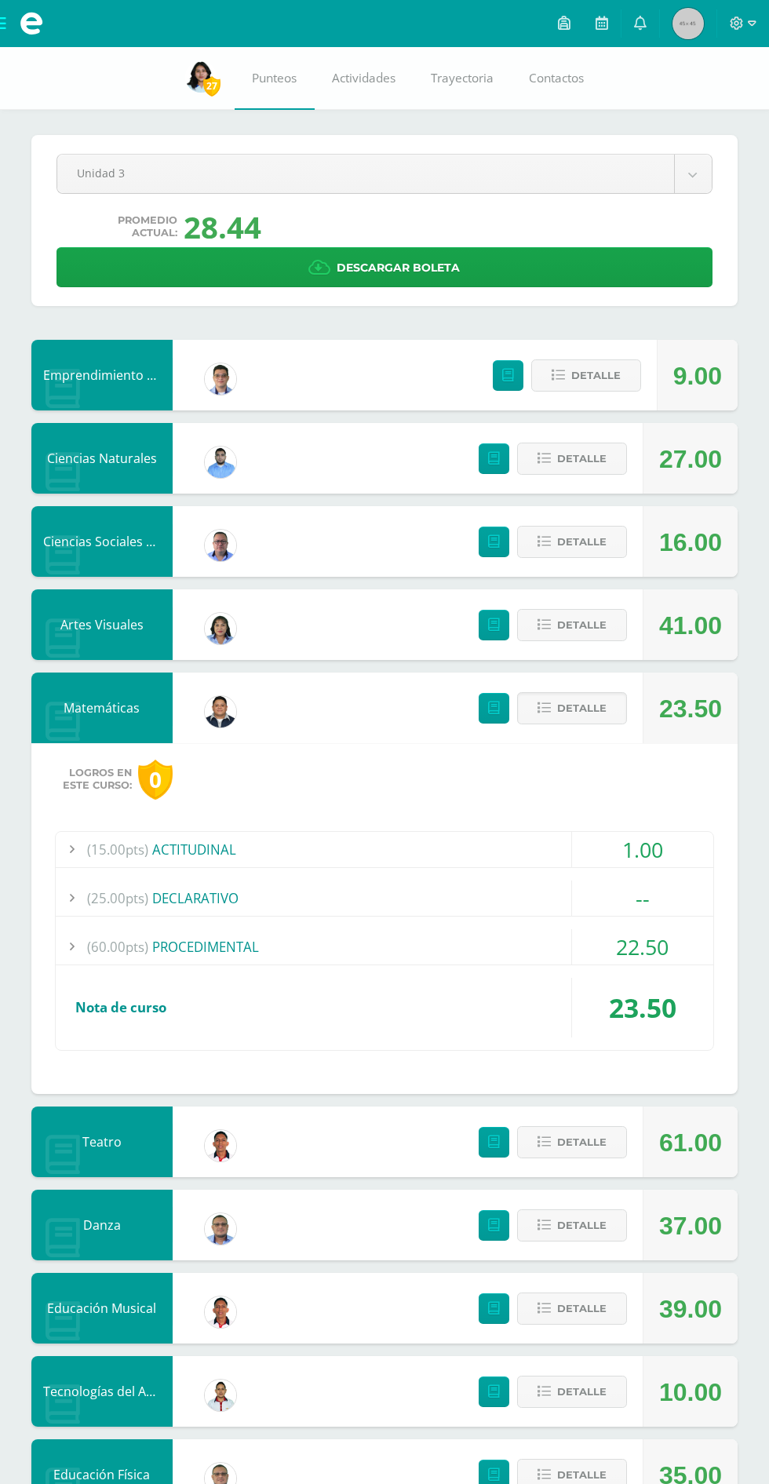
click at [563, 709] on span "Detalle" at bounding box center [581, 708] width 49 height 29
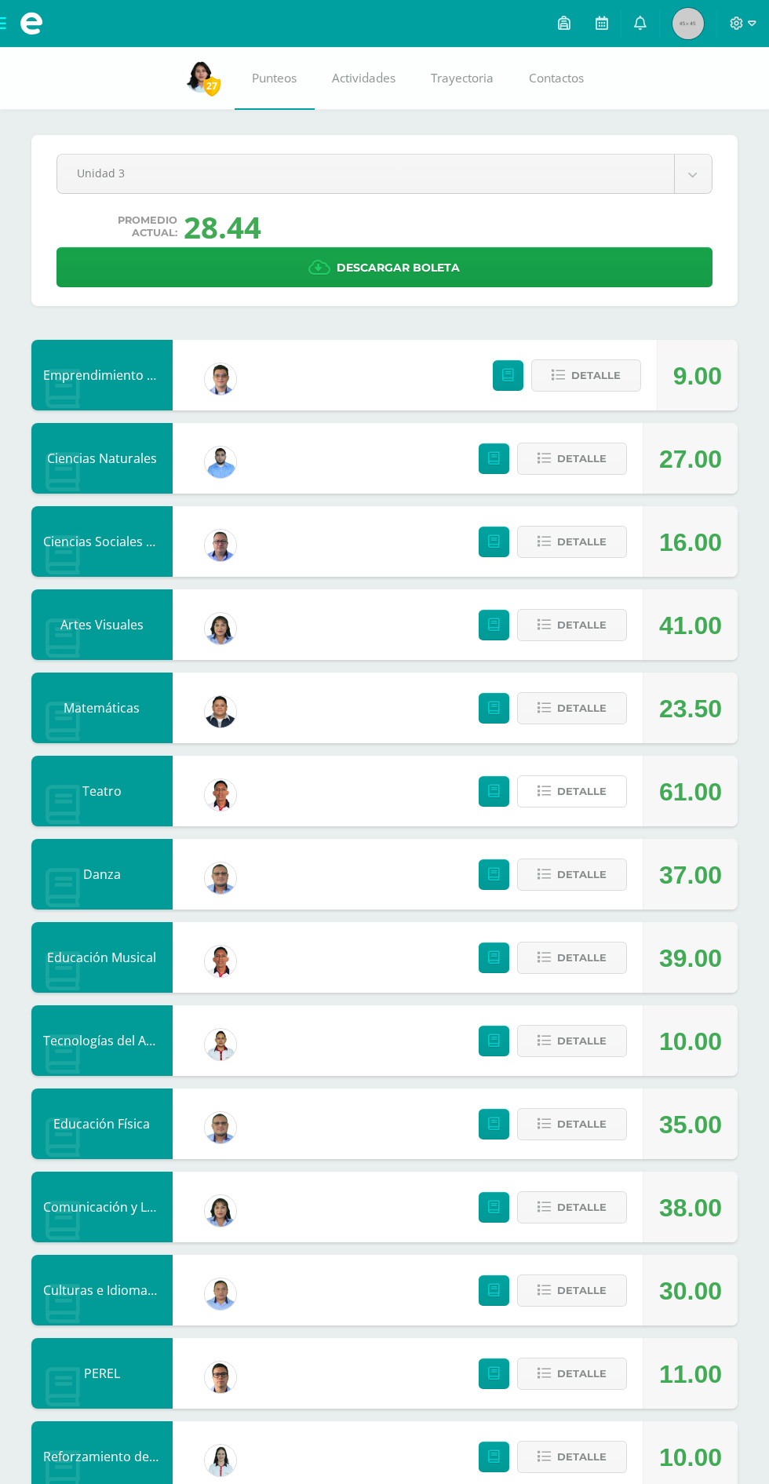
click at [567, 807] on button "Detalle" at bounding box center [572, 791] width 110 height 32
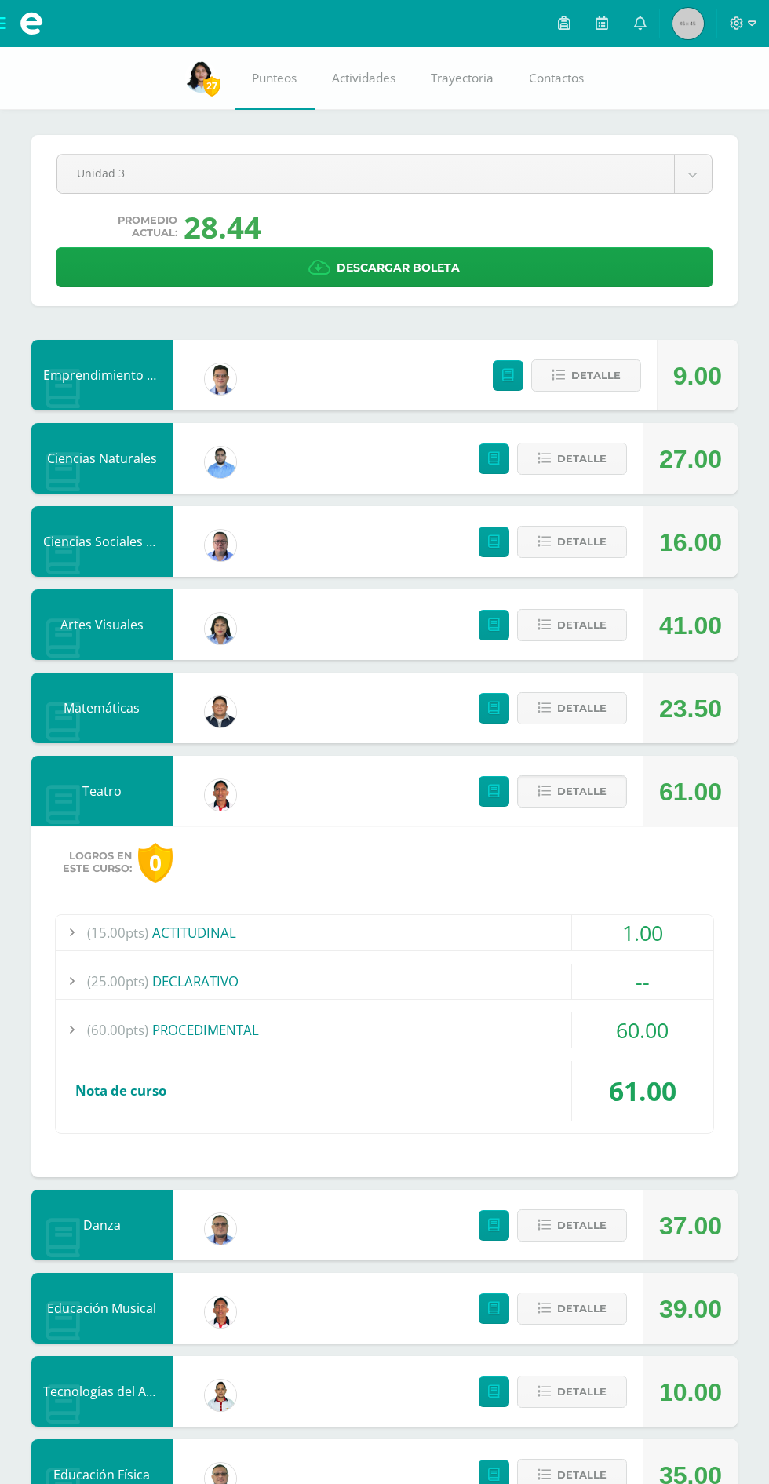
click at [597, 801] on span "Detalle" at bounding box center [581, 791] width 49 height 29
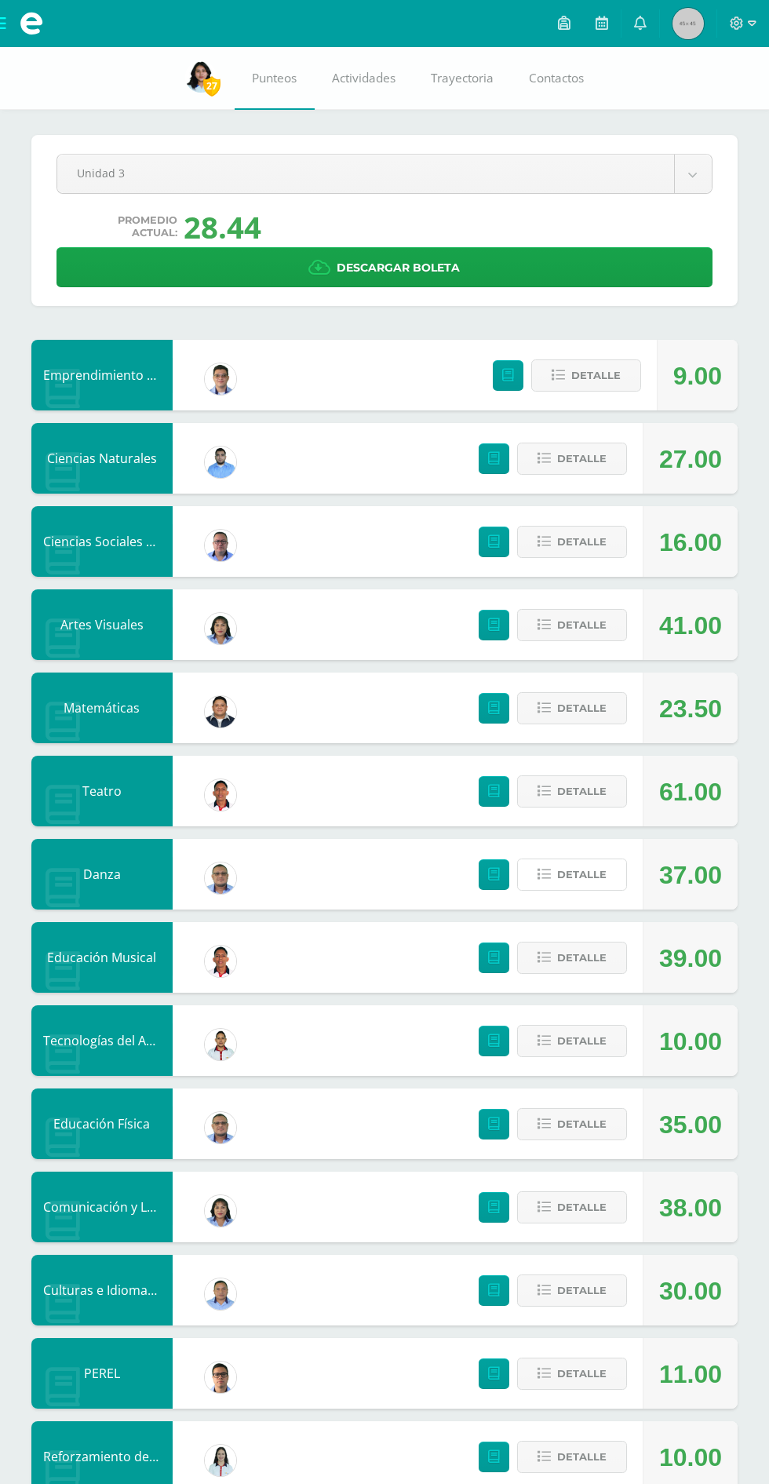
click at [587, 874] on span "Detalle" at bounding box center [581, 874] width 49 height 29
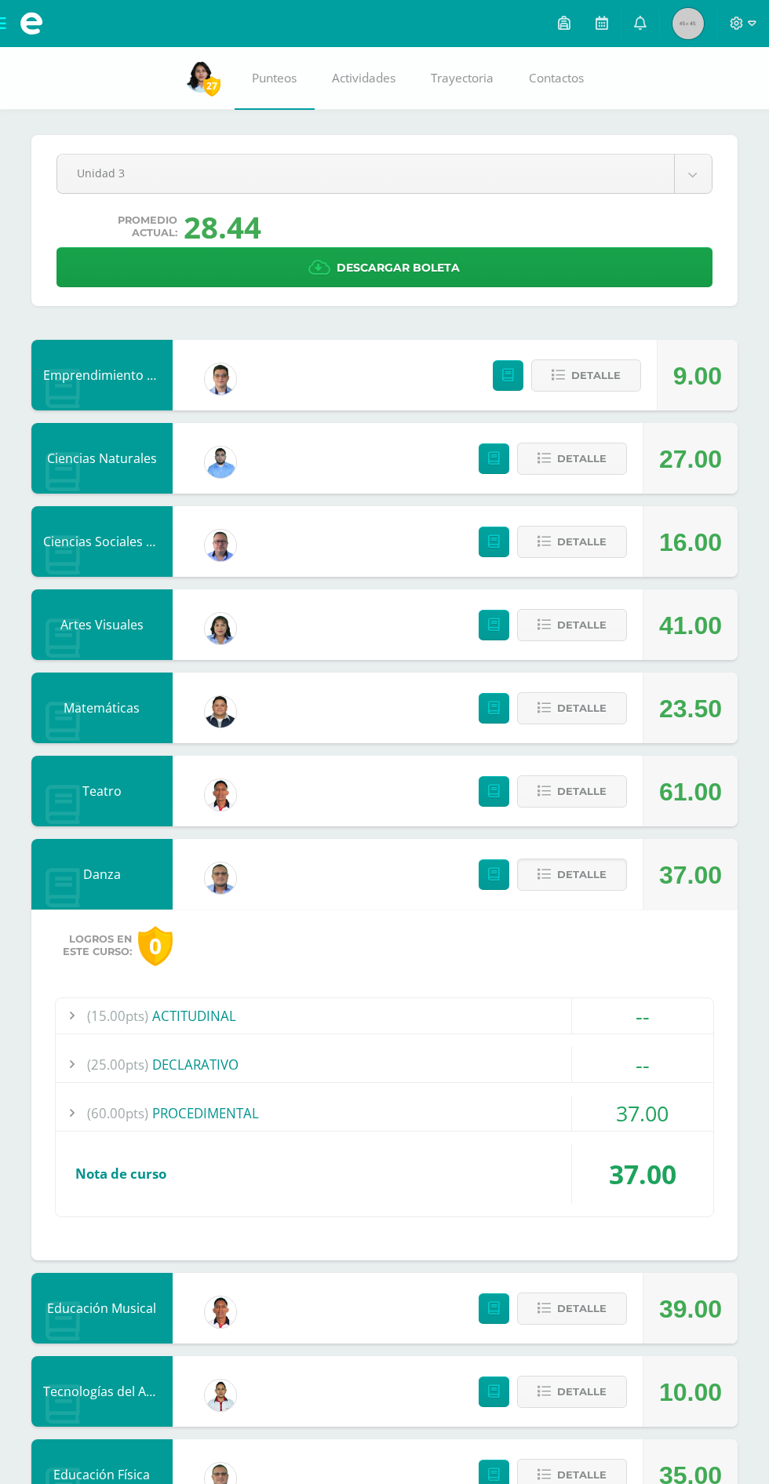
click at [586, 872] on span "Detalle" at bounding box center [581, 874] width 49 height 29
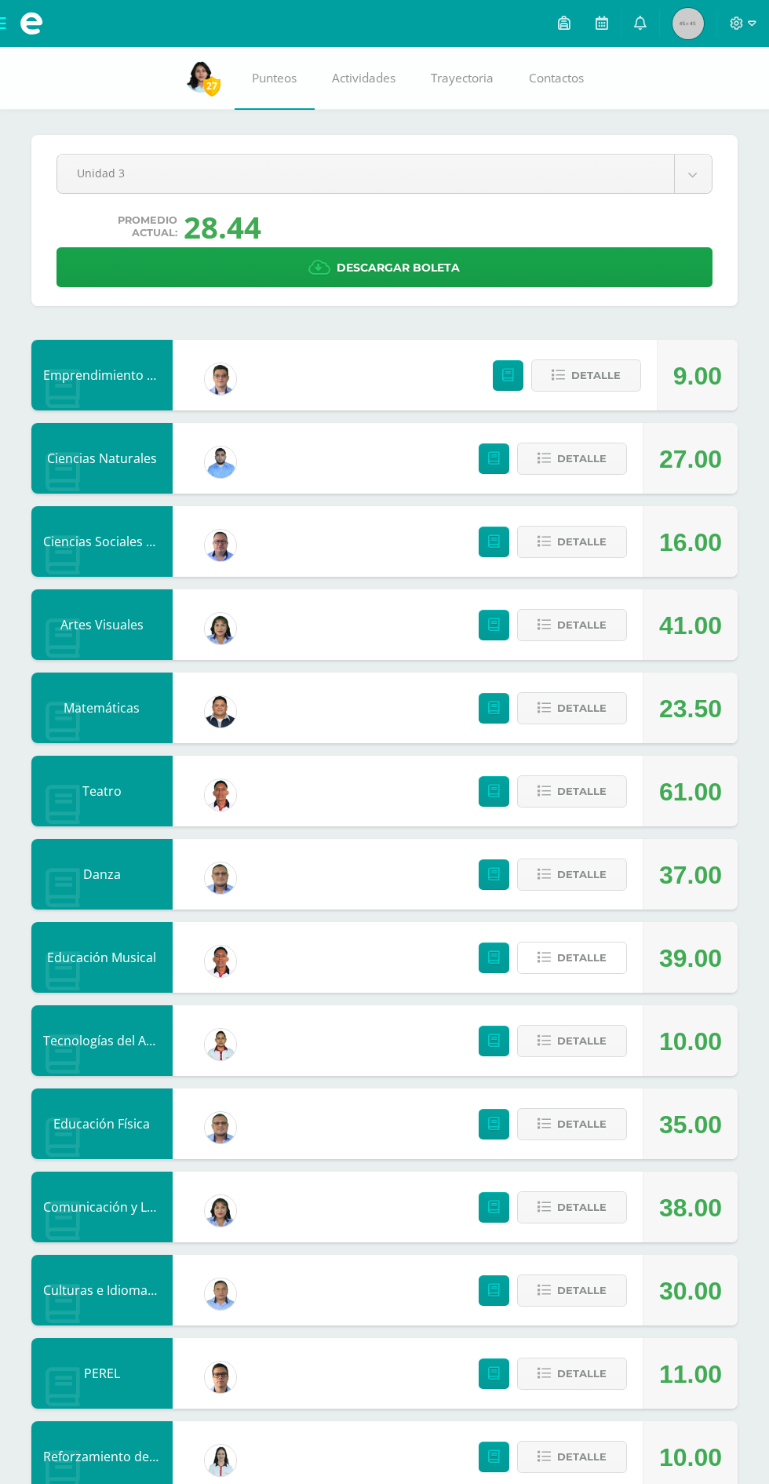
click at [584, 958] on span "Detalle" at bounding box center [581, 957] width 49 height 29
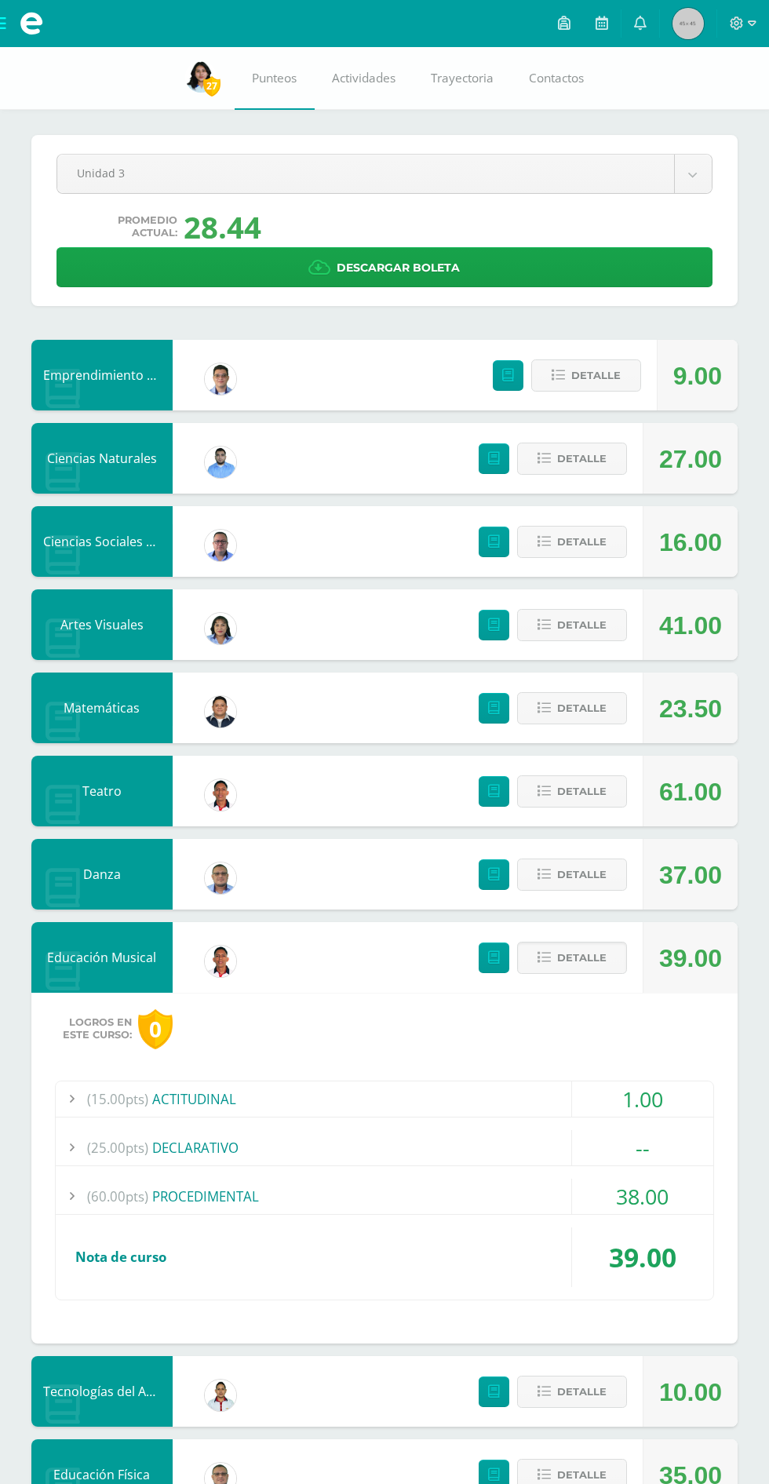
click at [584, 958] on span "Detalle" at bounding box center [581, 957] width 49 height 29
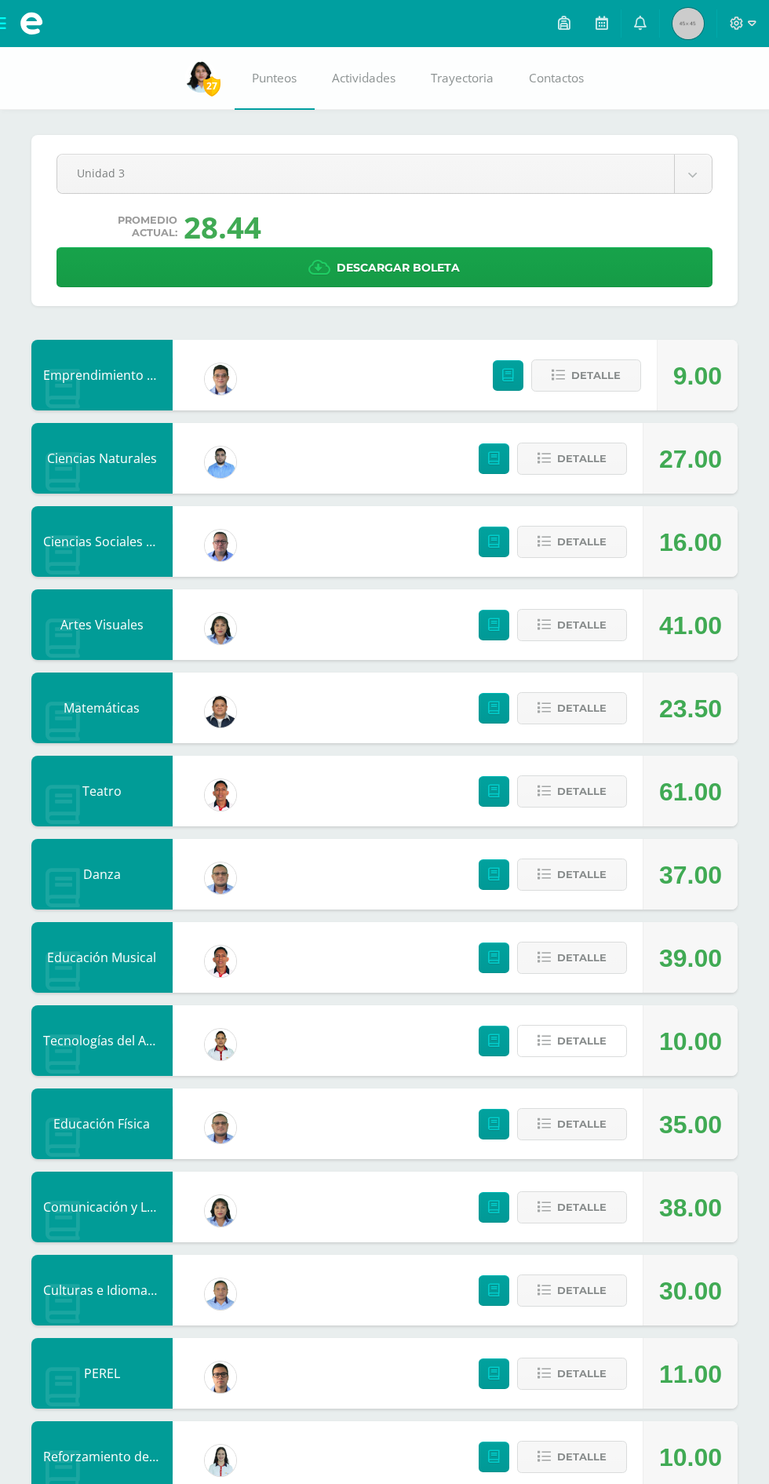
click at [572, 1040] on span "Detalle" at bounding box center [581, 1040] width 49 height 29
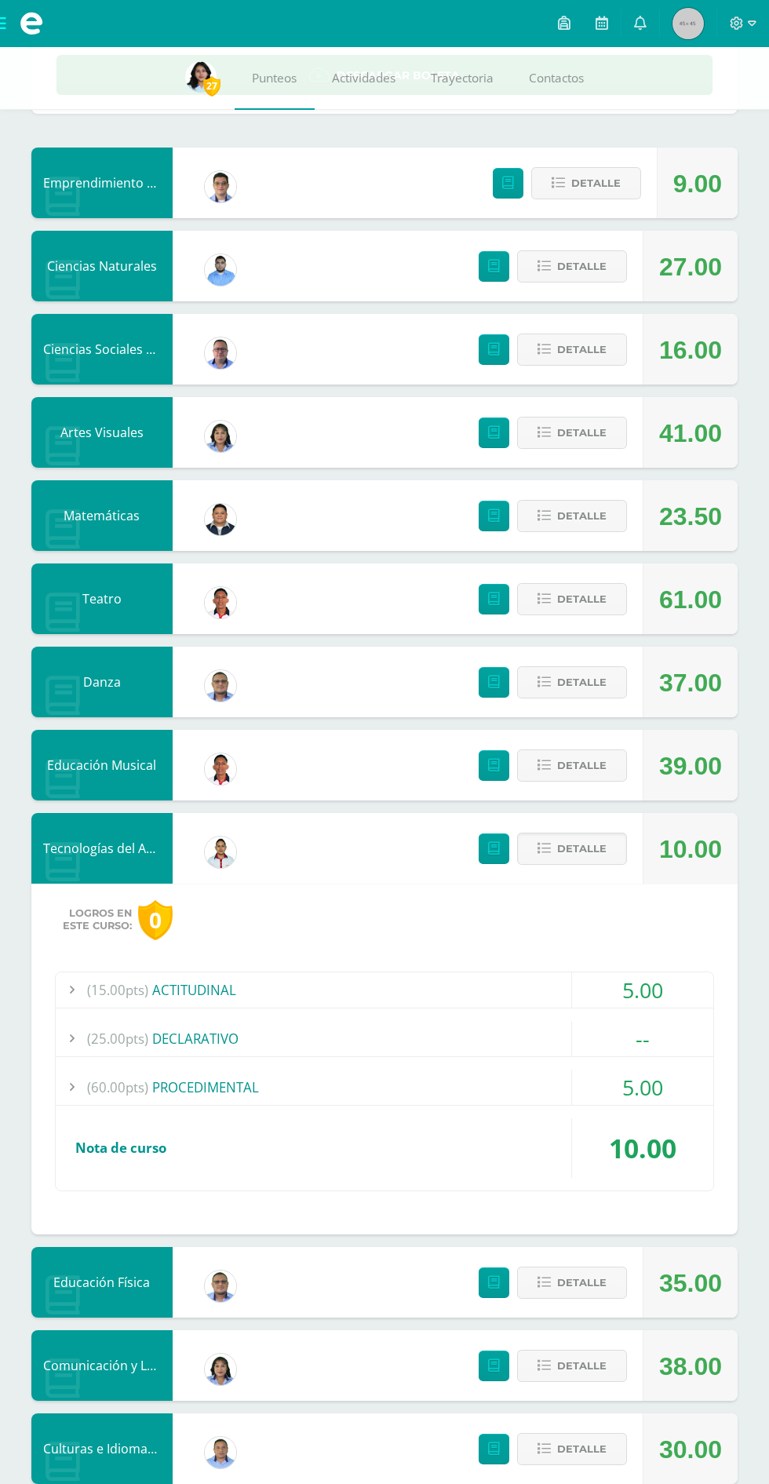
scroll to position [286, 0]
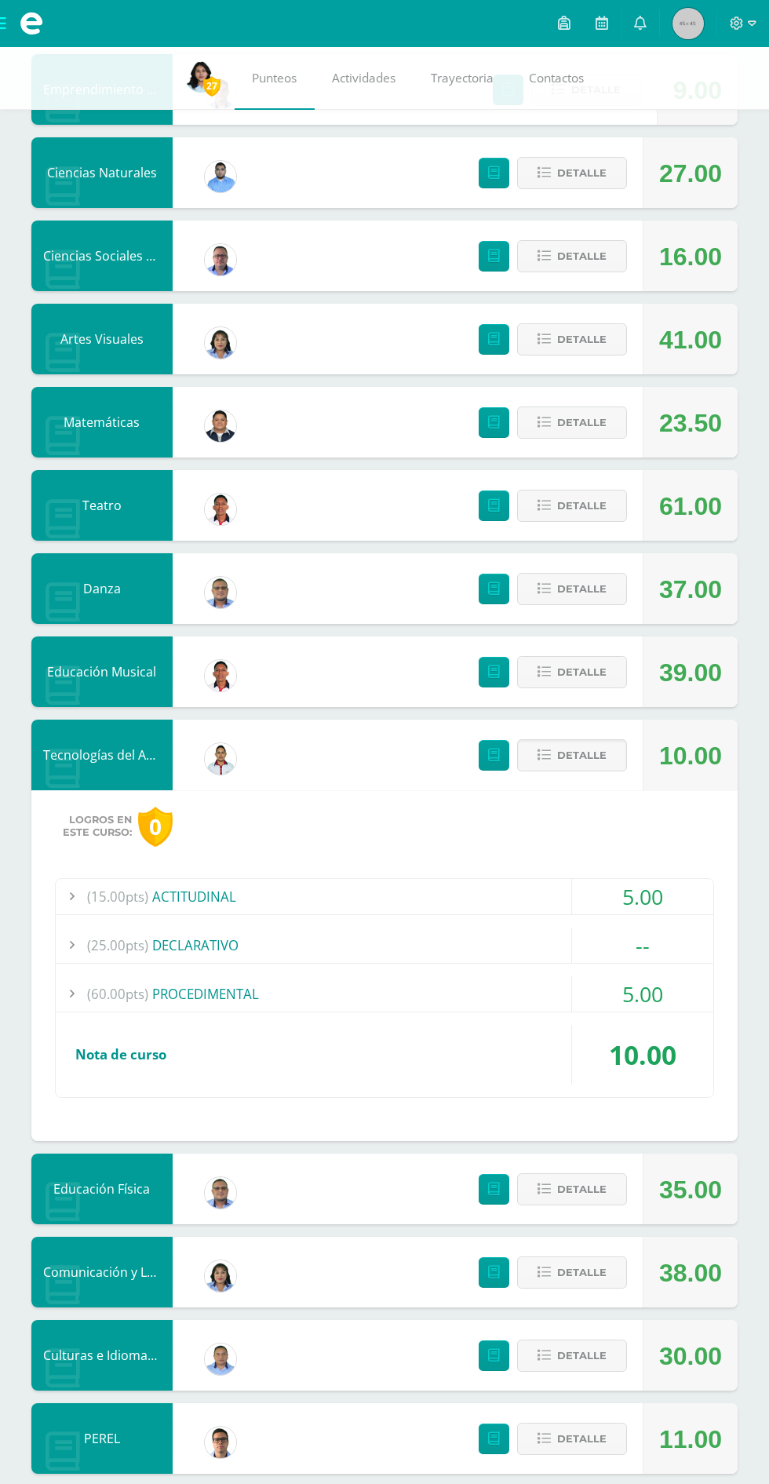
click at [567, 756] on span "Detalle" at bounding box center [581, 755] width 49 height 29
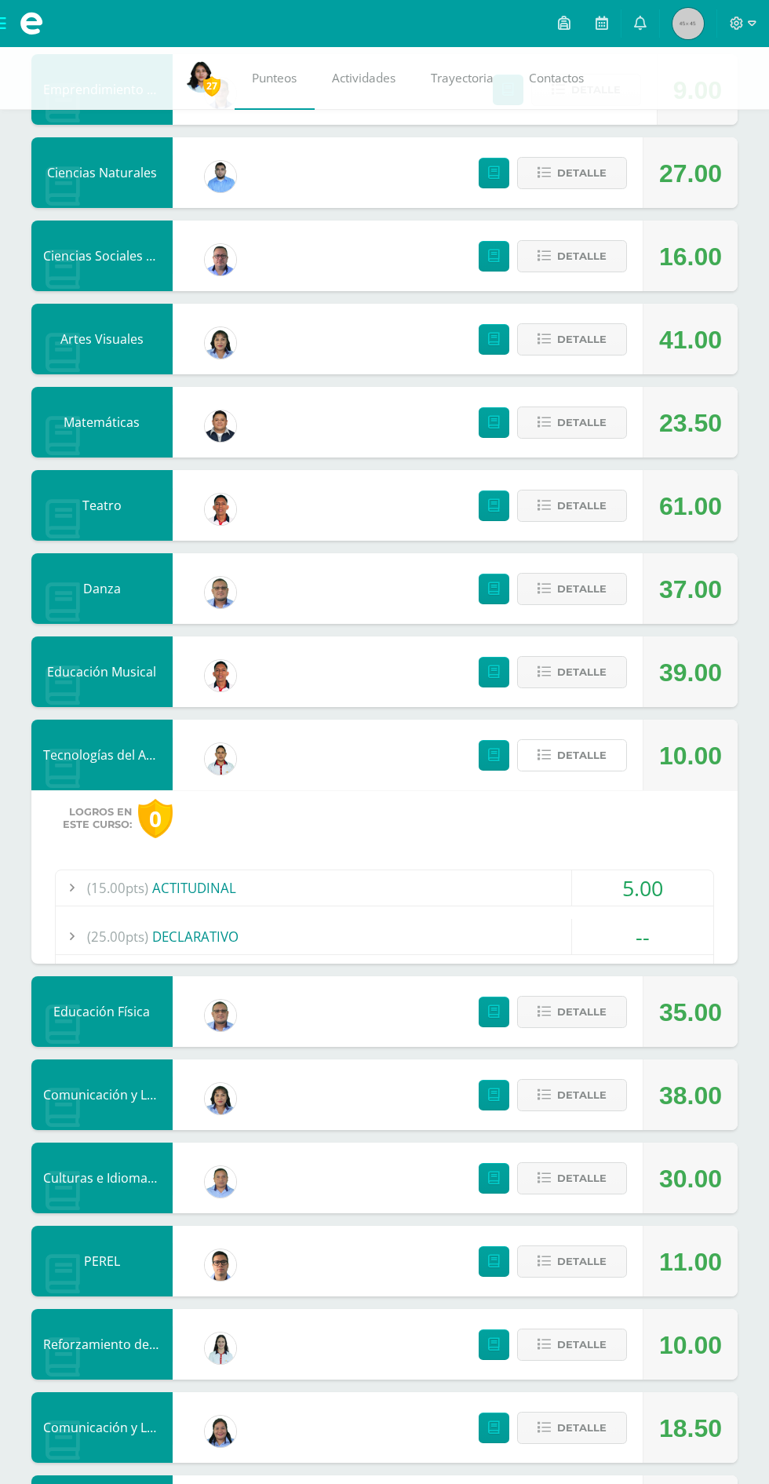
scroll to position [104, 0]
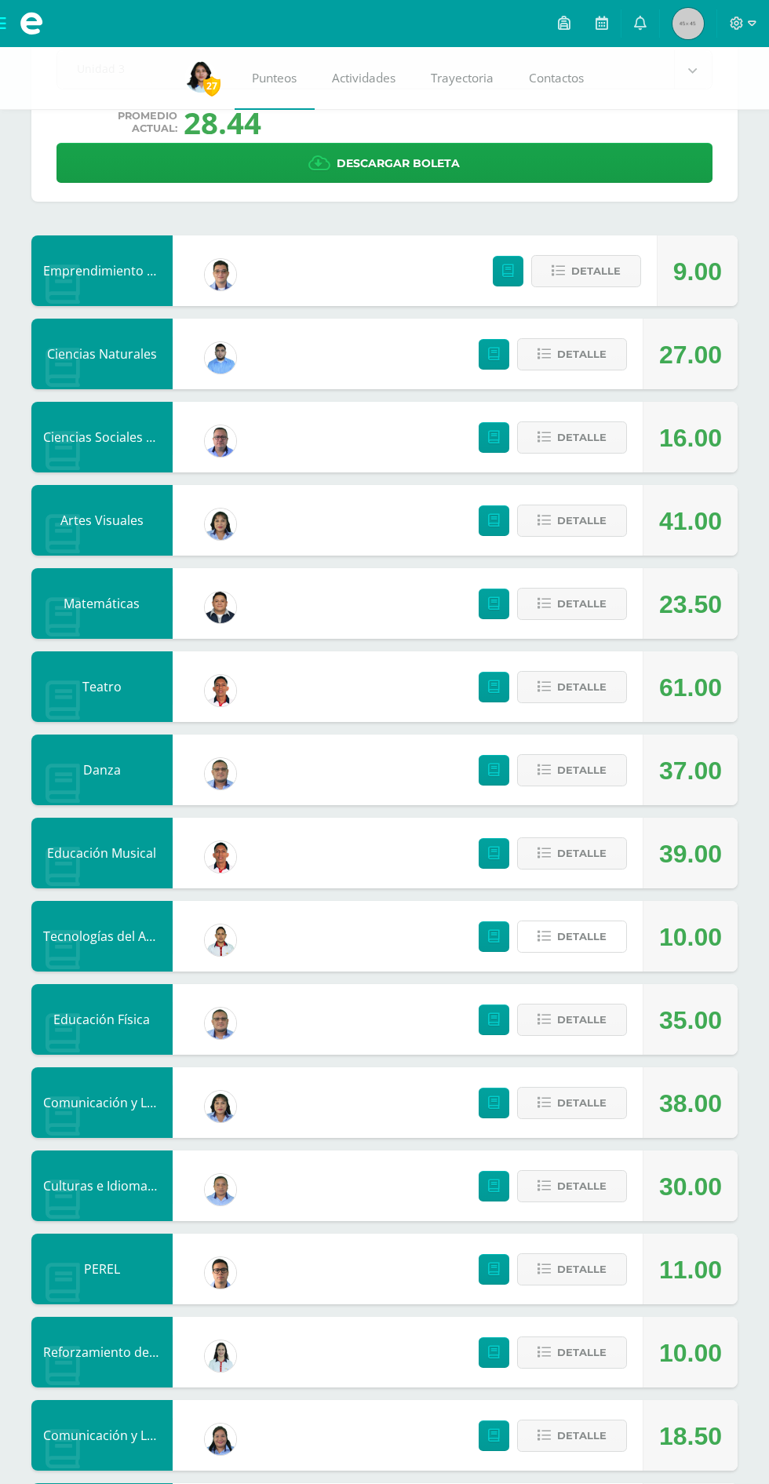
click at [586, 936] on span "Detalle" at bounding box center [581, 936] width 49 height 29
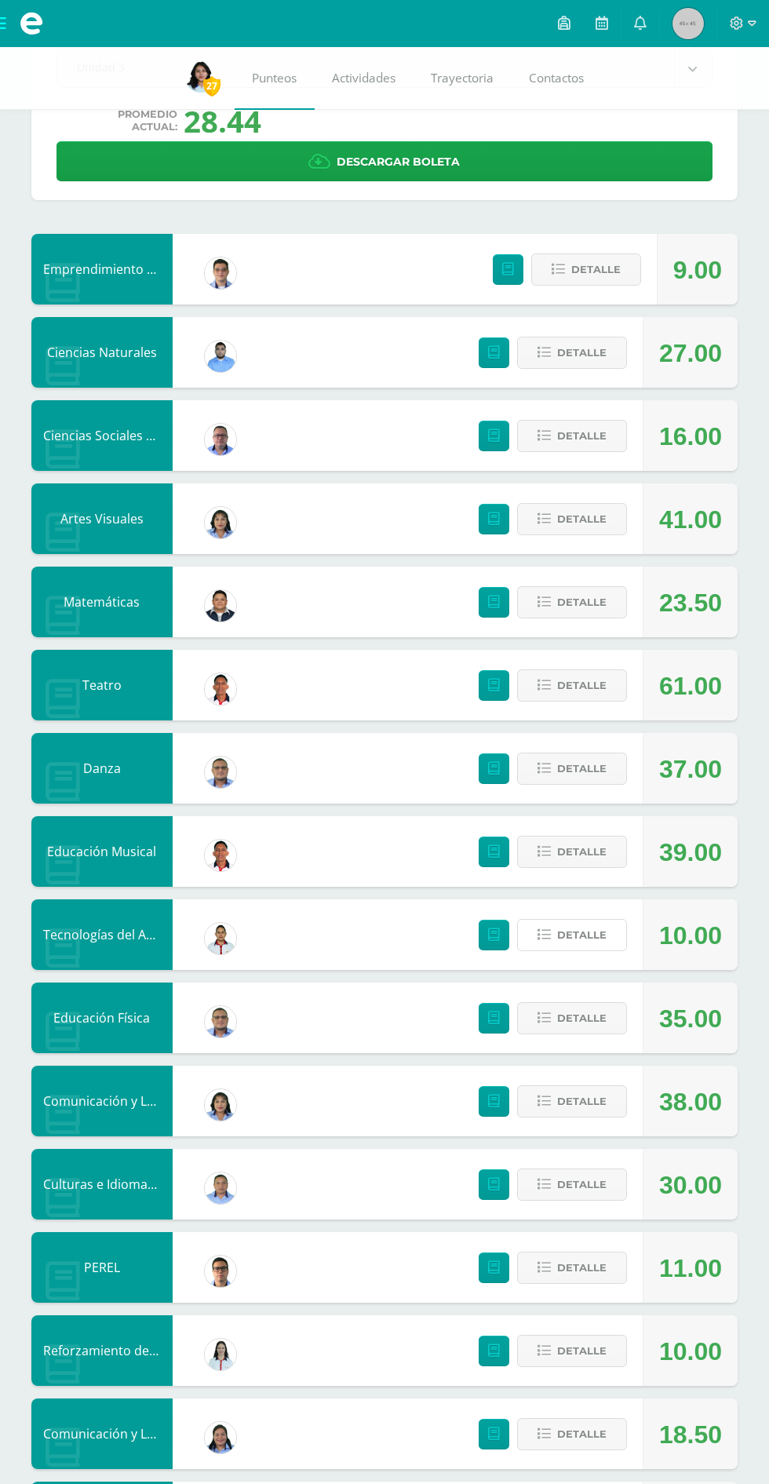
scroll to position [286, 0]
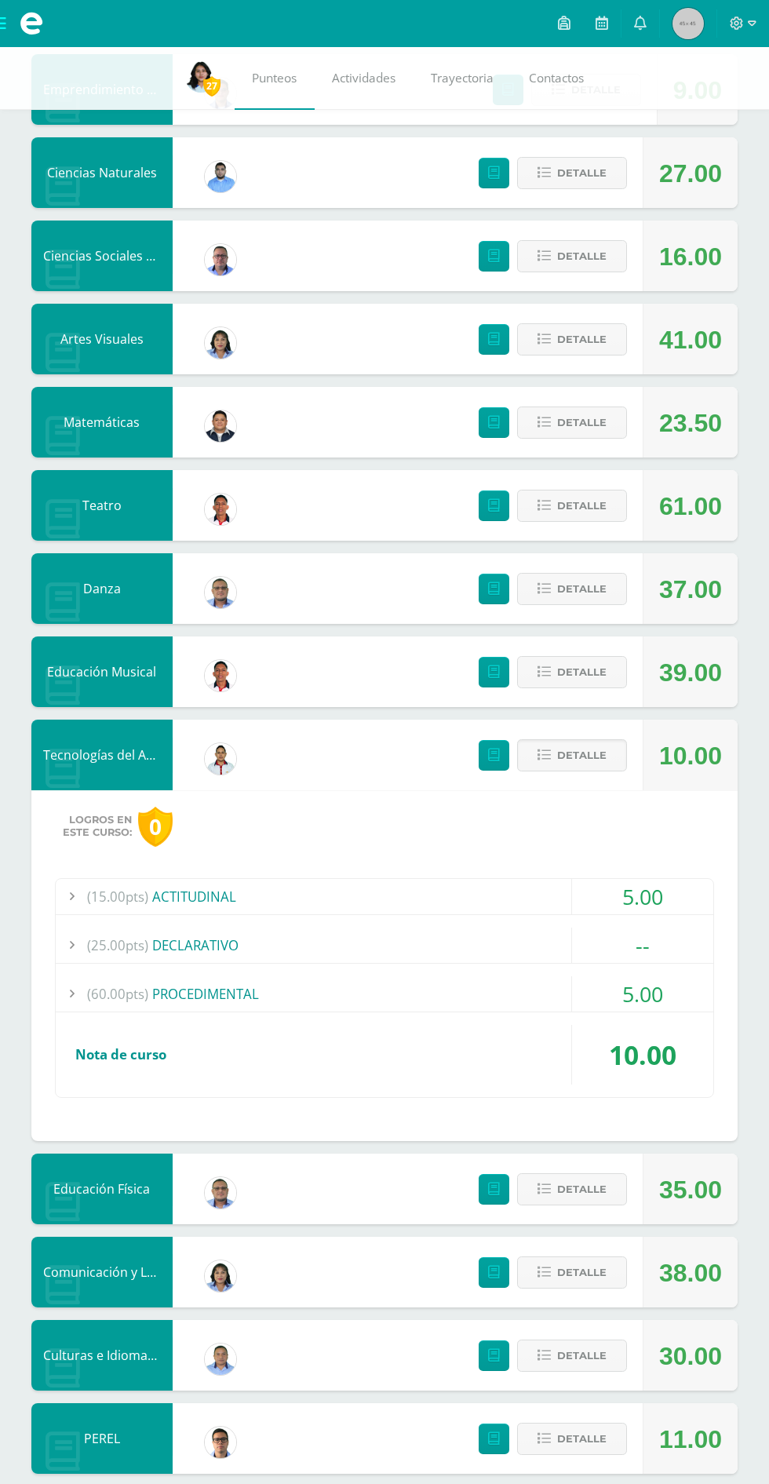
click at [573, 752] on span "Detalle" at bounding box center [581, 755] width 49 height 29
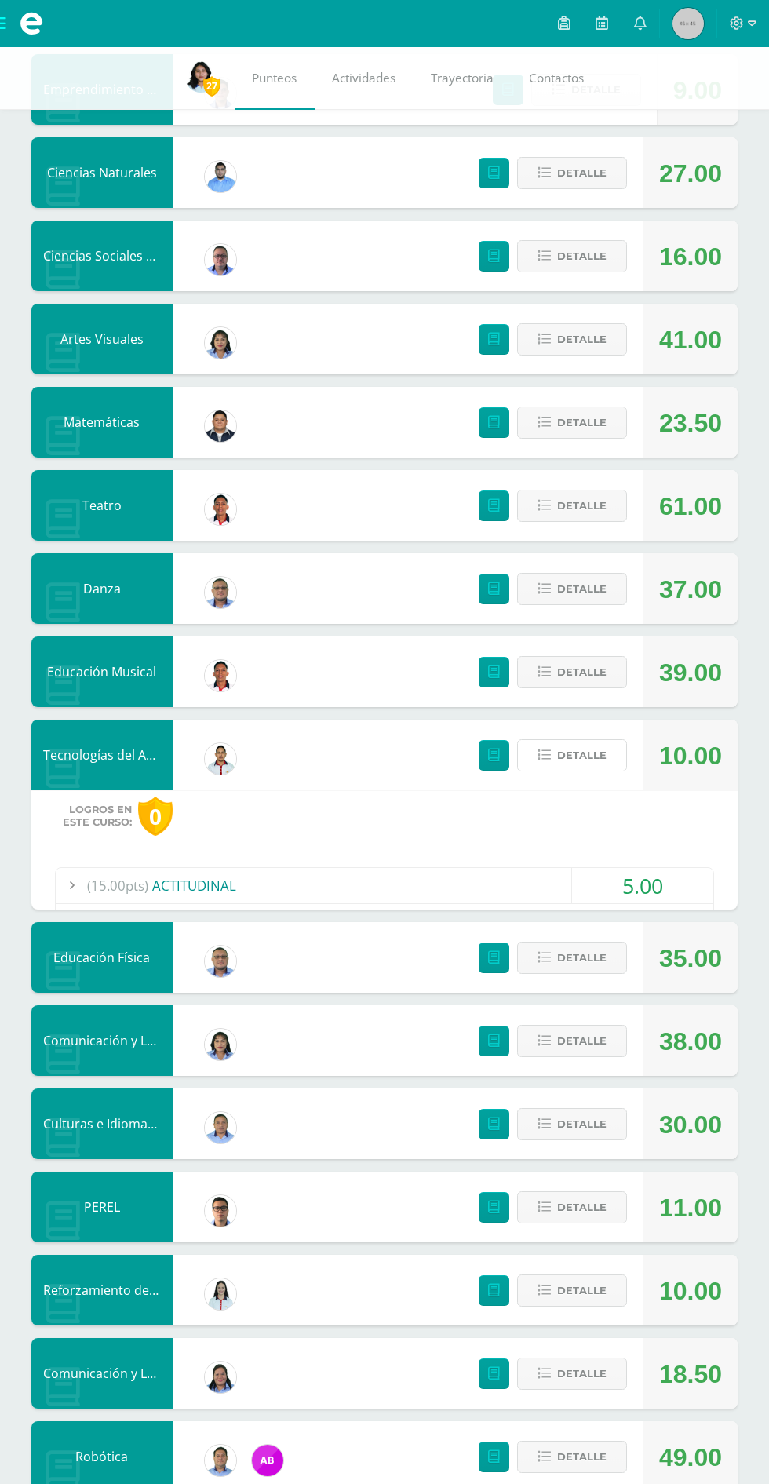
scroll to position [104, 0]
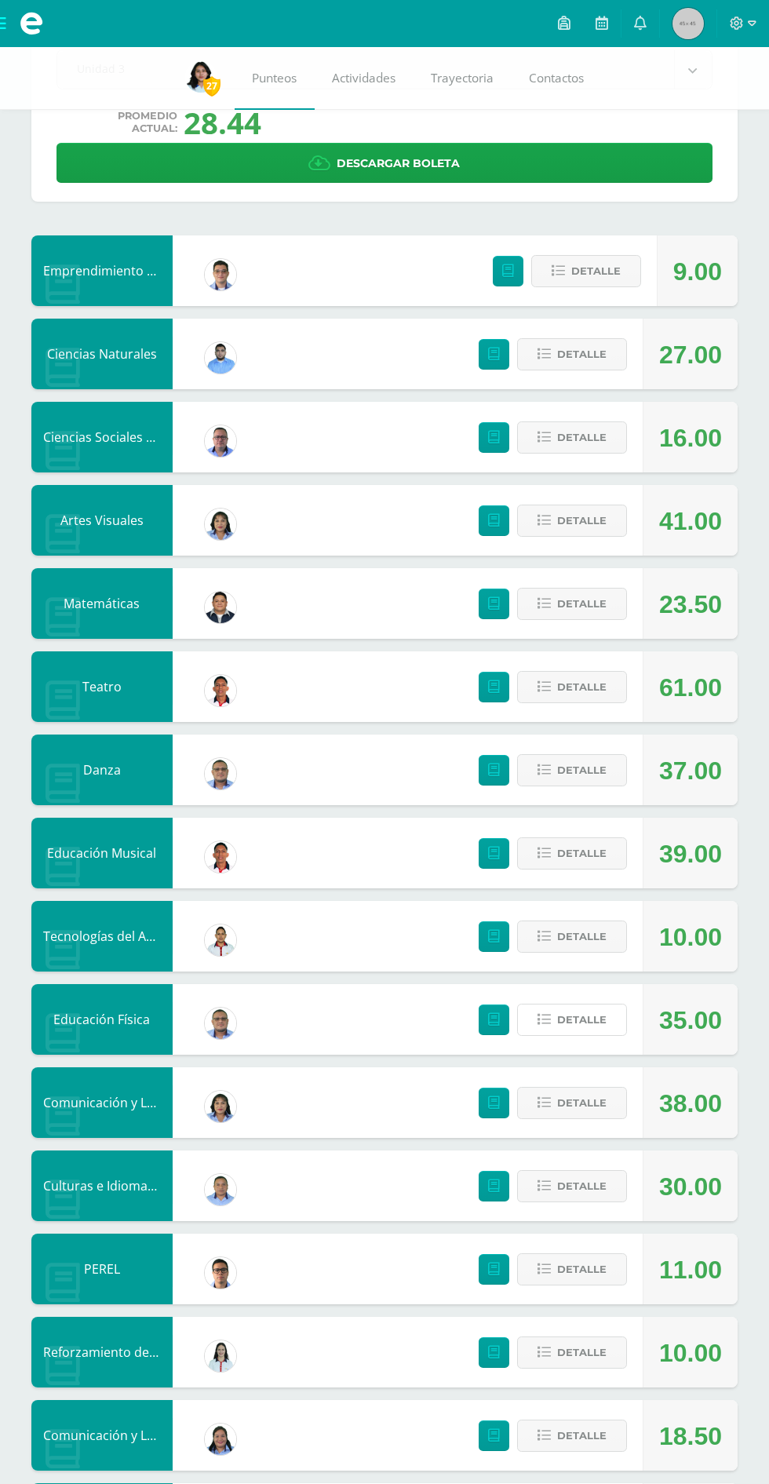
click at [578, 1018] on span "Detalle" at bounding box center [581, 1019] width 49 height 29
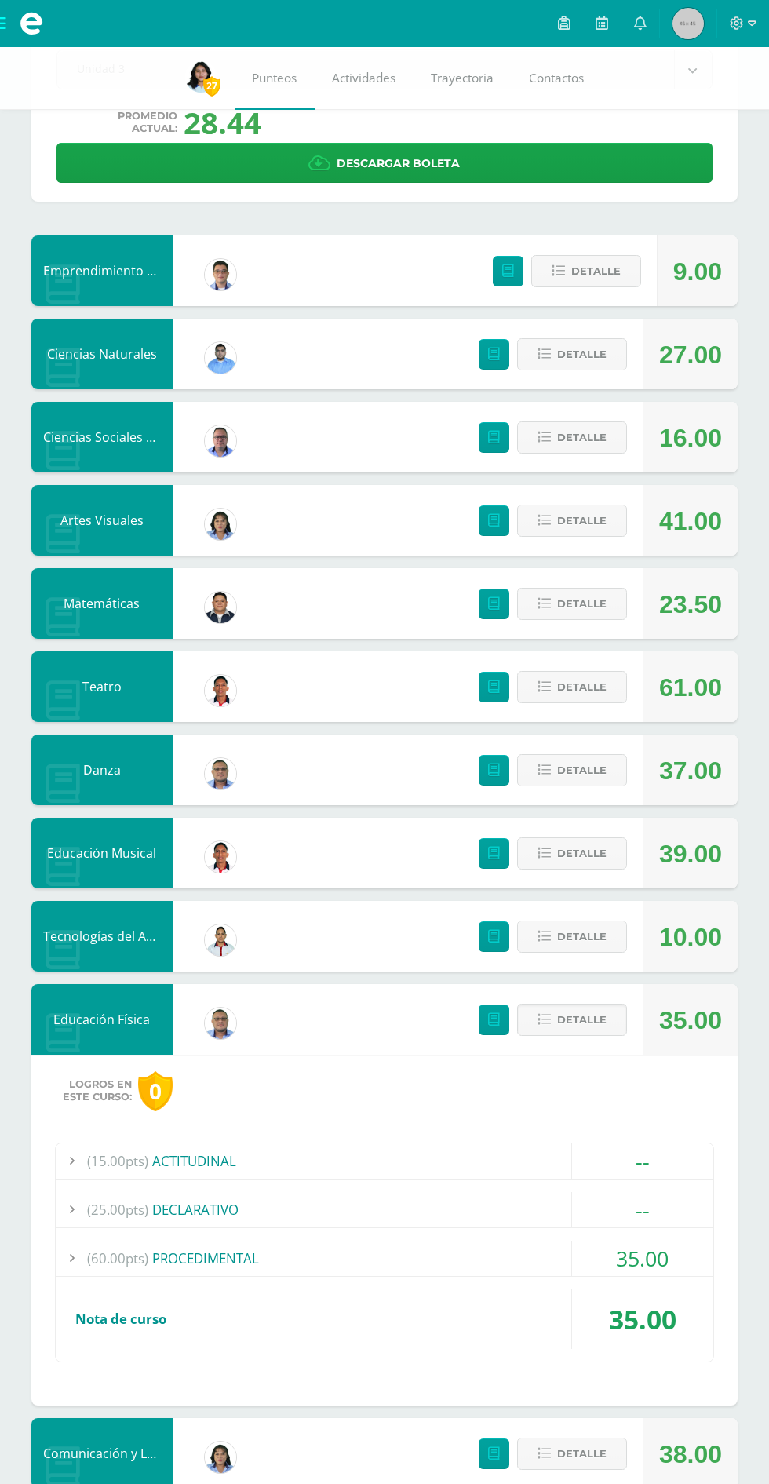
click at [593, 1027] on span "Detalle" at bounding box center [581, 1019] width 49 height 29
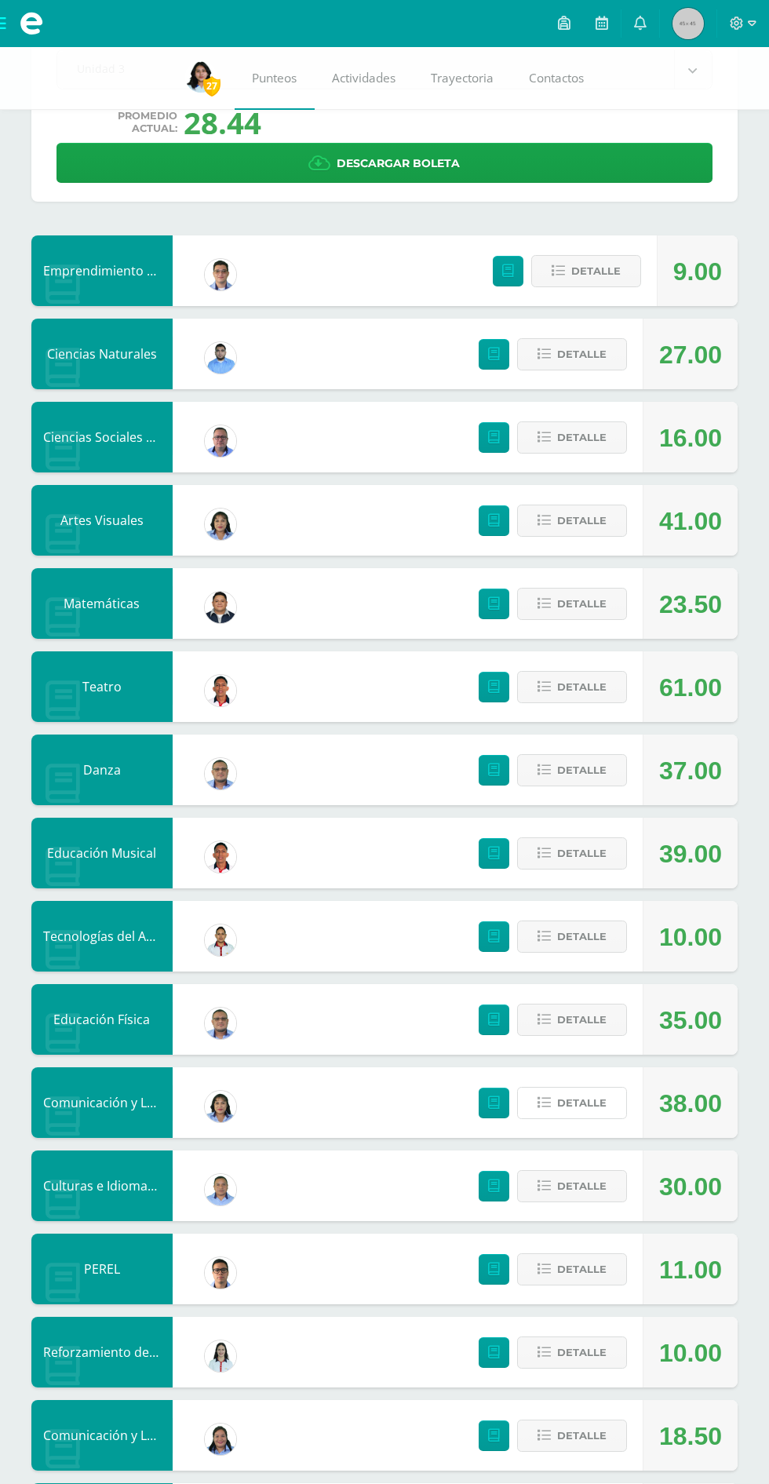
click at [585, 1110] on span "Detalle" at bounding box center [581, 1102] width 49 height 29
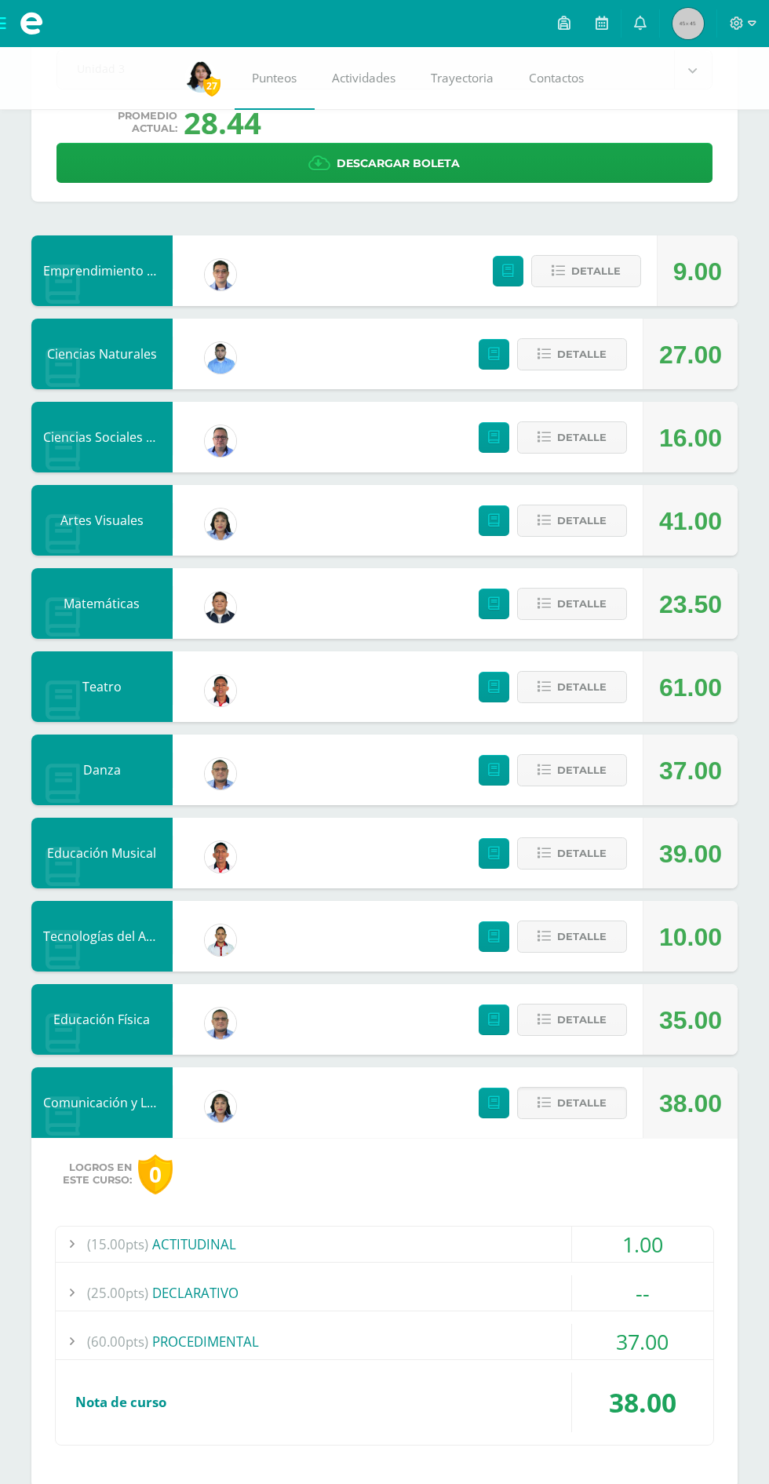
click at [580, 1091] on span "Detalle" at bounding box center [581, 1102] width 49 height 29
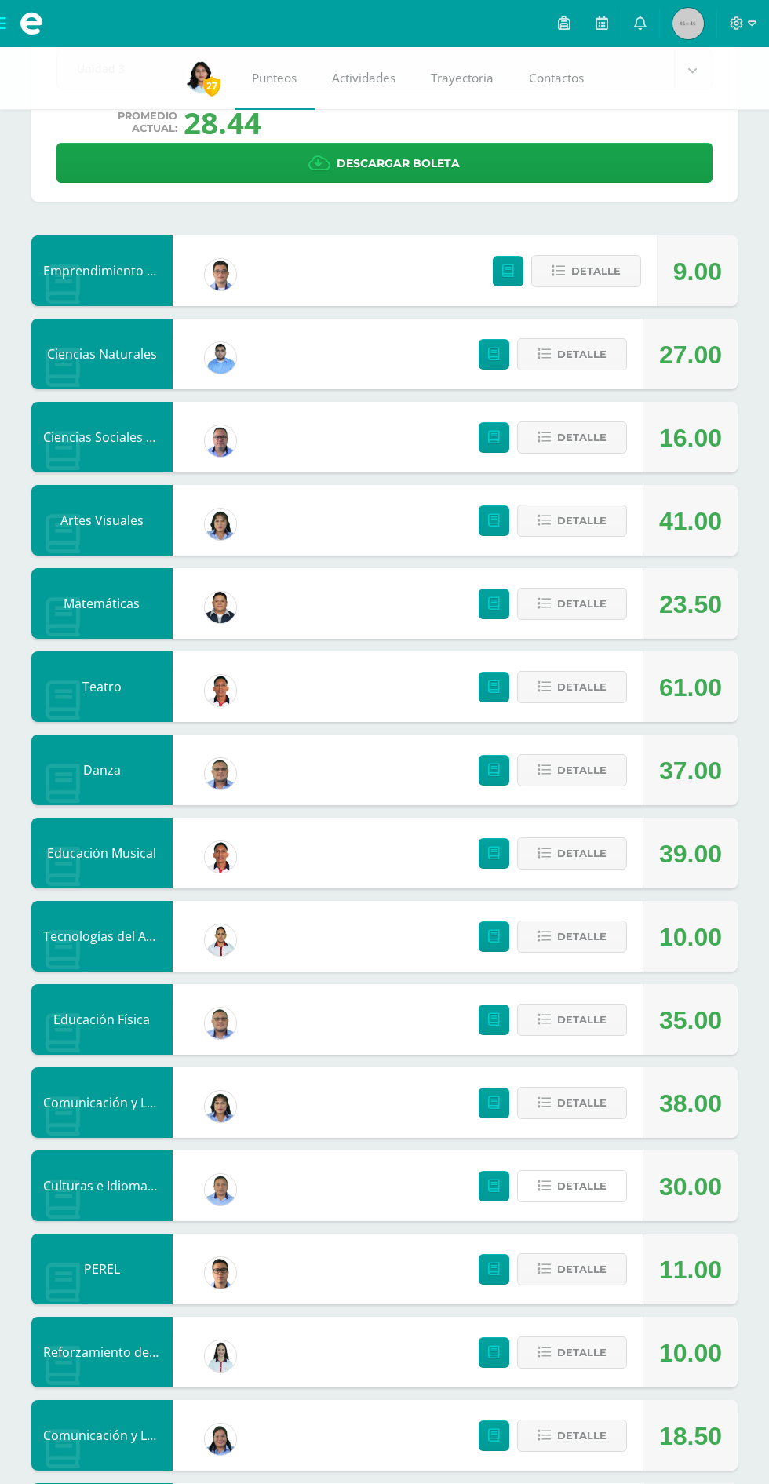
click at [579, 1185] on span "Detalle" at bounding box center [581, 1185] width 49 height 29
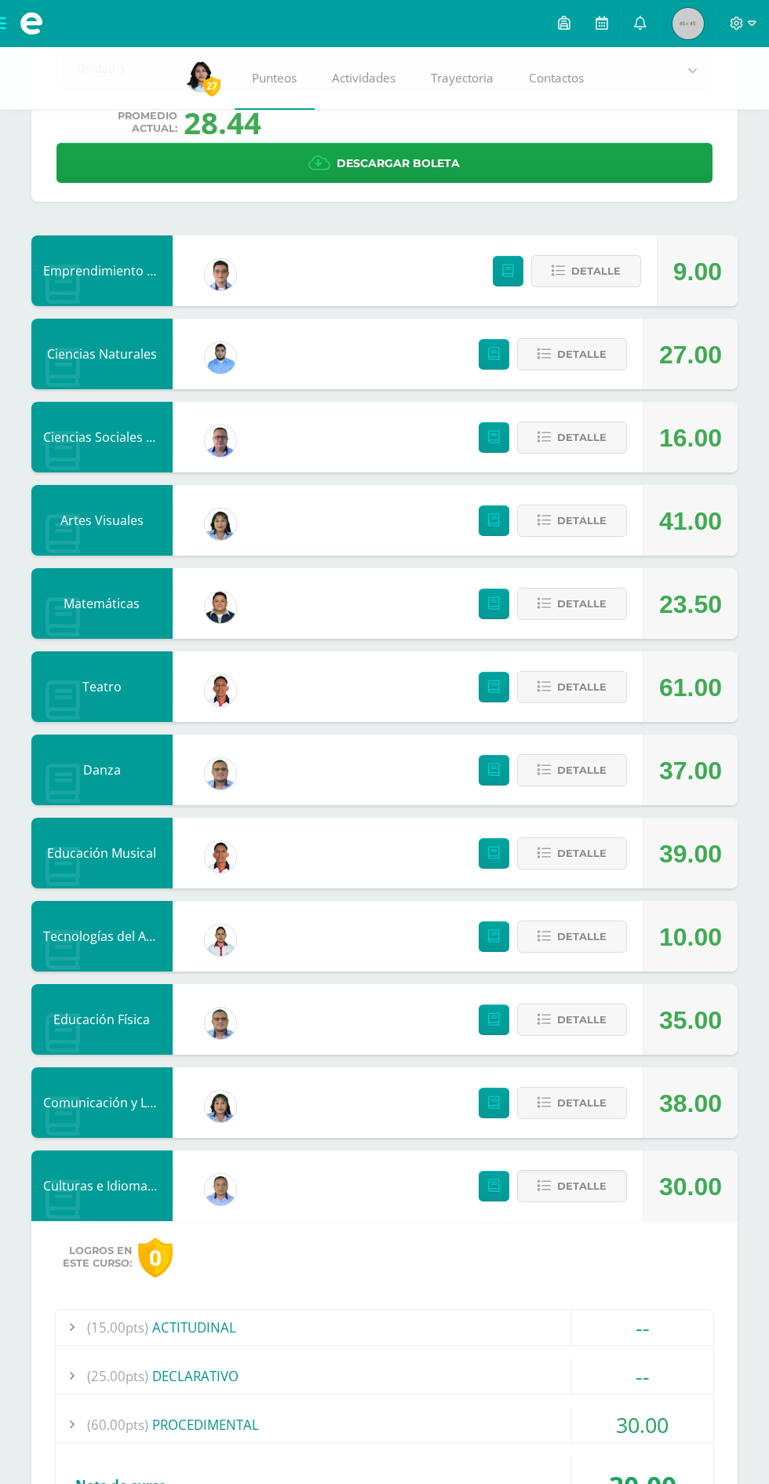
click at [591, 1182] on span "Detalle" at bounding box center [581, 1185] width 49 height 29
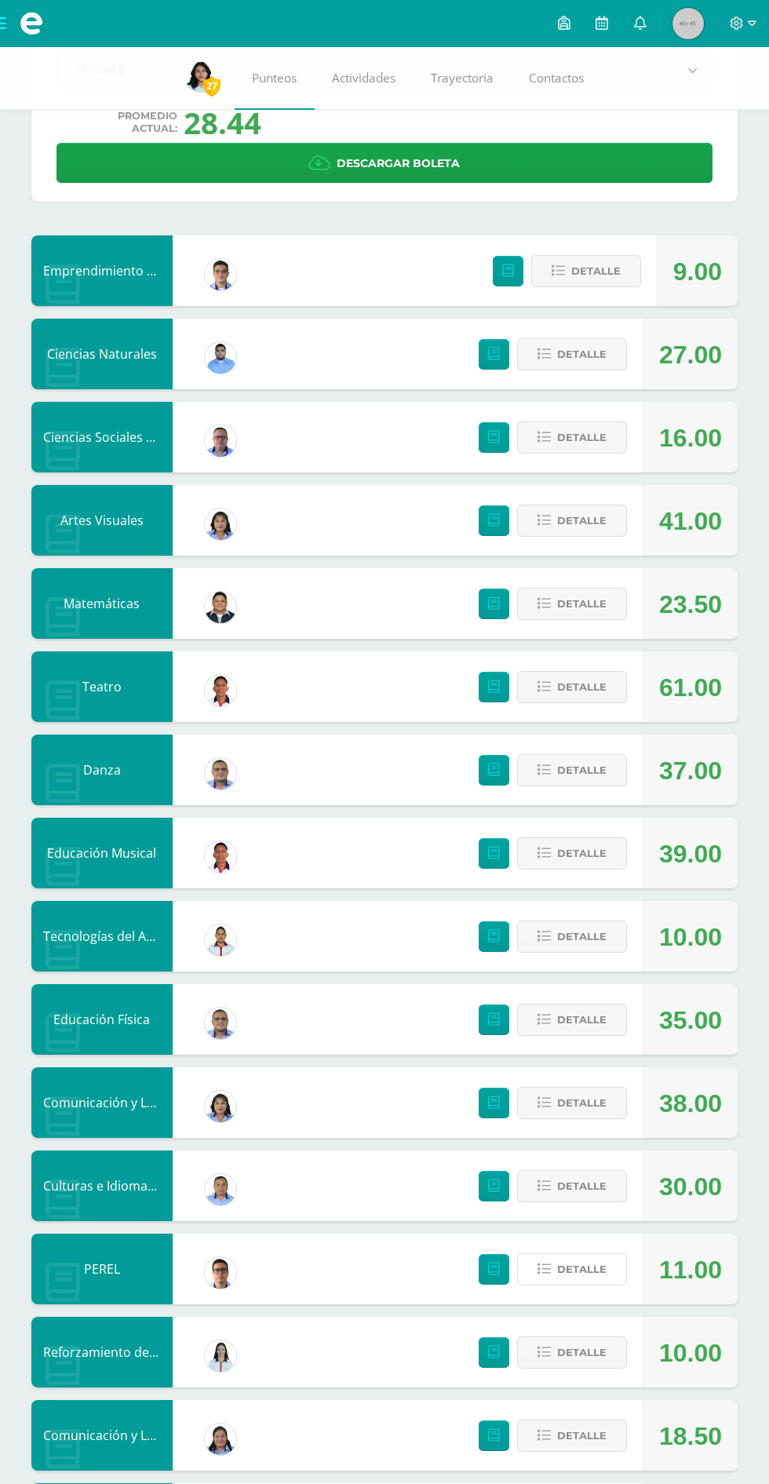
click at [571, 1284] on button "Detalle" at bounding box center [572, 1269] width 110 height 32
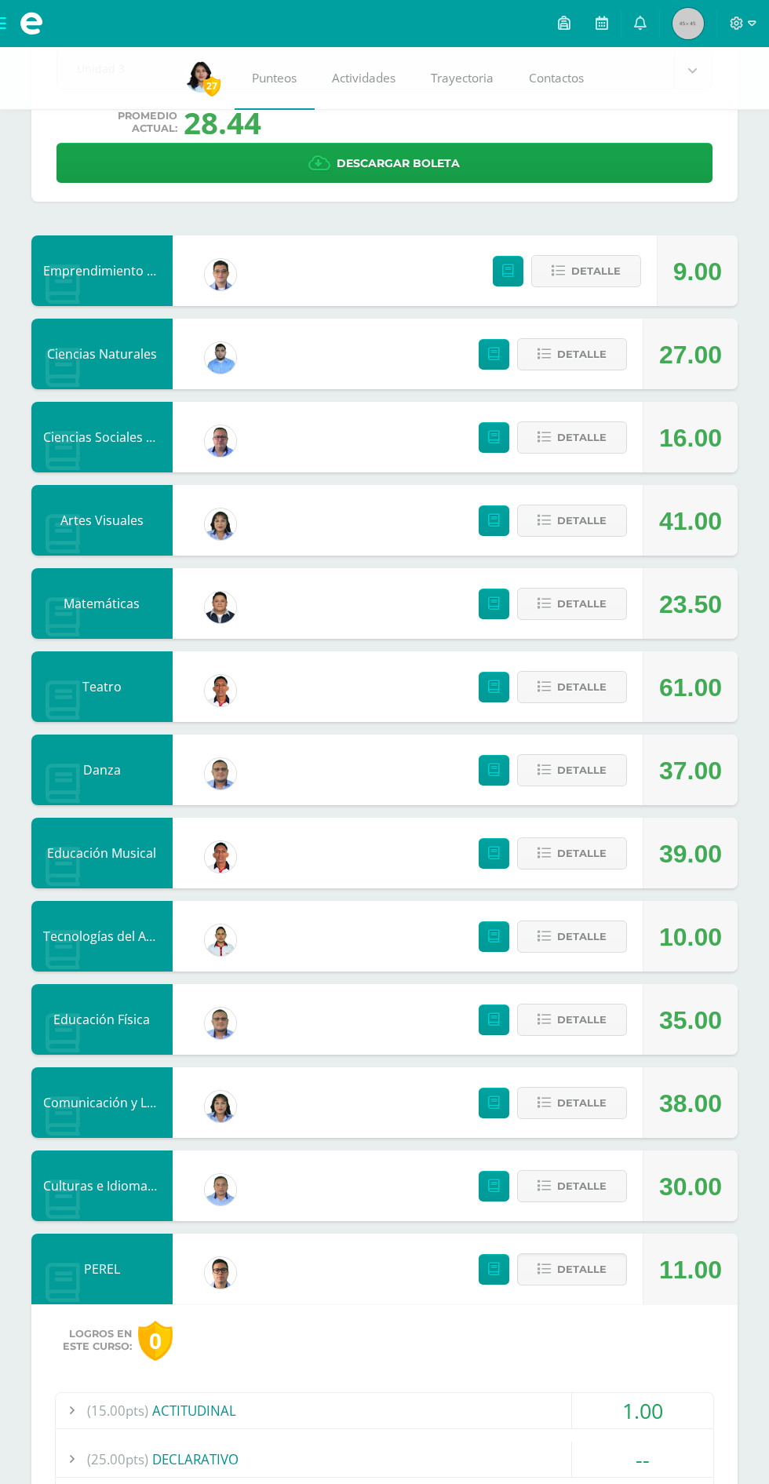
click at [573, 1271] on span "Detalle" at bounding box center [581, 1268] width 49 height 29
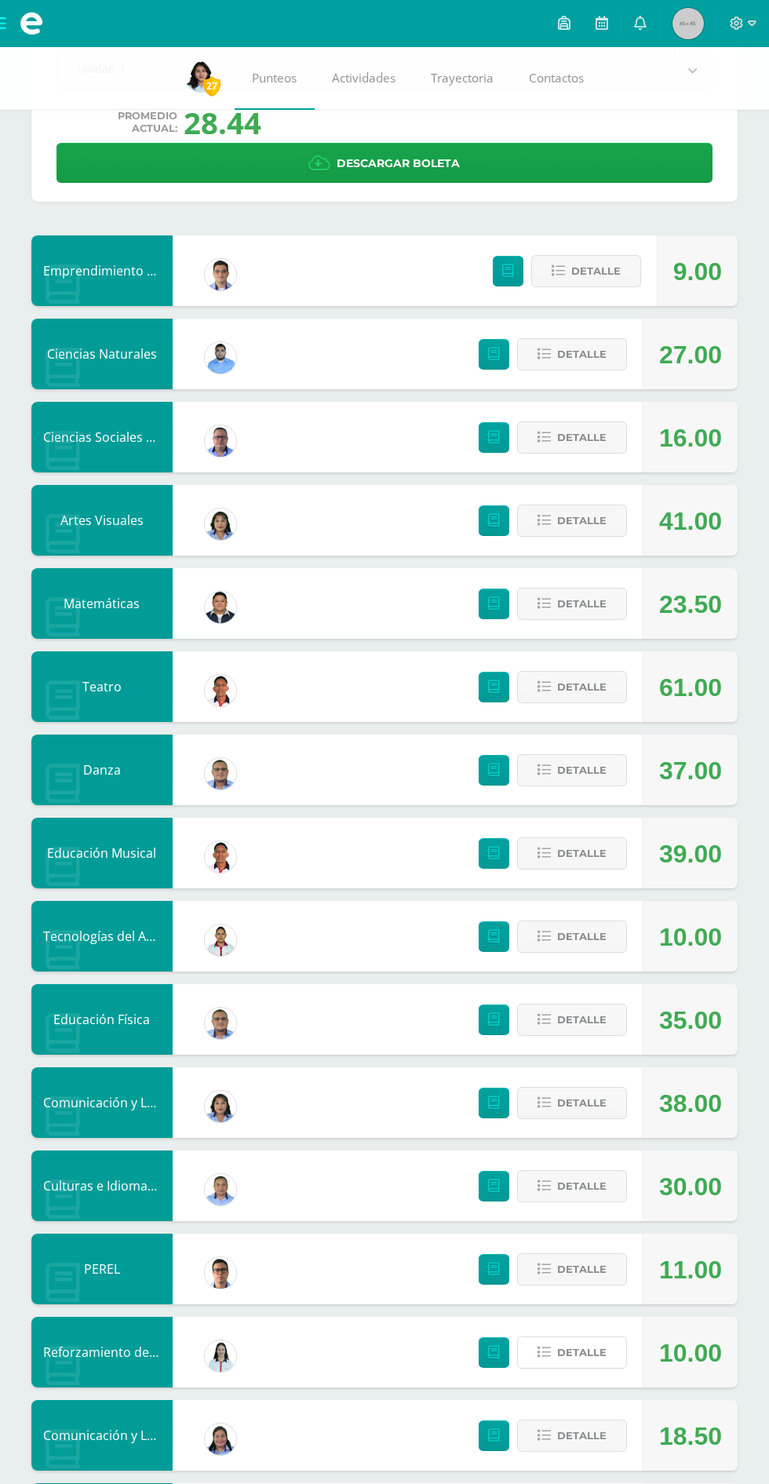
click at [573, 1353] on span "Detalle" at bounding box center [581, 1352] width 49 height 29
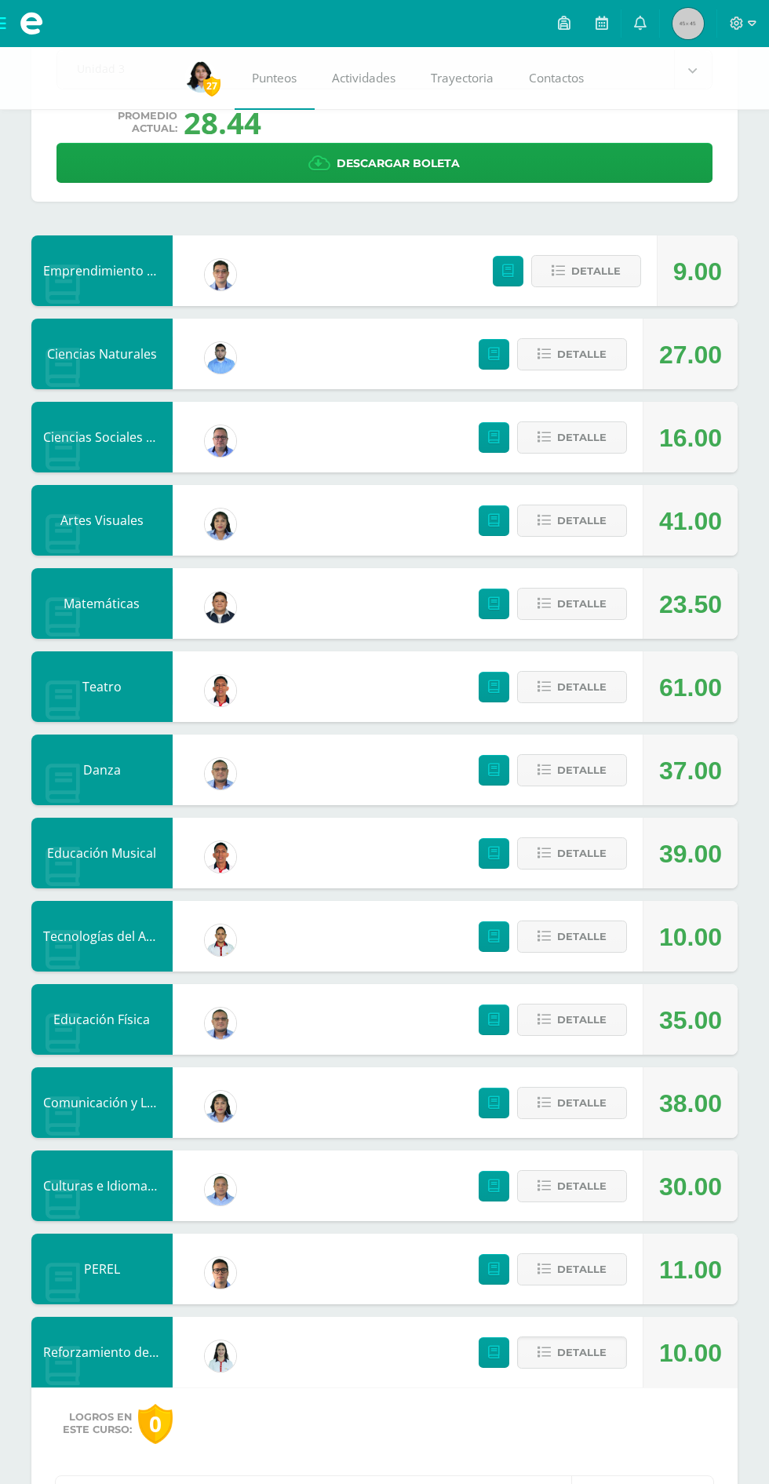
click at [585, 1356] on span "Detalle" at bounding box center [581, 1352] width 49 height 29
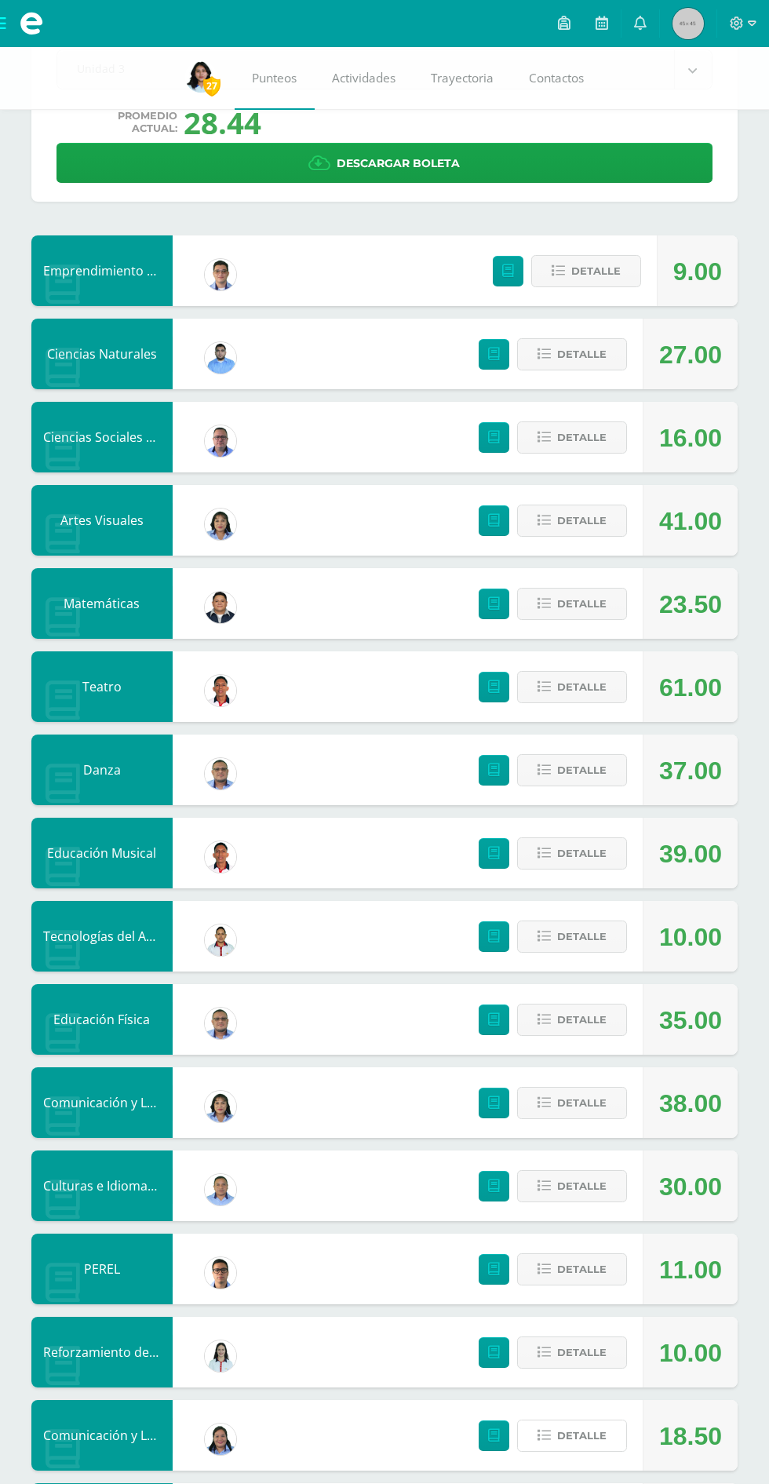
click at [571, 1439] on span "Detalle" at bounding box center [581, 1435] width 49 height 29
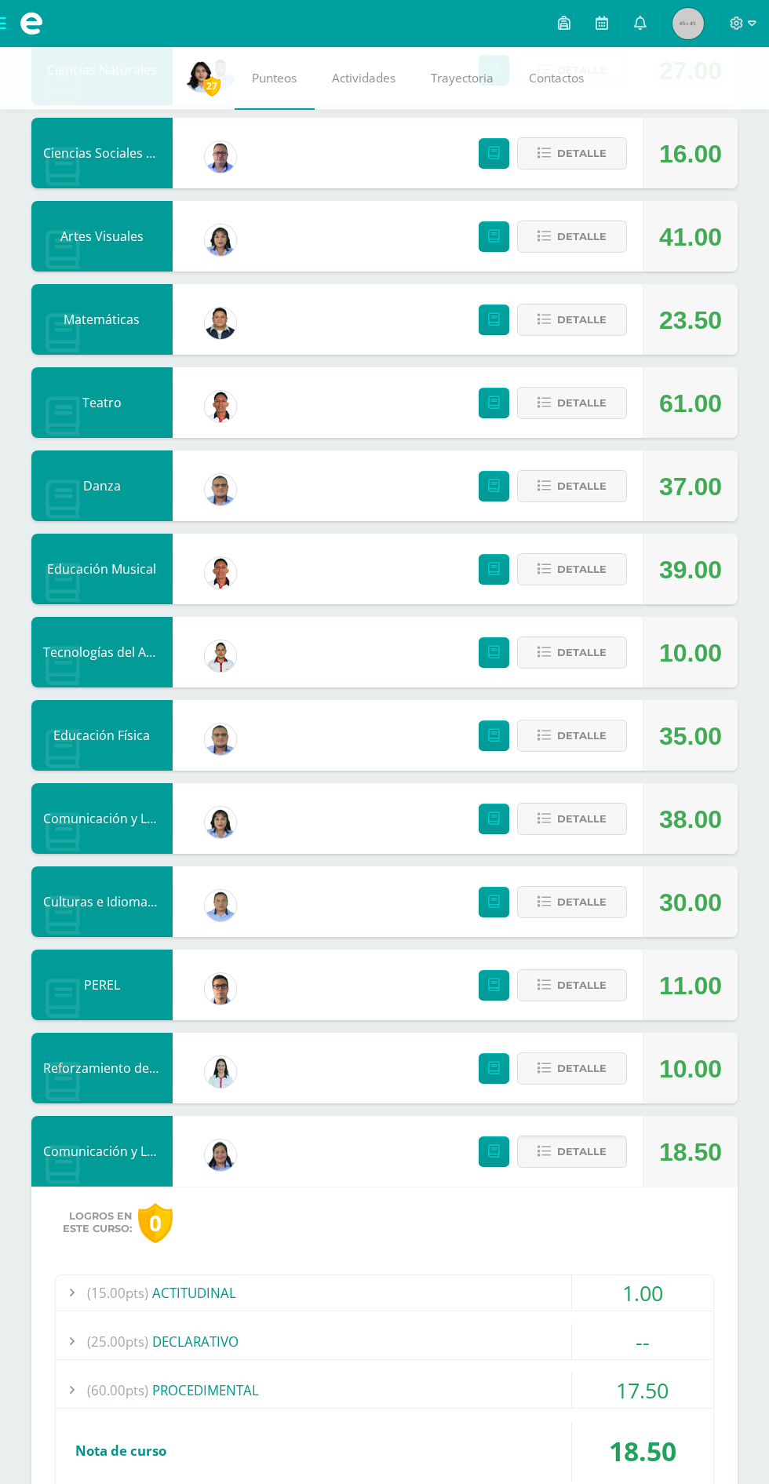
scroll to position [413, 0]
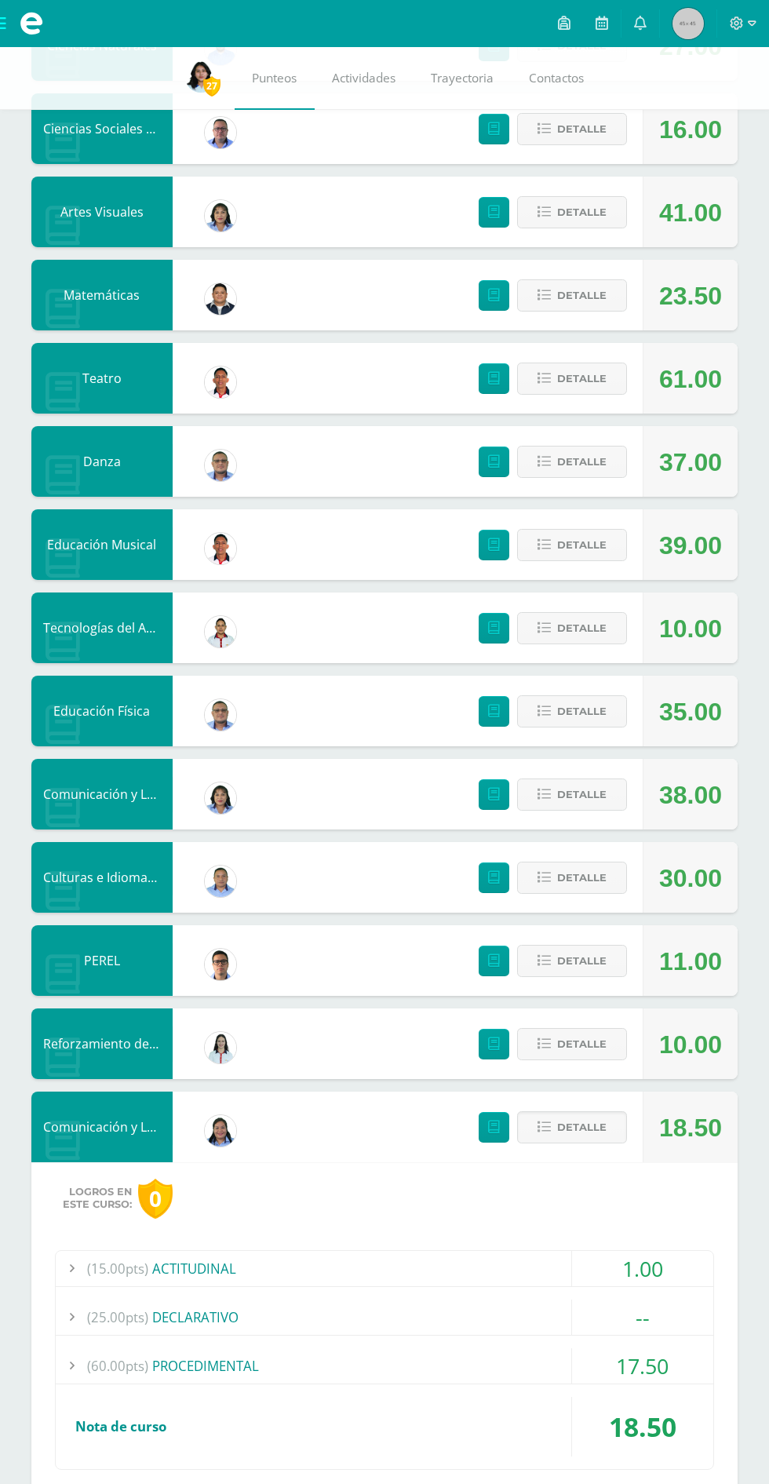
click at [566, 1140] on span "Detalle" at bounding box center [581, 1126] width 49 height 29
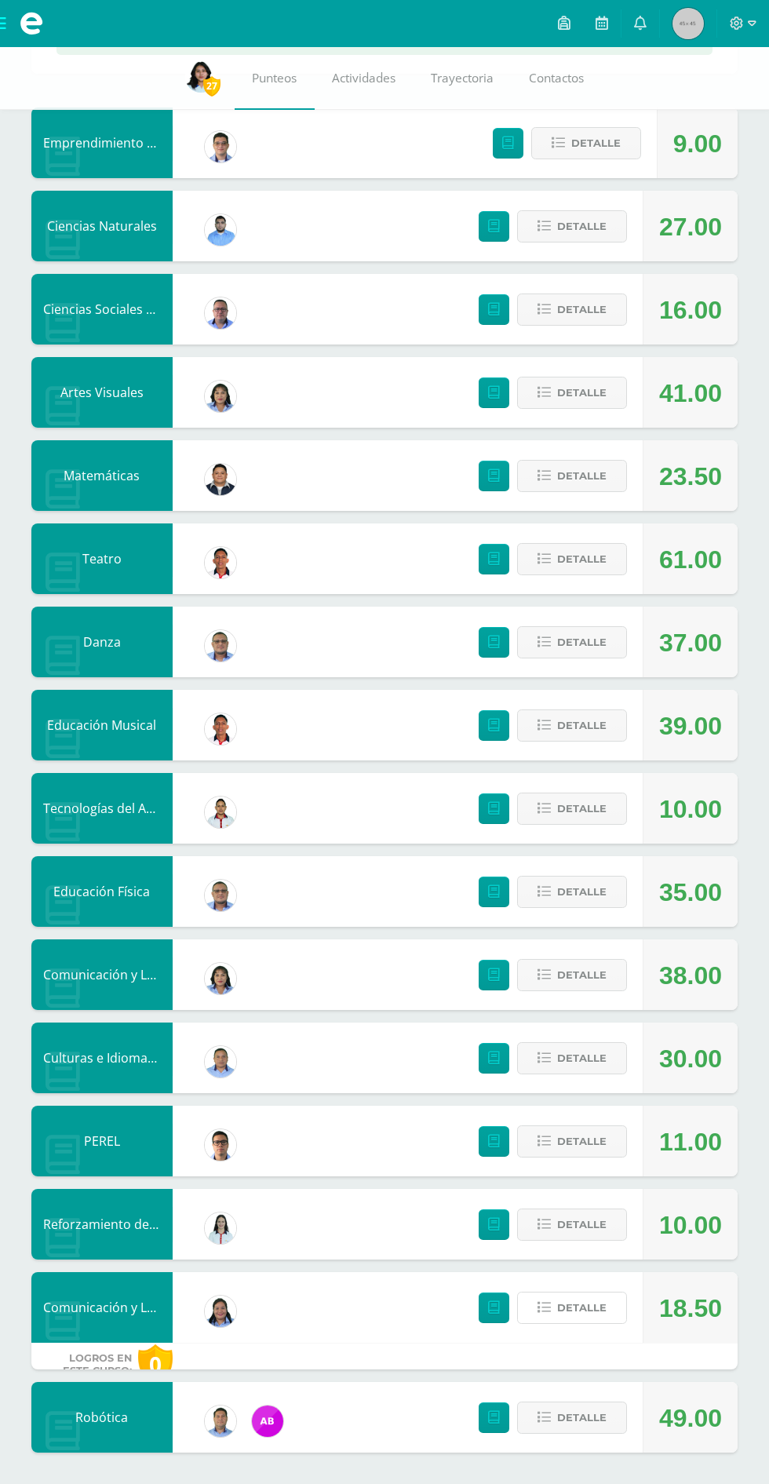
scroll to position [104, 0]
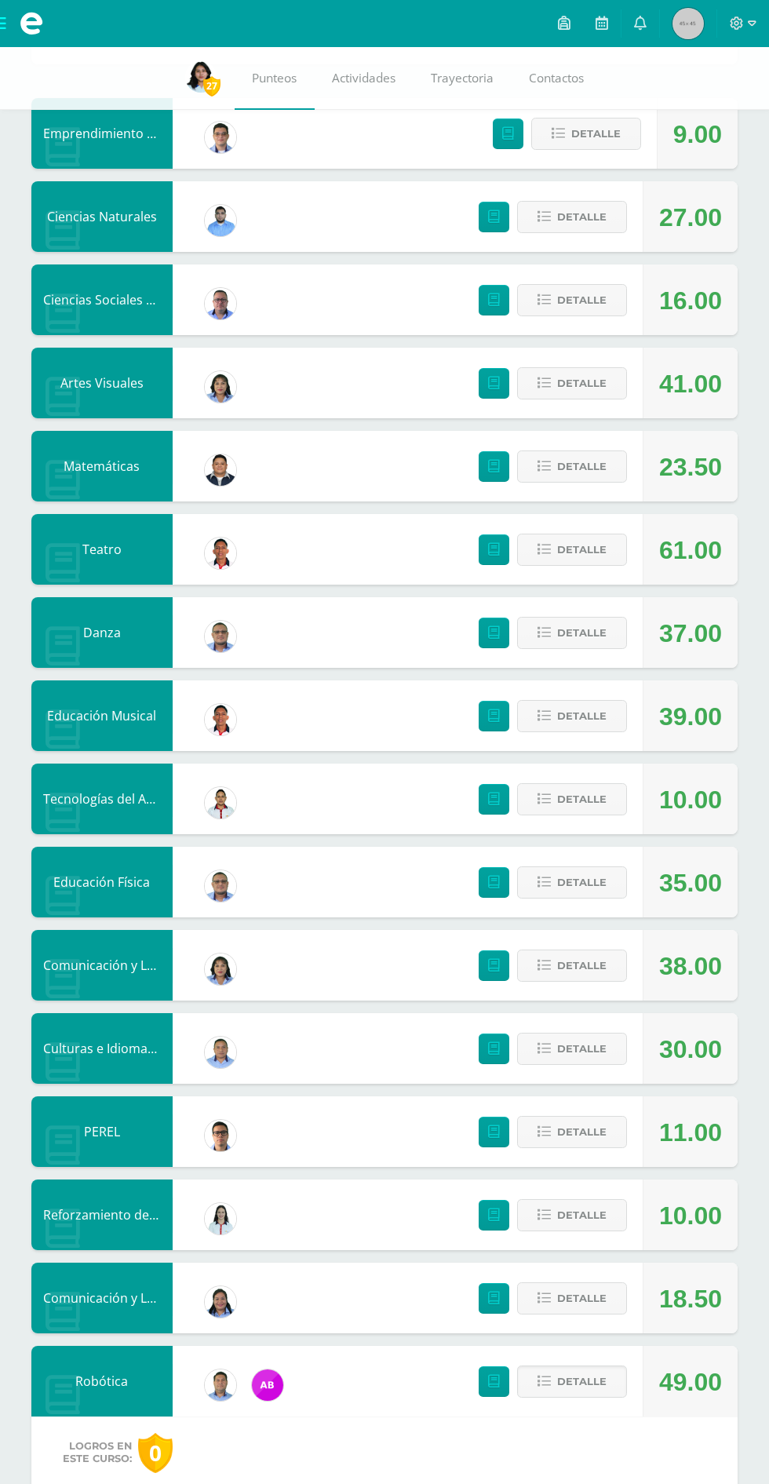
scroll to position [454, 0]
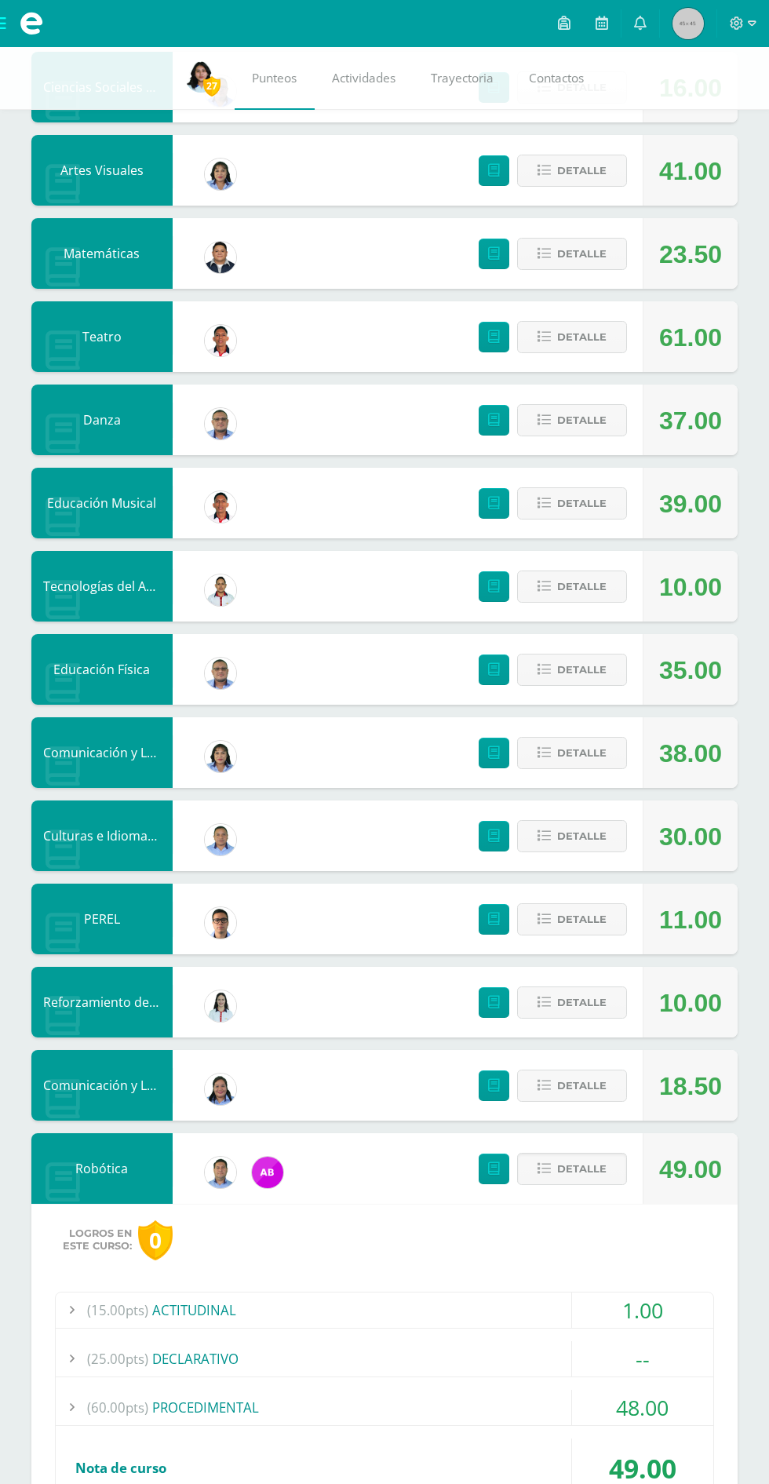
click at [585, 1168] on span "Detalle" at bounding box center [581, 1168] width 49 height 29
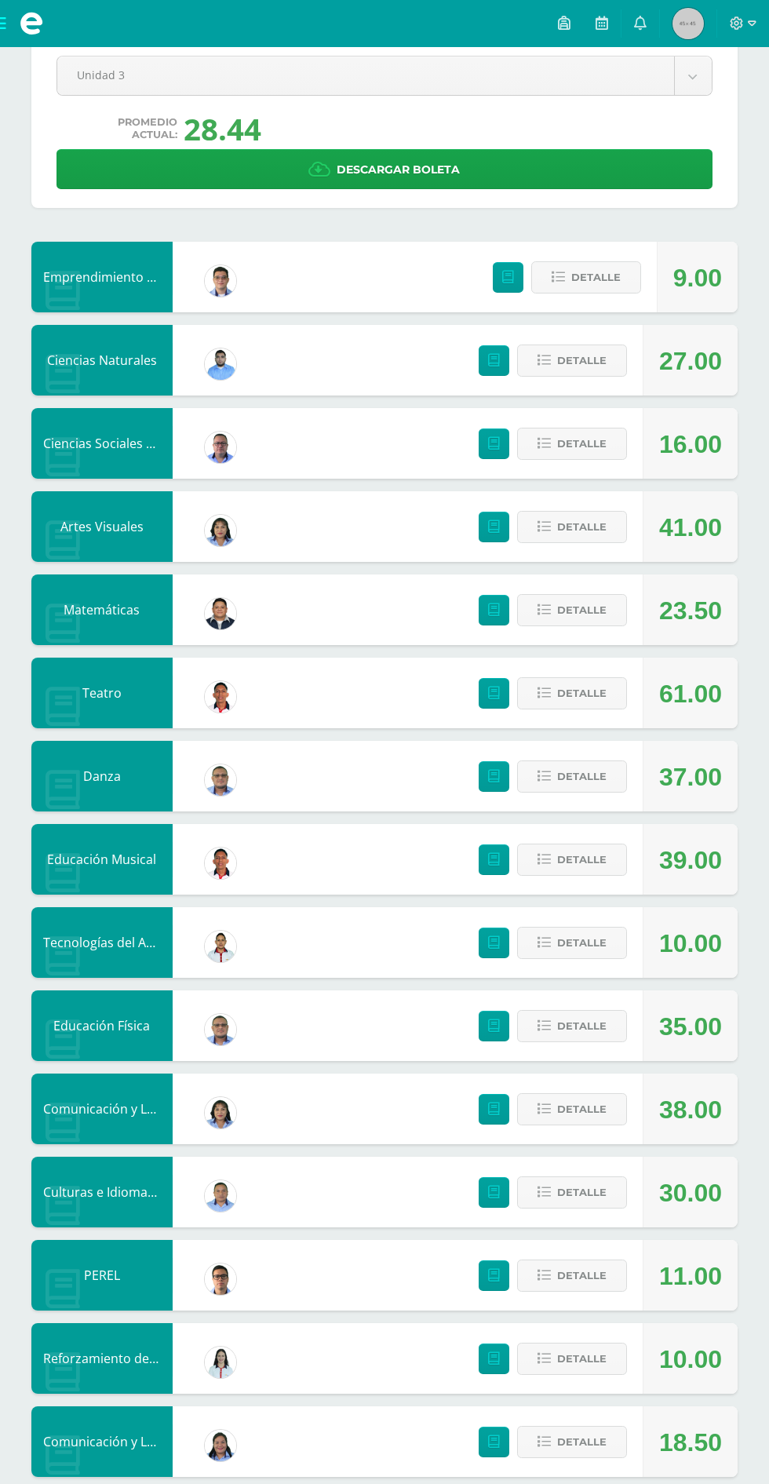
scroll to position [0, 0]
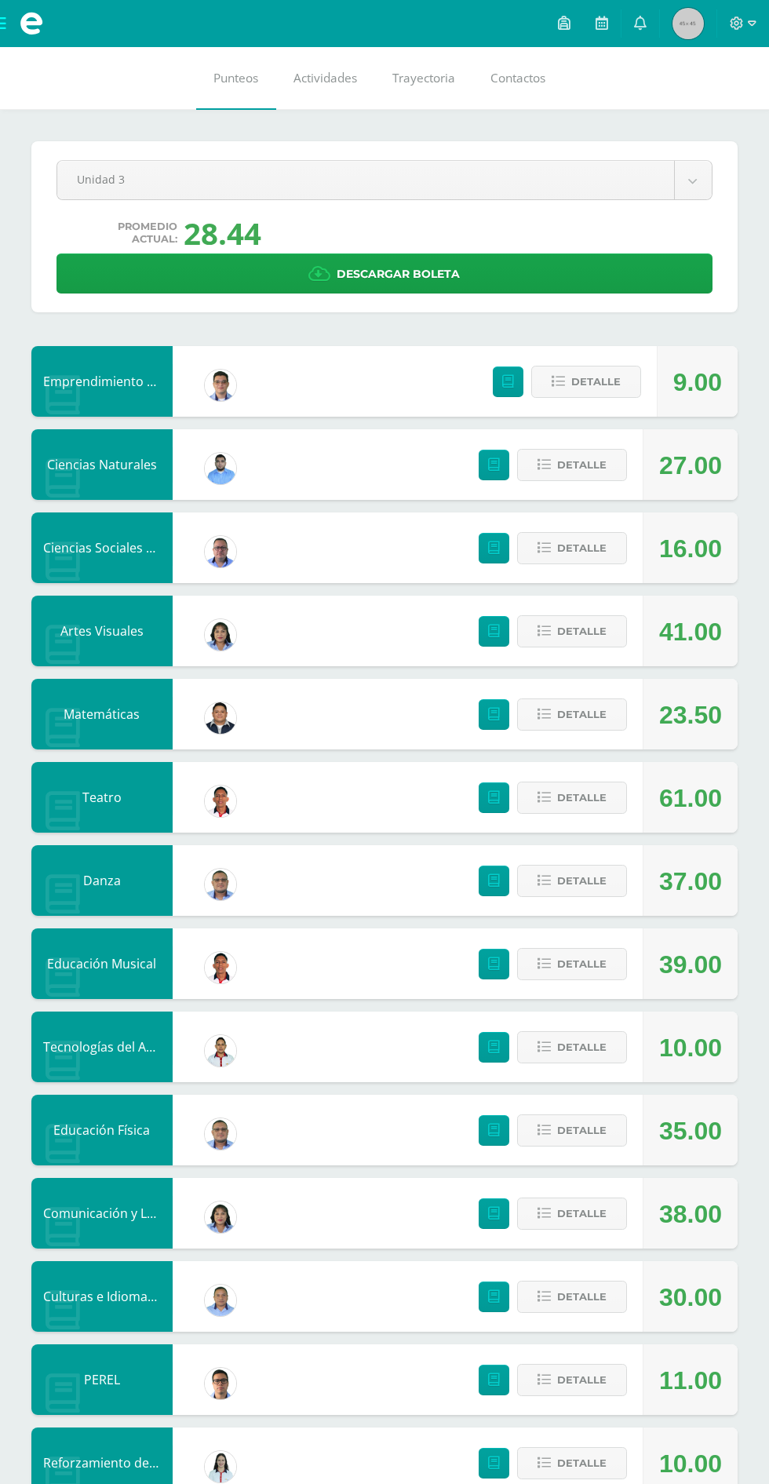
click at [743, 27] on icon at bounding box center [737, 23] width 14 height 14
click at [708, 106] on span "Cerrar sesión" at bounding box center [703, 106] width 71 height 15
